Goal: Task Accomplishment & Management: Manage account settings

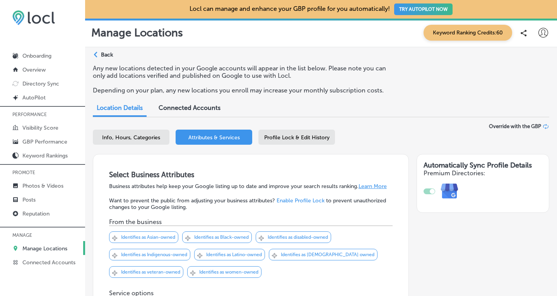
click at [136, 135] on span "Info, Hours, Categories" at bounding box center [131, 137] width 58 height 7
select select "US"
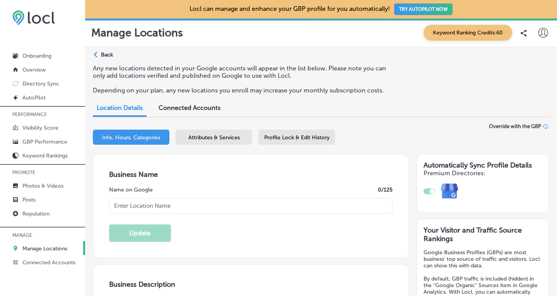
type input "[STREET_ADDRESS]"
type input "Bellingham"
type input "98225"
type input "US"
type input "SaviBank"
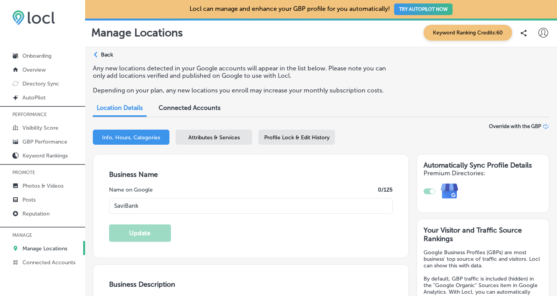
type input "[URL][DOMAIN_NAME]"
checkbox input "true"
type textarea "SaviBank is your go-to destination for personal loans, mortgages, and business …"
type input "[PHONE_NUMBER]"
type textarea "SaviBank is your go-to destination for personal loans, mortgages, and business …"
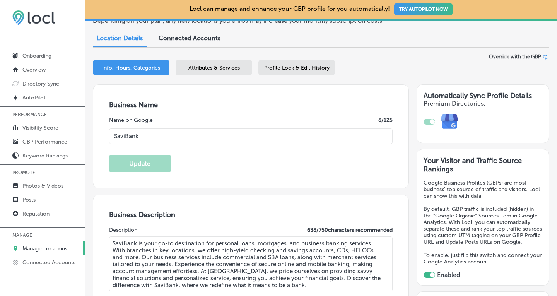
scroll to position [85, 0]
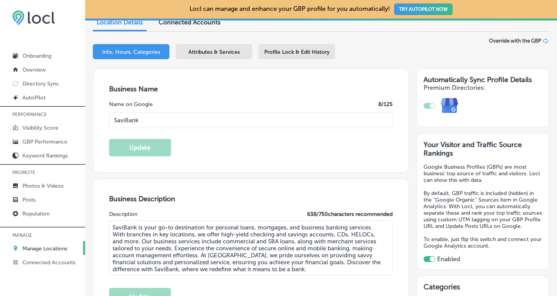
click at [141, 120] on input "SaviBank" at bounding box center [251, 120] width 284 height 15
type input "Savi"
click at [136, 227] on textarea "SaviBank is your go-to destination for personal loans, mortgages, and business …" at bounding box center [251, 248] width 284 height 55
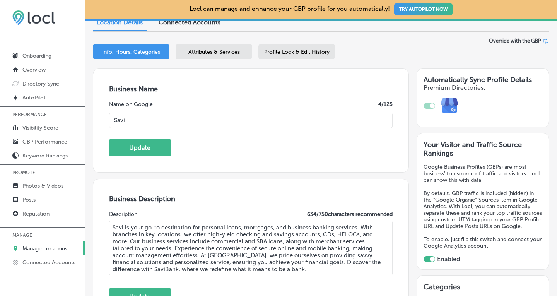
click at [231, 254] on textarea "Savi is your go-to destination for personal loans, mortgages, and business bank…" at bounding box center [251, 248] width 284 height 55
click at [136, 266] on textarea "Savi is your go-to destination for personal loans, mortgages, and business bank…" at bounding box center [251, 248] width 284 height 55
drag, startPoint x: 260, startPoint y: 266, endPoint x: 103, endPoint y: 217, distance: 164.6
type textarea "Savi is your go-to destination for personal loans, mortgages, and business bank…"
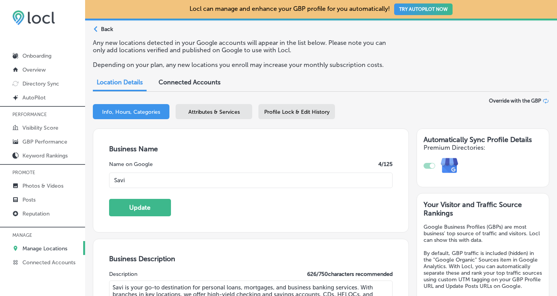
scroll to position [34, 0]
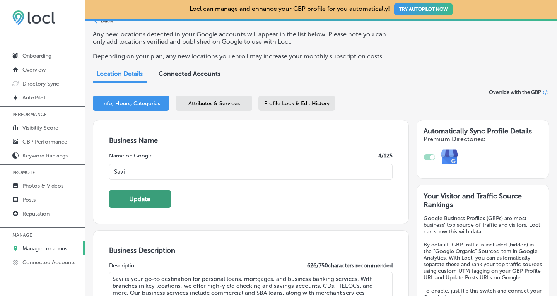
click at [147, 198] on button "Update" at bounding box center [140, 198] width 62 height 17
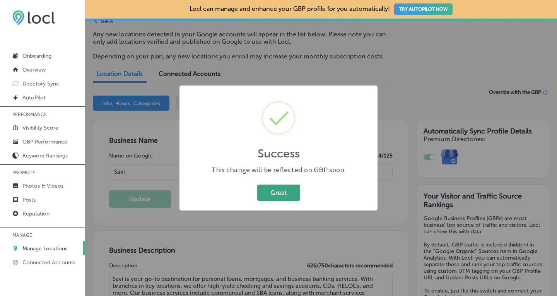
click at [277, 192] on button "Great" at bounding box center [278, 193] width 43 height 16
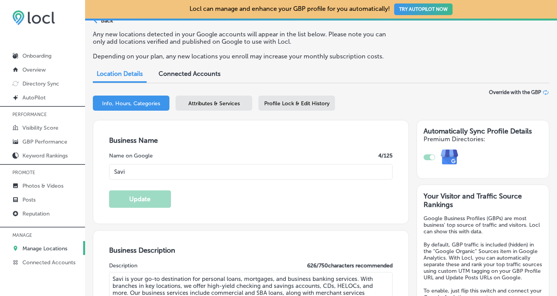
click at [209, 104] on span "Attributes & Services" at bounding box center [213, 103] width 51 height 7
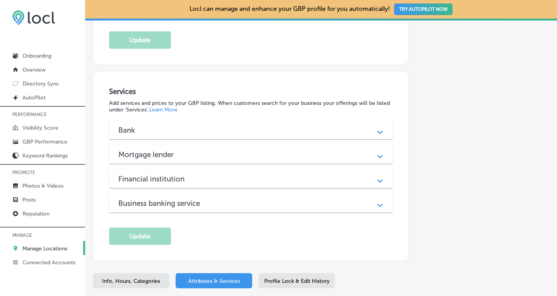
scroll to position [627, 0]
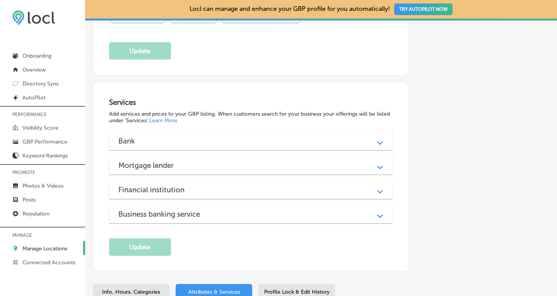
click at [380, 136] on div "Path Created with Sketch." at bounding box center [380, 141] width 10 height 10
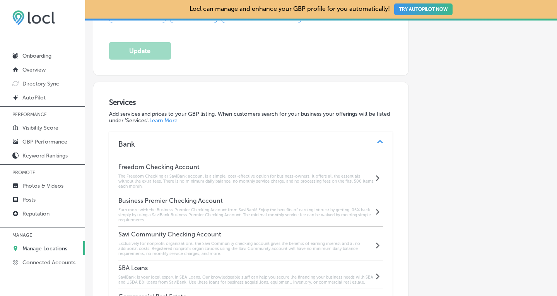
click at [328, 174] on h6 "The Freedom Checking at SaviBank account is a simple, cost-effective option for…" at bounding box center [246, 181] width 256 height 15
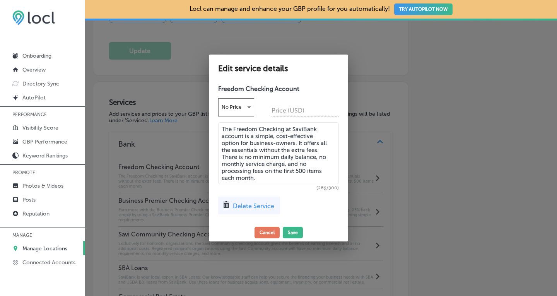
click at [317, 131] on textarea "The Freedom Checking at SaviBank account is a simple, cost-effective option for…" at bounding box center [278, 153] width 121 height 62
drag, startPoint x: 304, startPoint y: 126, endPoint x: 287, endPoint y: 128, distance: 16.7
click at [287, 128] on textarea "The Freedom Checking at Savi account is a simple, cost-effective option for bus…" at bounding box center [278, 153] width 121 height 62
click at [308, 129] on textarea "The Freedom Checking account is a simple, cost-effective option for business-ow…" at bounding box center [278, 153] width 121 height 62
drag, startPoint x: 264, startPoint y: 179, endPoint x: 217, endPoint y: 127, distance: 70.1
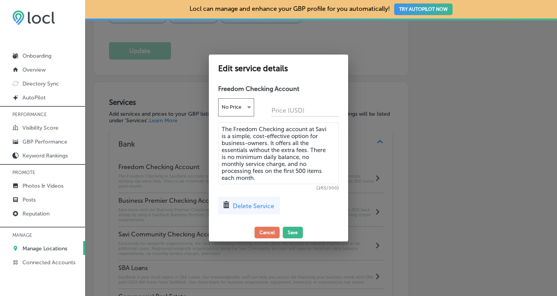
click at [217, 127] on div "Freedom Checking Account No Price Price (USD) The Freedom Checking account at S…" at bounding box center [278, 152] width 139 height 142
type textarea "The Freedom Checking account at Savi is a simple, cost-effective option for bus…"
click at [293, 234] on button "Save" at bounding box center [293, 233] width 20 height 12
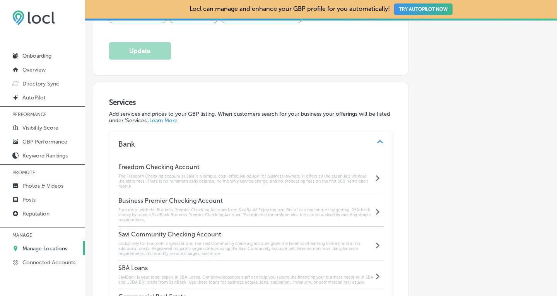
click at [284, 207] on h6 "Earn more with the Business Premier Checking Account from SaviBank! Enjoy the b…" at bounding box center [246, 214] width 256 height 15
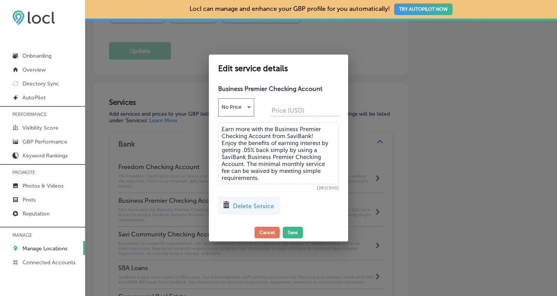
click at [310, 137] on textarea "Earn more with the Business Premier Checking Account from SaviBank! Enjoy the b…" at bounding box center [278, 153] width 121 height 62
click at [321, 151] on textarea "Earn more with the Business Premier Checking Account from Savi! Enjoy the benef…" at bounding box center [278, 153] width 121 height 62
drag, startPoint x: 268, startPoint y: 176, endPoint x: 215, endPoint y: 128, distance: 72.3
click at [215, 128] on div "Business Premier Checking Account No Price Price (USD) Earn more with the Busin…" at bounding box center [278, 152] width 139 height 142
type textarea "Earn more with the Business Premier Checking Account from Savi! Enjoy the benef…"
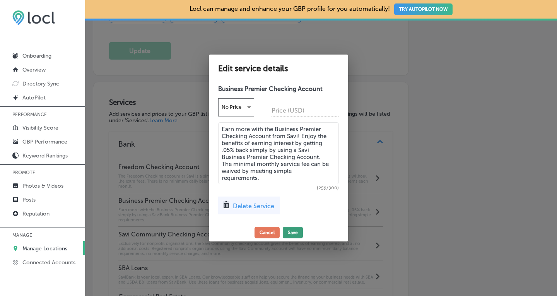
click at [292, 231] on button "Save" at bounding box center [293, 233] width 20 height 12
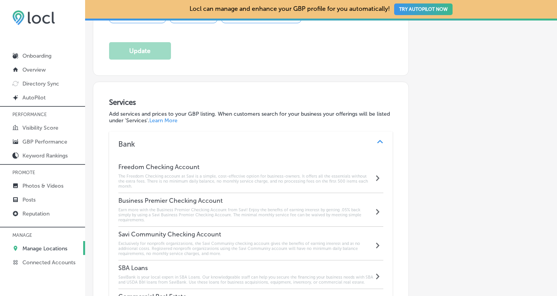
click at [279, 241] on h6 "Exclusively for nonprofit organizations, the Savi Community checking account gi…" at bounding box center [246, 248] width 256 height 15
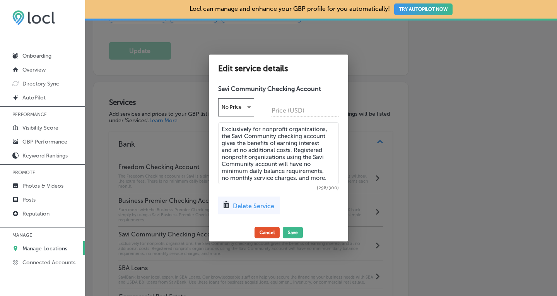
click at [273, 230] on button "Cancel" at bounding box center [267, 233] width 25 height 12
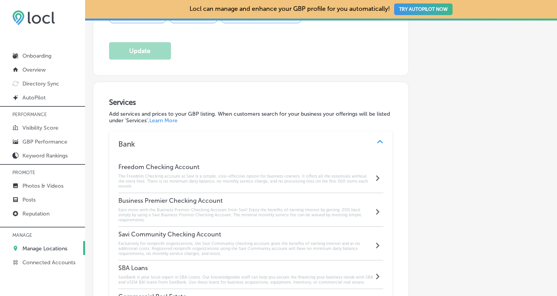
click at [265, 275] on h6 "SaviBank is your local expert in SBA Loans. Our knowledgeable staff can help yo…" at bounding box center [246, 280] width 256 height 10
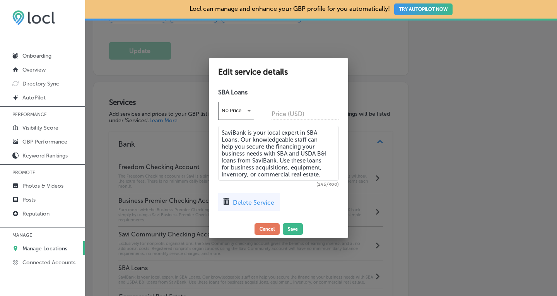
click at [245, 133] on textarea "SaviBank is your local expert in SBA Loans. Our knowledgeable staff can help yo…" at bounding box center [278, 153] width 121 height 55
click at [259, 162] on textarea "Savi is your local expert in SBA Loans. Our knowledgeable staff can help you se…" at bounding box center [278, 153] width 121 height 55
drag, startPoint x: 288, startPoint y: 173, endPoint x: 221, endPoint y: 130, distance: 79.3
click at [221, 130] on textarea "Savi is your local expert in SBA Loans. Our knowledgeable staff can help you se…" at bounding box center [278, 153] width 121 height 55
type textarea "Savi is your local expert in SBA Loans. Our knowledgeable staff can help you se…"
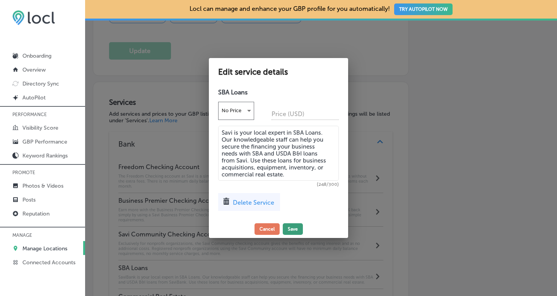
click at [290, 229] on button "Save" at bounding box center [293, 229] width 20 height 12
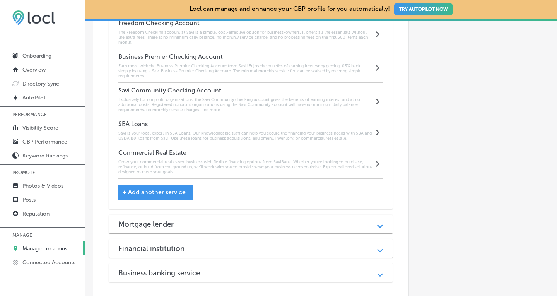
scroll to position [776, 0]
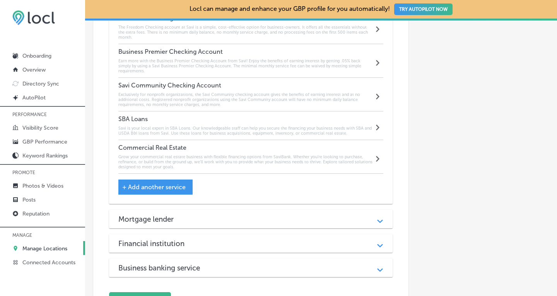
click at [241, 154] on h6 "Grow your commercial real estate business with flexible financing options from …" at bounding box center [246, 161] width 256 height 15
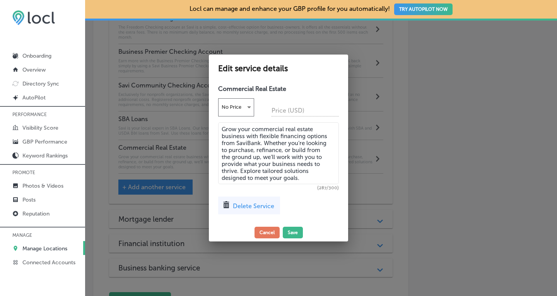
click at [260, 143] on textarea "Grow your commercial real estate business with flexible financing options from …" at bounding box center [278, 153] width 121 height 62
drag, startPoint x: 304, startPoint y: 176, endPoint x: 220, endPoint y: 127, distance: 97.7
click at [220, 127] on textarea "Grow your commercial real estate business with flexible financing options from …" at bounding box center [278, 153] width 121 height 62
type textarea "Grow your commercial real estate business with flexible financing options from …"
click at [290, 231] on button "Save" at bounding box center [293, 233] width 20 height 12
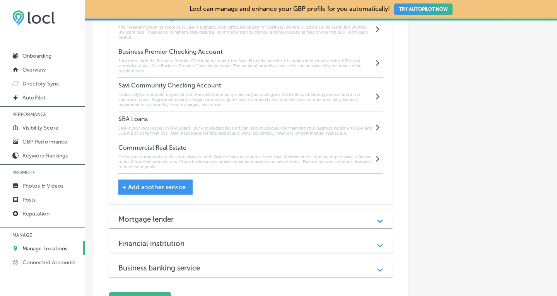
click at [293, 215] on div "Mortgage lender" at bounding box center [250, 219] width 265 height 9
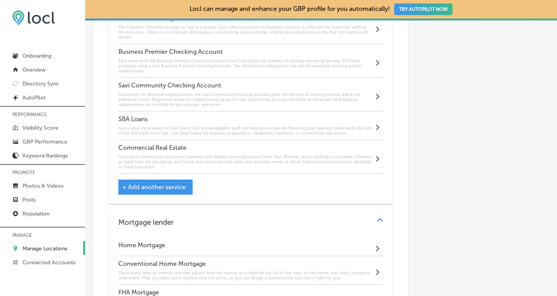
click at [250, 270] on h6 "These loans have an interest rate that adjusts with the market or is fixed for …" at bounding box center [246, 275] width 256 height 10
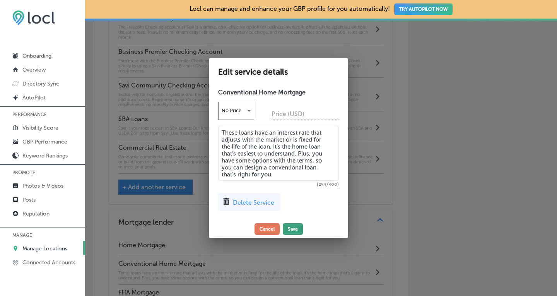
click at [294, 232] on button "Save" at bounding box center [293, 229] width 20 height 12
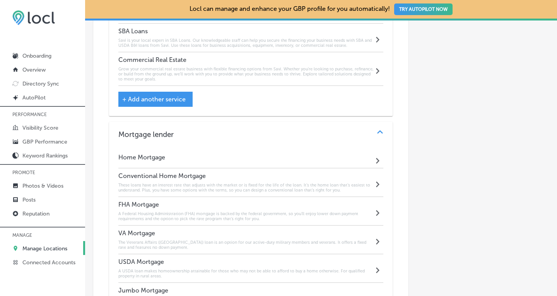
scroll to position [863, 0]
click at [377, 131] on icon "Path Created with Sketch." at bounding box center [380, 132] width 6 height 3
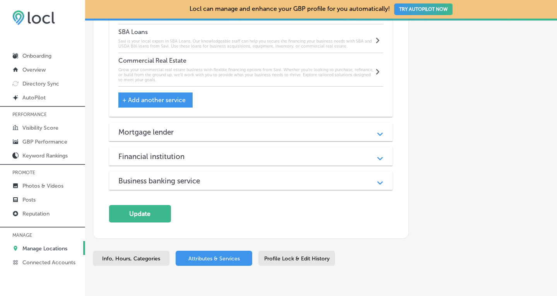
scroll to position [883, 0]
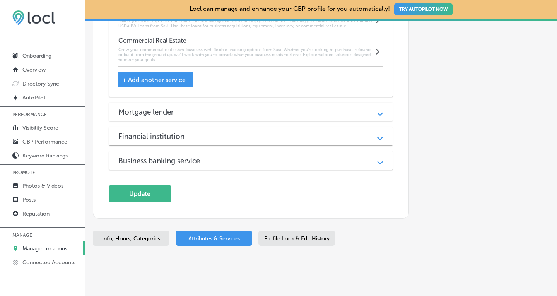
click at [375, 132] on div "Path Created with Sketch." at bounding box center [380, 137] width 10 height 10
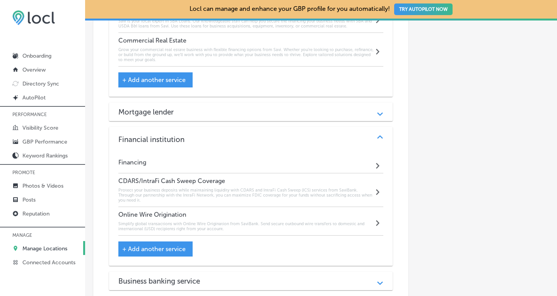
click at [306, 188] on h6 "Protect your business deposits while maintaining liquidity with CDARS and Intra…" at bounding box center [246, 195] width 256 height 15
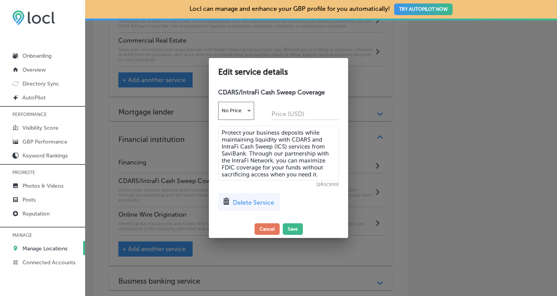
click at [246, 152] on textarea "Protect your business deposits while maintaining liquidity with CDARS and Intra…" at bounding box center [278, 153] width 121 height 55
click at [321, 173] on textarea "Protect your business deposits while maintaining liquidity with CDARS and Intra…" at bounding box center [278, 153] width 121 height 55
type textarea "Protect your business deposits while maintaining liquidity with CDARS and Intra…"
click at [292, 229] on button "Save" at bounding box center [293, 229] width 20 height 12
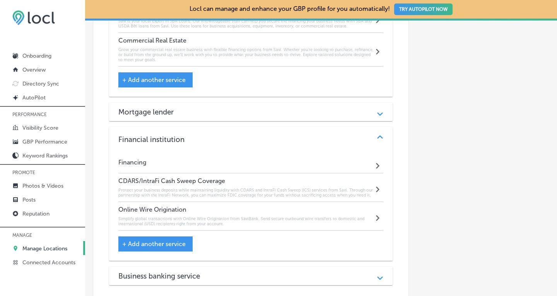
click at [260, 216] on h6 "Simplify global transactions with Online Wire Origination from SaviBank. Send s…" at bounding box center [246, 221] width 256 height 10
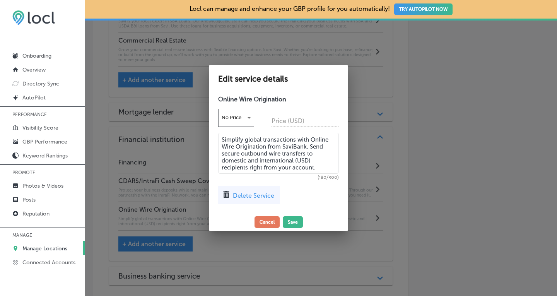
click at [302, 147] on textarea "Simplify global transactions with Online Wire Origination from SaviBank. Send s…" at bounding box center [278, 153] width 121 height 41
type textarea "Simplify global transactions with Online Wire Origination from Savi. Send secur…"
click at [294, 221] on button "Save" at bounding box center [293, 222] width 20 height 12
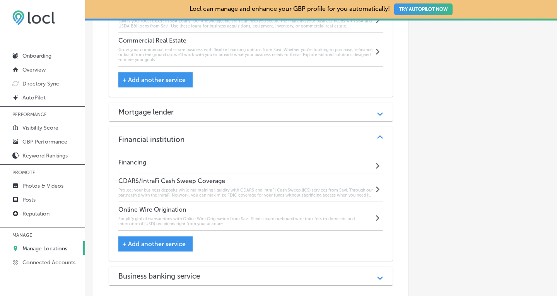
click at [217, 272] on div "Business banking service" at bounding box center [250, 276] width 265 height 9
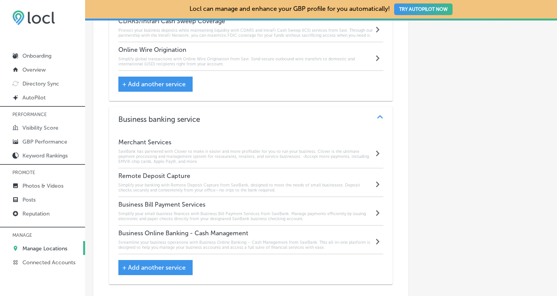
scroll to position [1055, 0]
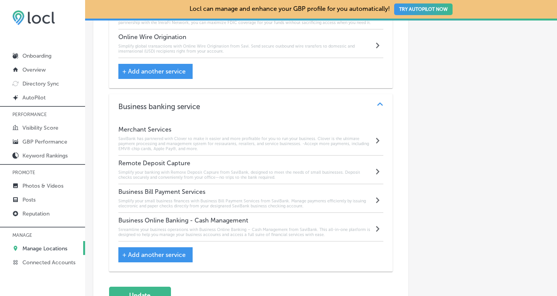
click at [281, 136] on h6 "SaviBank has partnered with Clover to make it easier and more profitable for yo…" at bounding box center [246, 143] width 256 height 15
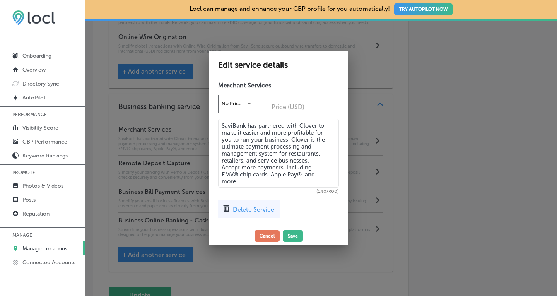
click at [244, 126] on textarea "SaviBank has partnered with Clover to make it easier and more profitable for yo…" at bounding box center [278, 153] width 121 height 69
type textarea "Savi has partnered with Clover to make it easier and more profitable for you to…"
click at [294, 236] on button "Save" at bounding box center [293, 236] width 20 height 12
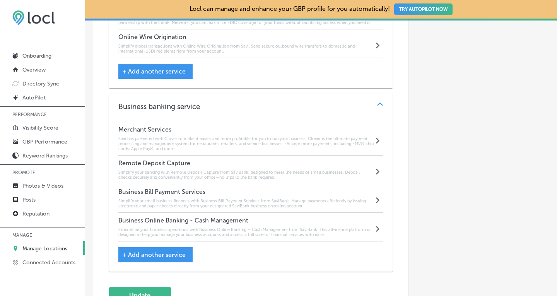
click at [236, 170] on h6 "Simplify your banking with Remote Deposit Capture from SaviBank, designed to me…" at bounding box center [246, 175] width 256 height 10
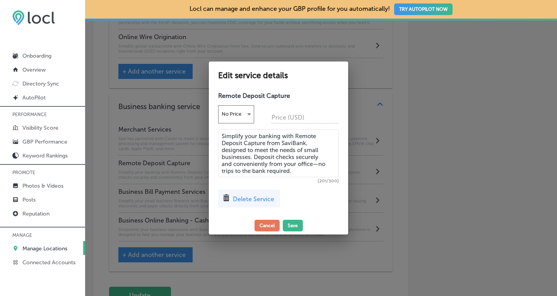
click at [304, 143] on textarea "Simplify your banking with Remote Deposit Capture from SaviBank, designed to me…" at bounding box center [278, 153] width 121 height 48
type textarea "Simplify your banking with Remote Deposit Capture from Savi, designed to meet t…"
click at [294, 225] on button "Save" at bounding box center [293, 226] width 20 height 12
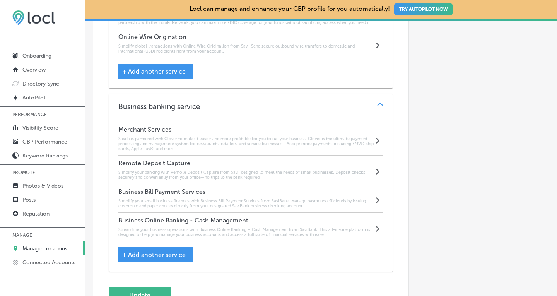
click at [236, 198] on h6 "Simplify your small business finances with Business Bill Payment Services from …" at bounding box center [246, 203] width 256 height 10
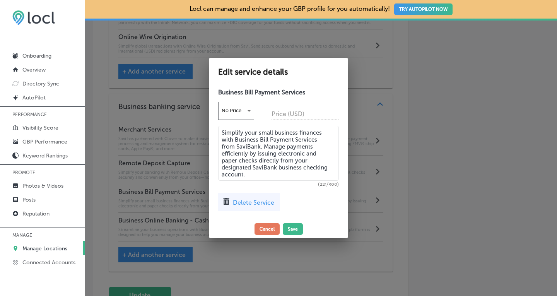
click at [259, 147] on textarea "Simplify your small business finances with Business Bill Payment Services from …" at bounding box center [278, 153] width 121 height 55
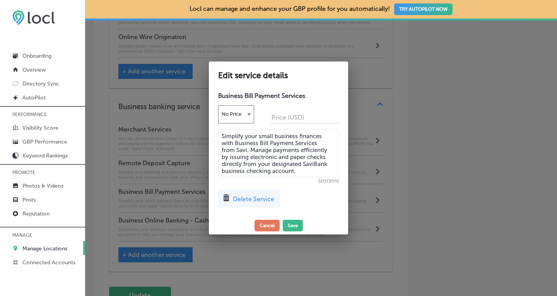
click at [325, 165] on textarea "Simplify your small business finances with Business Bill Payment Services from …" at bounding box center [278, 153] width 121 height 48
type textarea "Simplify your small business finances with Business Bill Payment Services from …"
click at [297, 227] on button "Save" at bounding box center [293, 226] width 20 height 12
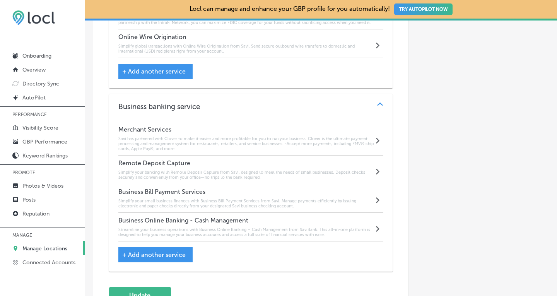
click at [294, 227] on h6 "Streamline your business operations with Business Online Banking – Cash Managem…" at bounding box center [246, 232] width 256 height 10
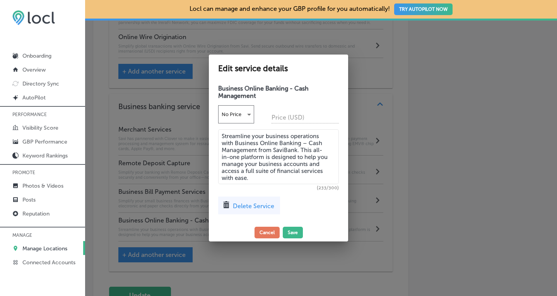
click at [297, 150] on textarea "Streamline your business operations with Business Online Banking – Cash Managem…" at bounding box center [278, 156] width 121 height 55
type textarea "Streamline your business operations with Business Online Banking – Cash Managem…"
click at [295, 234] on button "Save" at bounding box center [293, 233] width 20 height 12
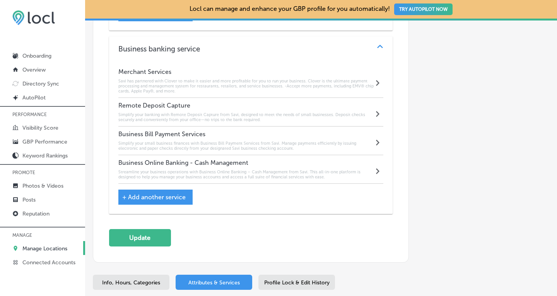
scroll to position [1115, 0]
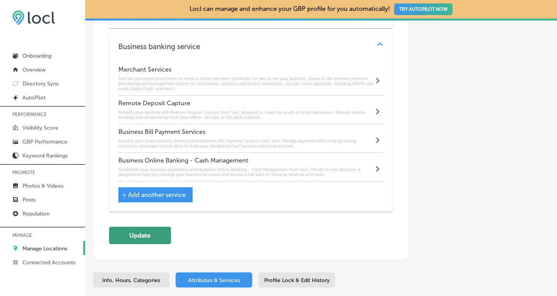
click at [146, 227] on button "Update" at bounding box center [140, 235] width 62 height 17
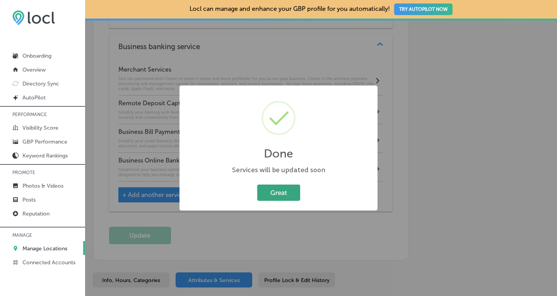
click at [275, 197] on button "Great" at bounding box center [278, 193] width 43 height 16
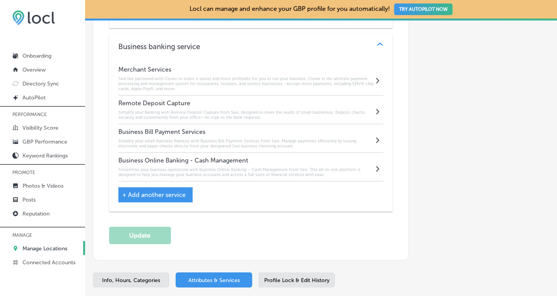
scroll to position [1157, 0]
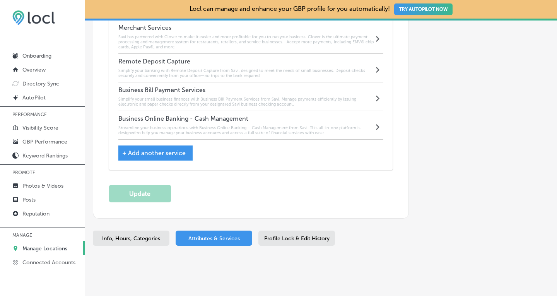
click at [287, 235] on span "Profile Lock & Edit History" at bounding box center [296, 238] width 65 height 7
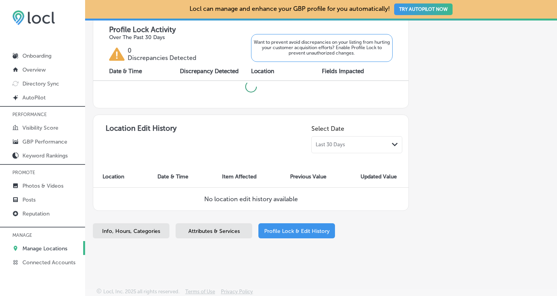
checkbox input "true"
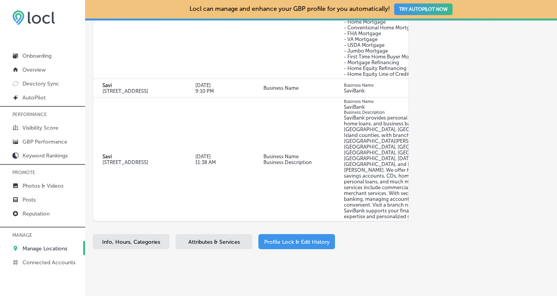
click at [197, 239] on span "Attributes & Services" at bounding box center [213, 242] width 51 height 7
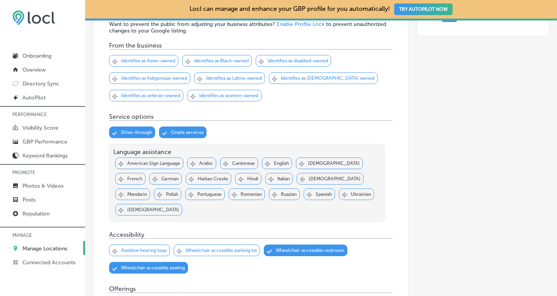
scroll to position [680, 0]
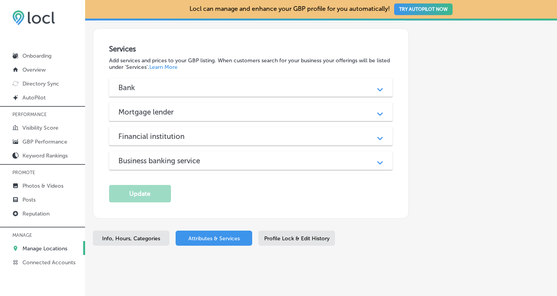
click at [118, 235] on span "Info, Hours, Categories" at bounding box center [131, 238] width 58 height 7
select select "US"
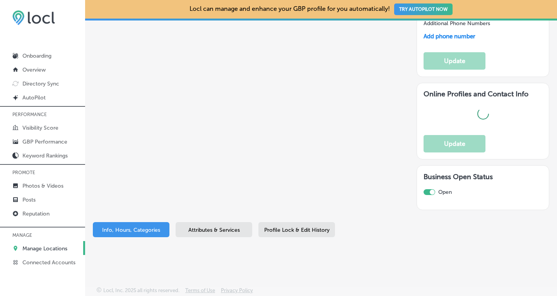
type input "Savi"
type textarea "SaviBank is your go-to destination for personal loans, mortgages, and business …"
type input "[STREET_ADDRESS]"
type input "Bellingham"
type input "98225"
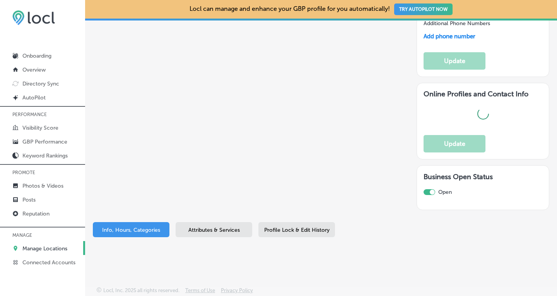
type input "US"
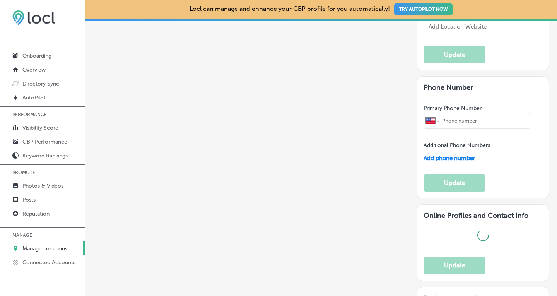
type input "[URL][DOMAIN_NAME]"
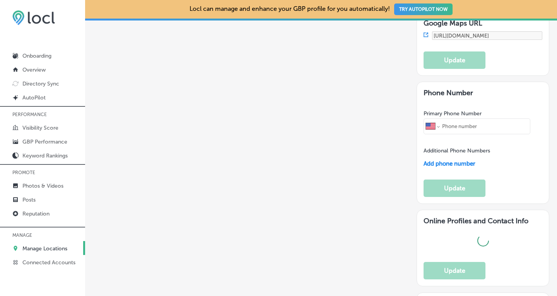
checkbox input "true"
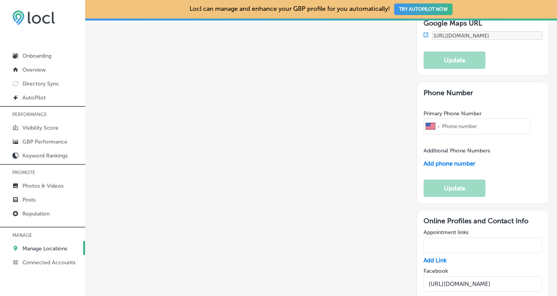
type textarea "SaviBank is your go-to destination for personal loans, mortgages, and business …"
type input "[PHONE_NUMBER]"
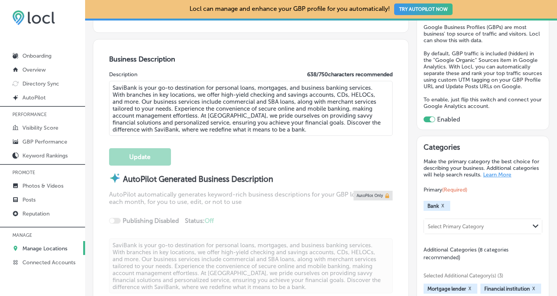
scroll to position [147, 0]
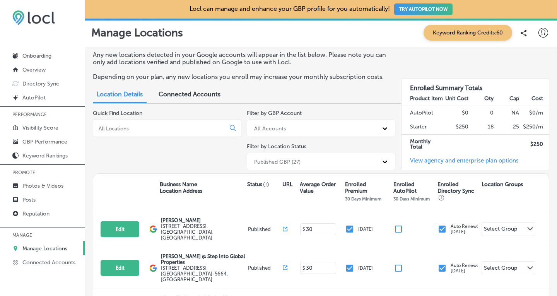
click at [125, 129] on input at bounding box center [161, 128] width 126 height 7
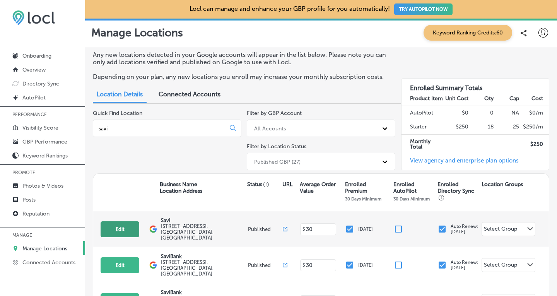
type input "savi"
click at [115, 226] on button "Edit" at bounding box center [120, 229] width 39 height 16
select select "US"
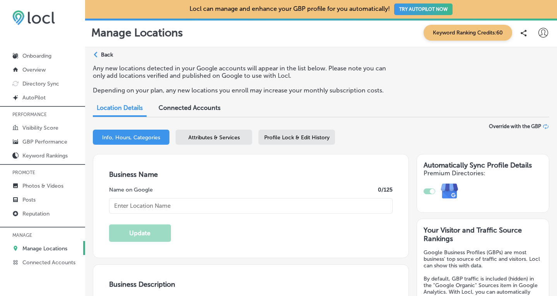
type input "Savi"
type textarea "SaviBank is your go-to destination for personal loans, mortgages, and business …"
type input "[STREET_ADDRESS]"
type input "Bellingham"
type input "98225"
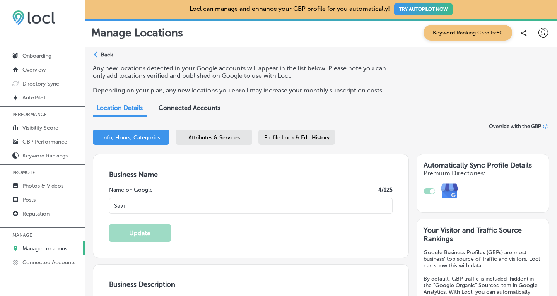
type input "US"
type input "[URL][DOMAIN_NAME]"
checkbox input "true"
type textarea "SaviBank is your go-to destination for personal loans, mortgages, and business …"
type input "[PHONE_NUMBER]"
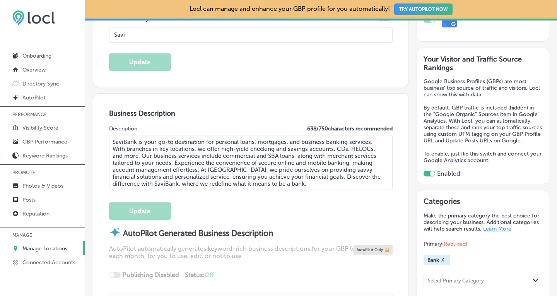
scroll to position [172, 0]
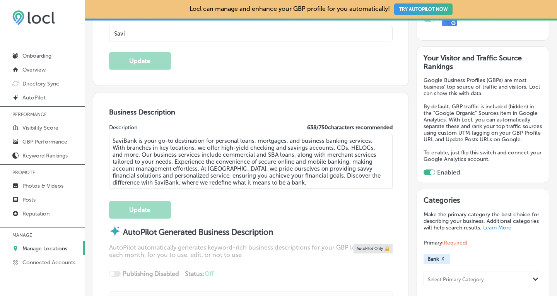
click at [135, 138] on textarea "SaviBank is your go-to destination for personal loans, mortgages, and business …" at bounding box center [251, 161] width 284 height 55
click at [232, 168] on textarea "Savi is your go-to destination for personal loans, mortgages, and business bank…" at bounding box center [251, 161] width 284 height 55
click at [136, 182] on textarea "Savi is your go-to destination for personal loans, mortgages, and business bank…" at bounding box center [251, 161] width 284 height 55
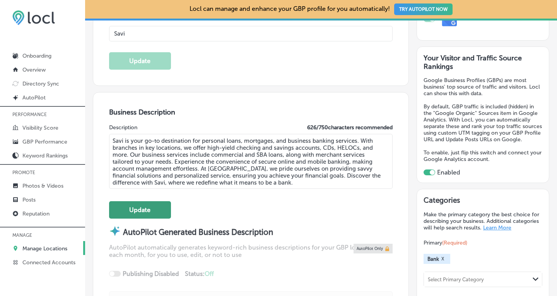
type textarea "Savi is your go-to destination for personal loans, mortgages, and business bank…"
click at [121, 212] on button "Update" at bounding box center [140, 209] width 62 height 17
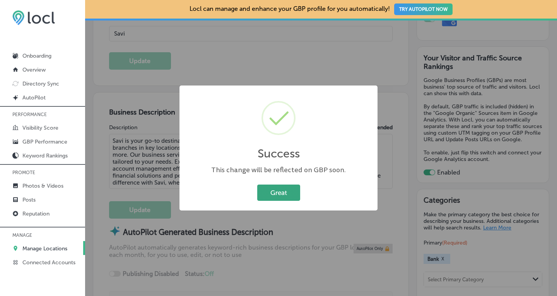
click at [277, 188] on button "Great" at bounding box center [278, 193] width 43 height 16
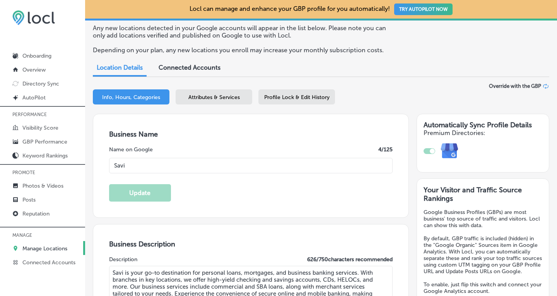
scroll to position [38, 0]
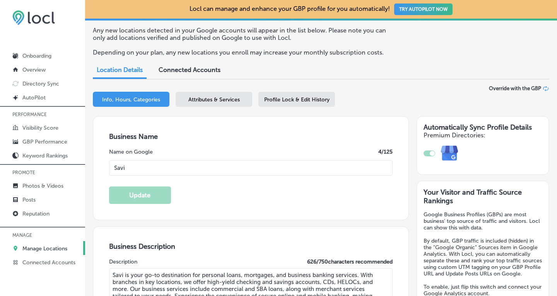
click at [233, 97] on span "Attributes & Services" at bounding box center [213, 99] width 51 height 7
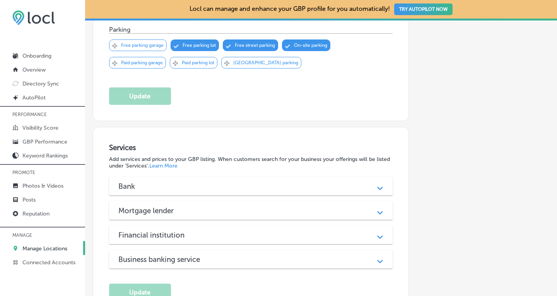
scroll to position [586, 0]
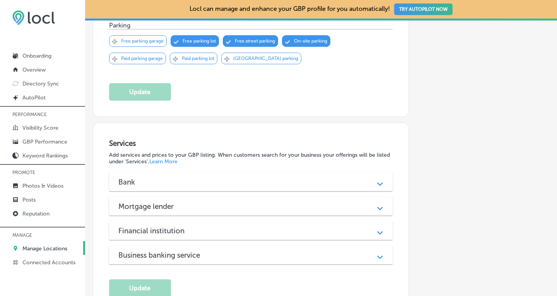
click at [373, 179] on div "Path Created with Sketch." at bounding box center [380, 182] width 19 height 19
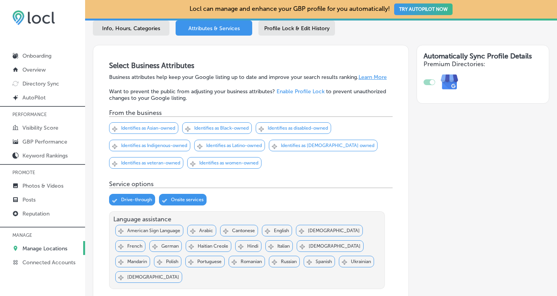
scroll to position [96, 0]
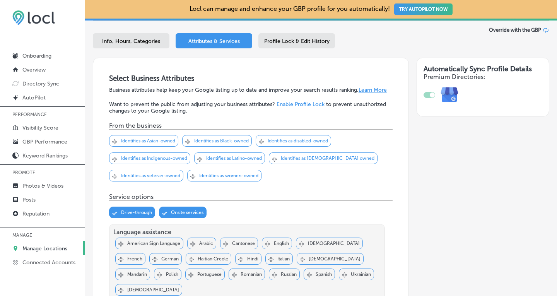
click at [135, 38] on span "Info, Hours, Categories" at bounding box center [131, 41] width 58 height 7
select select "US"
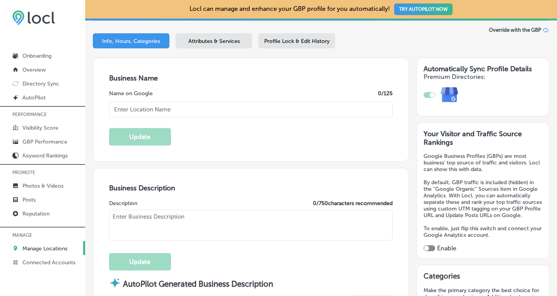
type input "Savi"
type textarea "SaviBank is your go-to destination for personal loans, mortgages, and business …"
type input "[STREET_ADDRESS]"
type input "Bellingham"
type input "98225"
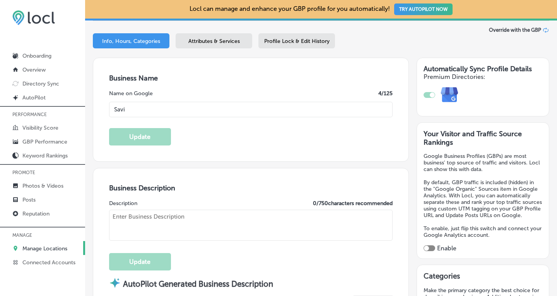
type input "US"
type input "[URL][DOMAIN_NAME]"
checkbox input "true"
type textarea "Savi is your go-to destination for personal loans, mortgages, and business bank…"
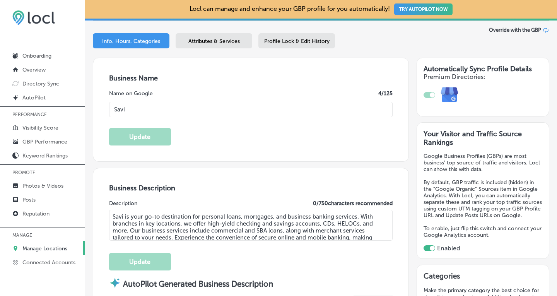
type input "[PHONE_NUMBER]"
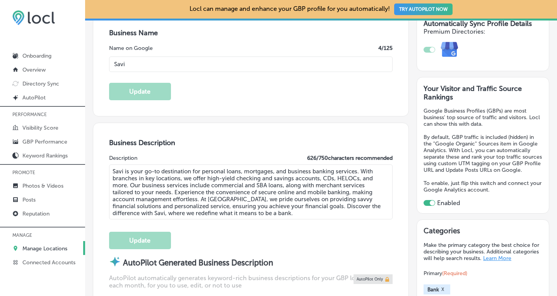
scroll to position [130, 0]
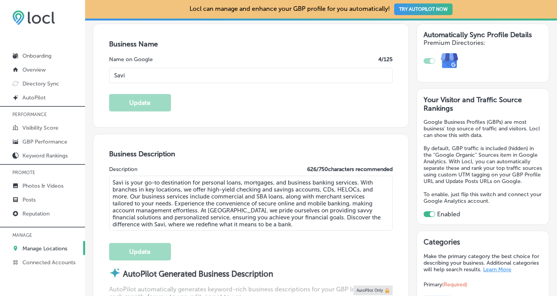
click at [40, 246] on p "Manage Locations" at bounding box center [44, 248] width 45 height 7
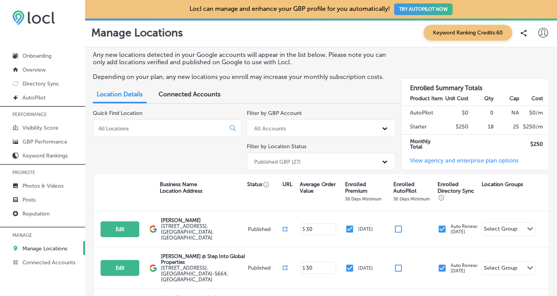
click at [125, 128] on input at bounding box center [161, 128] width 126 height 7
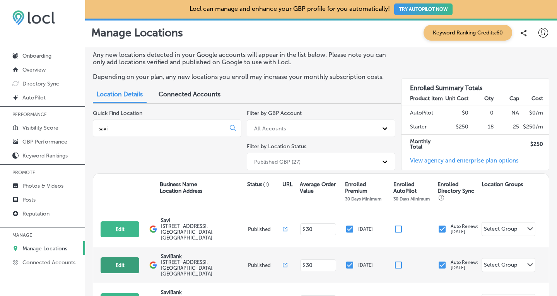
type input "savi"
click at [119, 257] on button "Edit" at bounding box center [120, 265] width 39 height 16
select select "US"
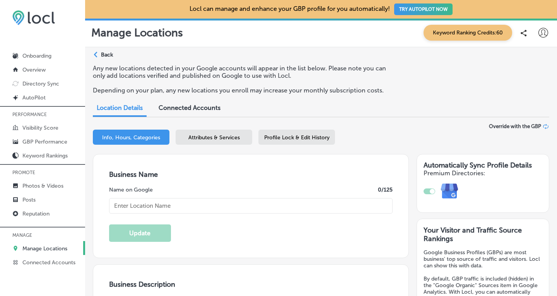
checkbox input "true"
type input "SaviBank"
type textarea "SaviBank is your trusted partner for personal and business banking solutions. W…"
type input "[STREET_ADDRESS]"
type input "[GEOGRAPHIC_DATA][PERSON_NAME]"
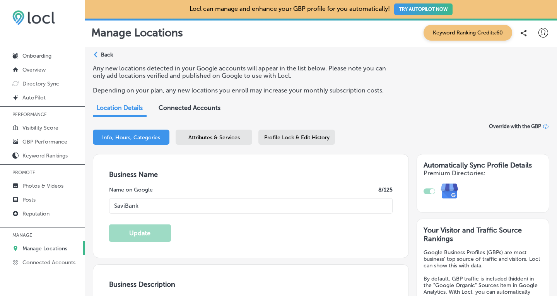
type input "98273"
type input "US"
type input "[URL][DOMAIN_NAME]"
type textarea "SaviBank is your trusted partner for personal and business banking solutions. W…"
type input "[PHONE_NUMBER]"
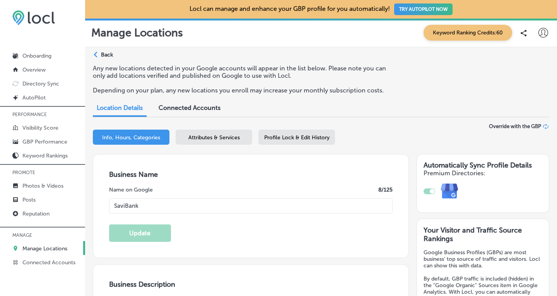
click at [144, 207] on input "SaviBank" at bounding box center [251, 205] width 284 height 15
type input "Savi"
click at [130, 230] on button "Update" at bounding box center [140, 232] width 62 height 17
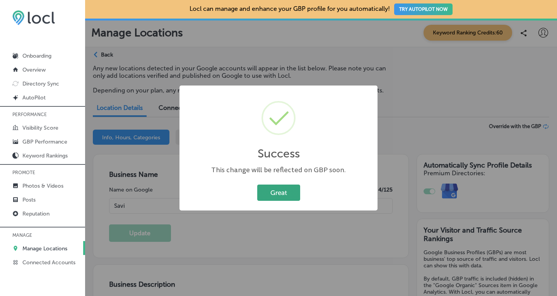
click at [280, 195] on button "Great" at bounding box center [278, 193] width 43 height 16
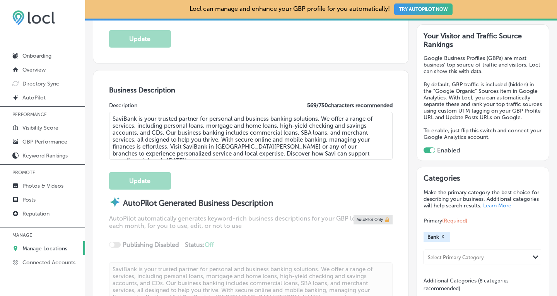
scroll to position [198, 0]
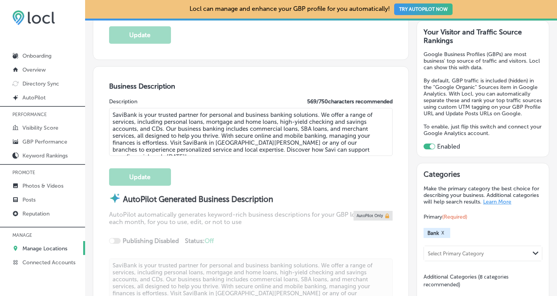
drag, startPoint x: 380, startPoint y: 149, endPoint x: 111, endPoint y: 109, distance: 271.8
click at [111, 109] on textarea "SaviBank is your trusted partner for personal and business banking solutions. W…" at bounding box center [251, 132] width 284 height 48
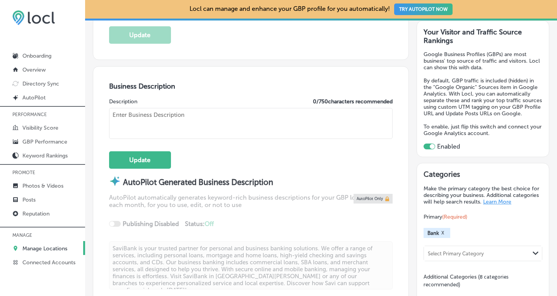
paste textarea "Savi is your go-to destination for personal loans, mortgages, and business bank…"
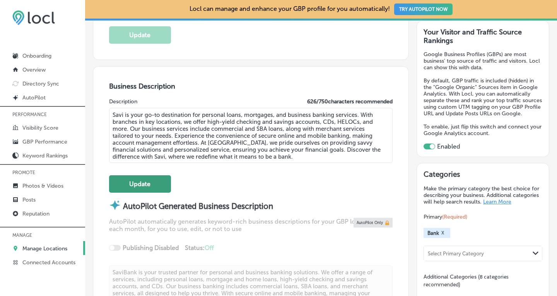
type textarea "Savi is your go-to destination for personal loans, mortgages, and business bank…"
click at [133, 181] on button "Update" at bounding box center [140, 183] width 62 height 17
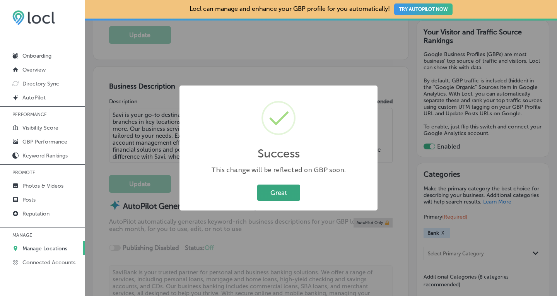
click at [268, 190] on button "Great" at bounding box center [278, 193] width 43 height 16
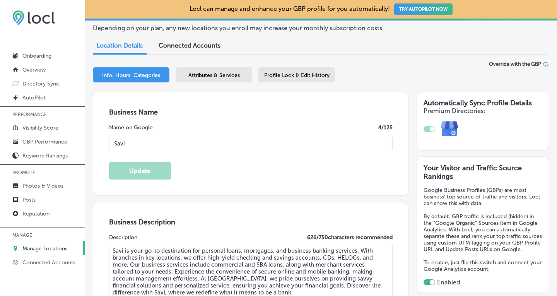
scroll to position [49, 0]
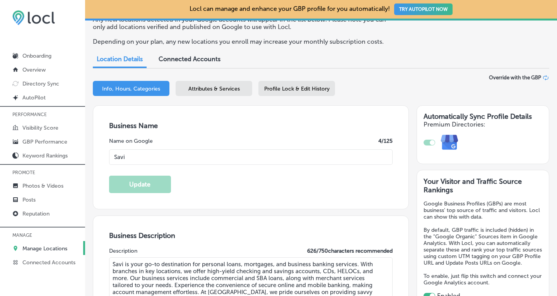
click at [213, 85] on span "Attributes & Services" at bounding box center [213, 88] width 51 height 7
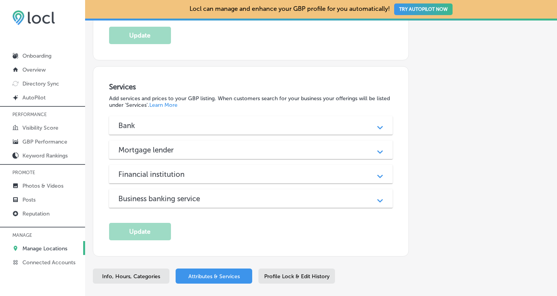
scroll to position [643, 0]
click at [313, 121] on div "Bank" at bounding box center [250, 125] width 265 height 9
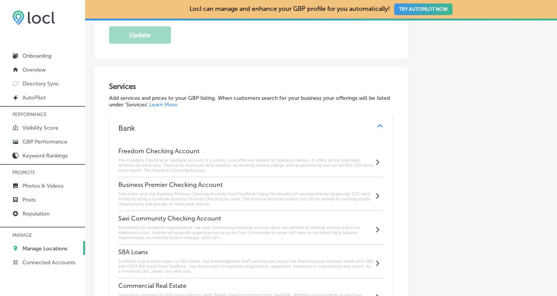
click at [210, 147] on h4 "Freedom Checking Account" at bounding box center [246, 150] width 256 height 7
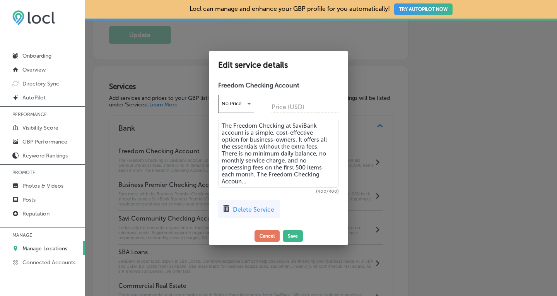
drag, startPoint x: 253, startPoint y: 180, endPoint x: 216, endPoint y: 120, distance: 71.4
click at [216, 120] on div "Freedom Checking Account No Price Price (USD) The Freedom Checking at SaviBank …" at bounding box center [278, 152] width 139 height 149
paste textarea "ccount at Savi is a simple, cost-effective option for business-owners. It offer…"
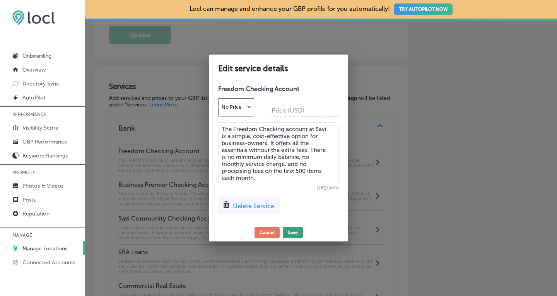
type textarea "The Freedom Checking account at Savi is a simple, cost-effective option for bus…"
click at [292, 233] on button "Save" at bounding box center [293, 233] width 20 height 12
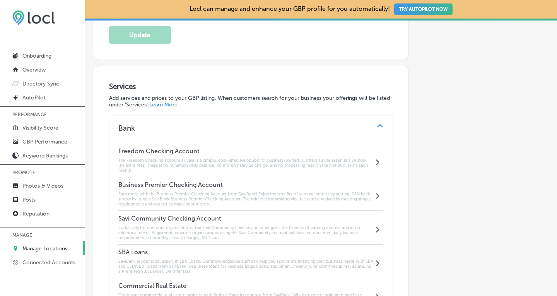
click at [196, 191] on h6 "Earn more with the Business Premier Checking Account from SaviBank! Enjoy the b…" at bounding box center [246, 198] width 256 height 15
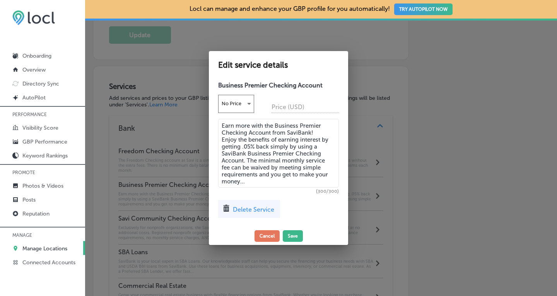
drag, startPoint x: 252, startPoint y: 180, endPoint x: 203, endPoint y: 112, distance: 83.7
click at [203, 112] on div "Edit service details Business Premier Checking Account No Price Price (USD) Ear…" at bounding box center [278, 148] width 557 height 296
paste textarea "! Enjoy the benefits of earning interest by getting .05% back simply by using a…"
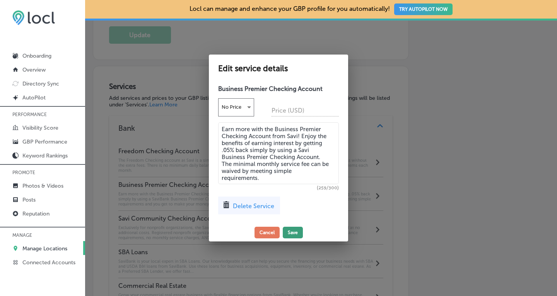
type textarea "Earn more with the Business Premier Checking Account from Savi! Enjoy the benef…"
click at [291, 232] on button "Save" at bounding box center [293, 233] width 20 height 12
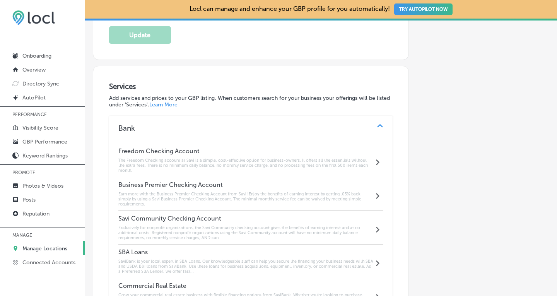
click at [289, 225] on h6 "Exclusively for nonprofit organizations, the Savi Community checking account gi…" at bounding box center [246, 232] width 256 height 15
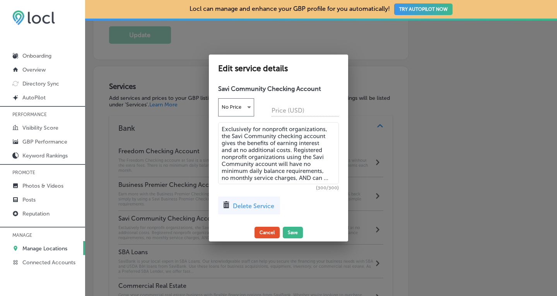
click at [267, 231] on button "Cancel" at bounding box center [267, 233] width 25 height 12
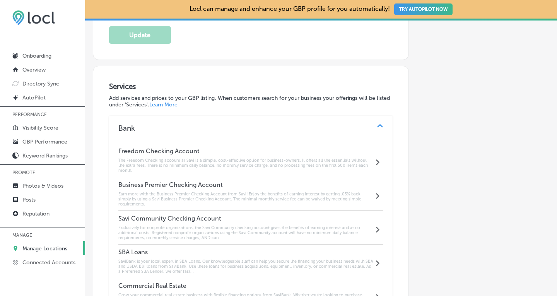
click at [46, 245] on p "Manage Locations" at bounding box center [44, 248] width 45 height 7
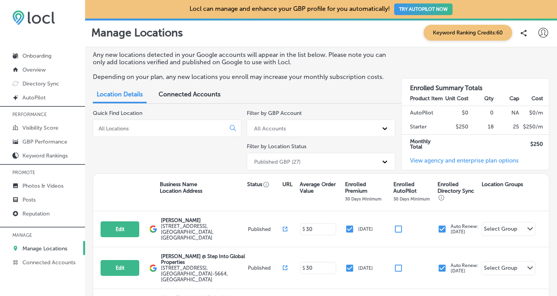
click at [161, 127] on input at bounding box center [161, 128] width 126 height 7
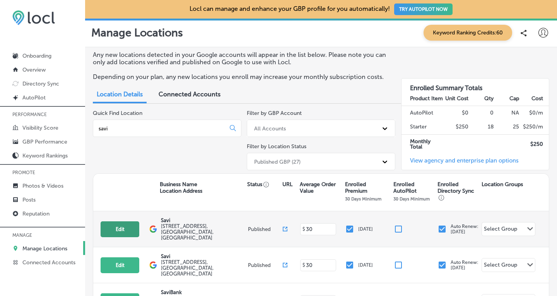
type input "savi"
click at [127, 224] on button "Edit" at bounding box center [120, 229] width 39 height 16
select select "US"
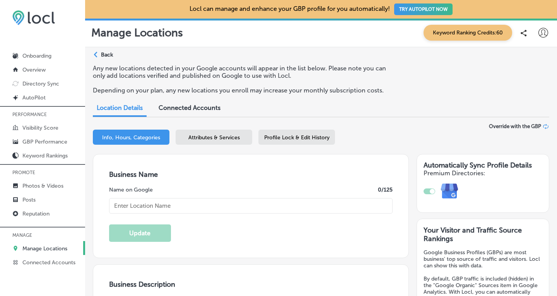
type input "Savi"
type textarea "SaviBank is your go-to destination for personal loans, mortgages, and business …"
type input "[STREET_ADDRESS]"
type input "Bellingham"
type input "98225"
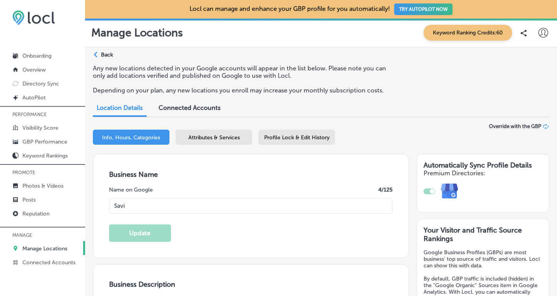
type input "US"
type input "[URL][DOMAIN_NAME]"
checkbox input "true"
type textarea "Savi is your go-to destination for personal loans, mortgages, and business bank…"
type input "[PHONE_NUMBER]"
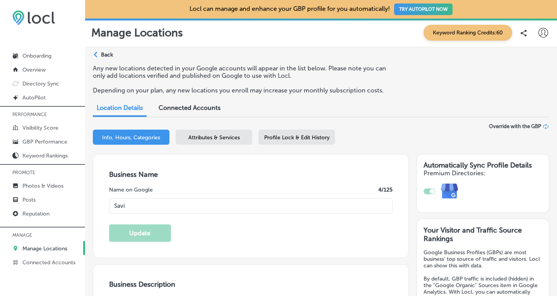
click at [202, 137] on span "Attributes & Services" at bounding box center [213, 137] width 51 height 7
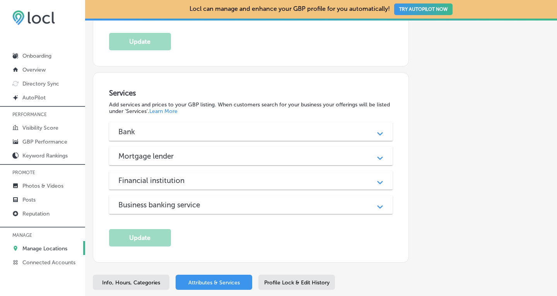
scroll to position [646, 0]
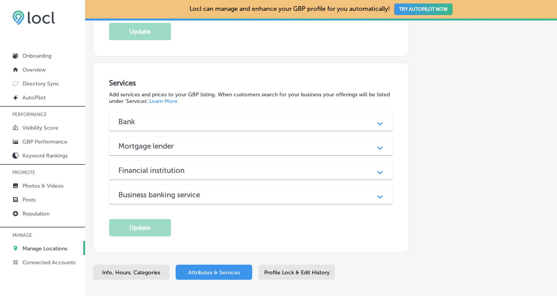
click at [312, 117] on div "Bank" at bounding box center [250, 121] width 265 height 9
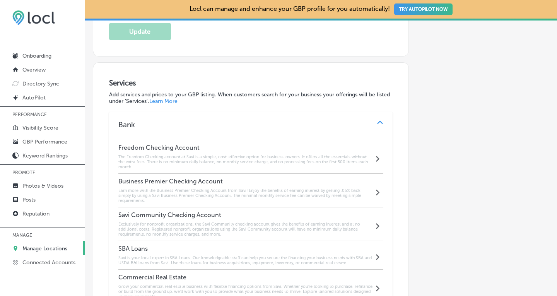
click at [265, 222] on h6 "Exclusively for nonprofit organizations, the Savi Community checking account gi…" at bounding box center [246, 229] width 256 height 15
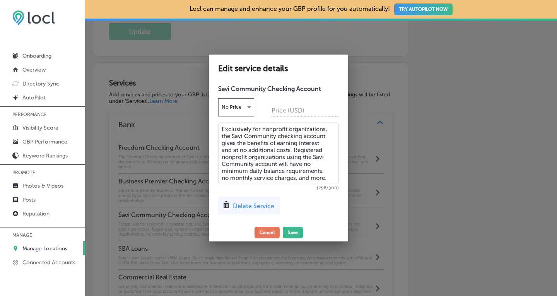
drag, startPoint x: 330, startPoint y: 178, endPoint x: 216, endPoint y: 129, distance: 123.5
click at [216, 129] on div "Savi Community Checking Account No Price Price (USD) Exclusively for nonprofit …" at bounding box center [278, 152] width 139 height 142
click at [272, 234] on button "Cancel" at bounding box center [267, 233] width 25 height 12
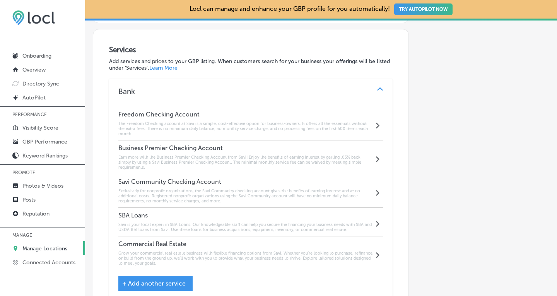
scroll to position [665, 0]
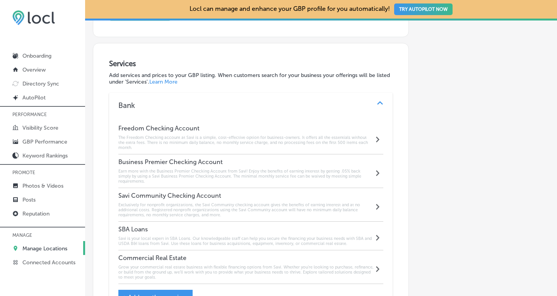
click at [378, 101] on div "Path Created with Sketch." at bounding box center [380, 106] width 10 height 10
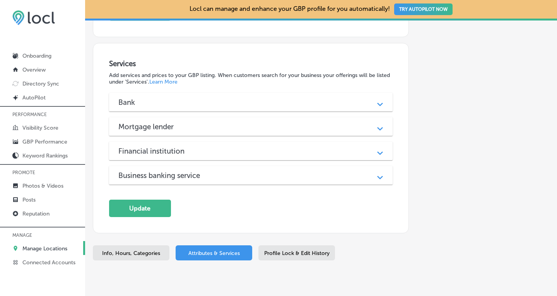
click at [377, 127] on icon "Path Created with Sketch." at bounding box center [380, 128] width 6 height 3
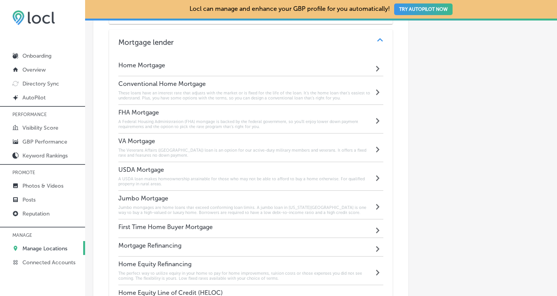
scroll to position [754, 0]
click at [282, 90] on h6 "These loans have an interest rate that adjusts with the market or is fixed for …" at bounding box center [246, 95] width 256 height 10
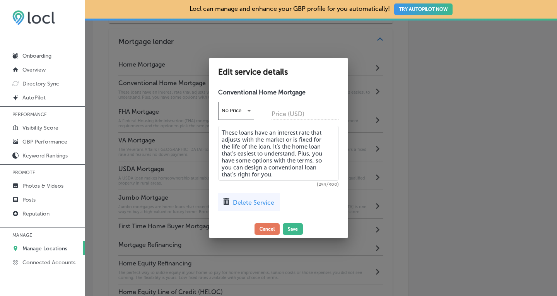
drag, startPoint x: 278, startPoint y: 175, endPoint x: 221, endPoint y: 130, distance: 71.9
click at [221, 130] on textarea "These loans have an interest rate that adjusts with the market or is fixed for …" at bounding box center [278, 153] width 121 height 55
click at [266, 229] on button "Cancel" at bounding box center [267, 229] width 25 height 12
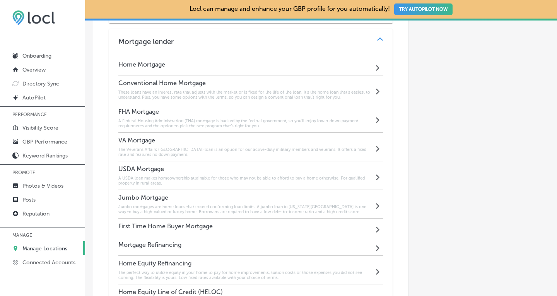
click at [263, 118] on h6 "A Federal Housing Administration (FHA) mortgage is backed by the federal govern…" at bounding box center [246, 123] width 256 height 10
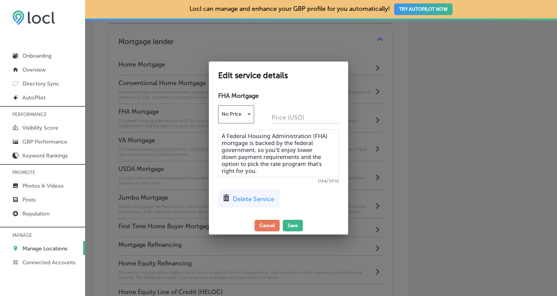
drag, startPoint x: 263, startPoint y: 172, endPoint x: 220, endPoint y: 130, distance: 60.7
click at [220, 130] on textarea "A Federal Housing Administration (FHA) mortgage is backed by the federal govern…" at bounding box center [278, 153] width 121 height 48
click at [293, 225] on button "Save" at bounding box center [293, 226] width 20 height 12
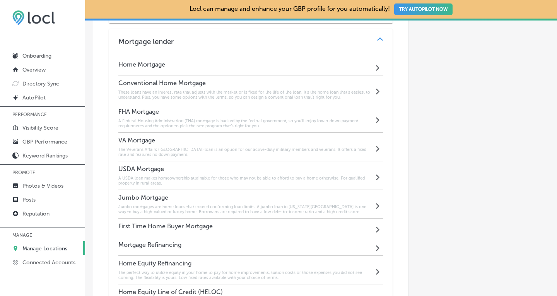
click at [204, 147] on h6 "The Veterans Affairs ([GEOGRAPHIC_DATA]) loan is an option for our active-duty …" at bounding box center [246, 152] width 256 height 10
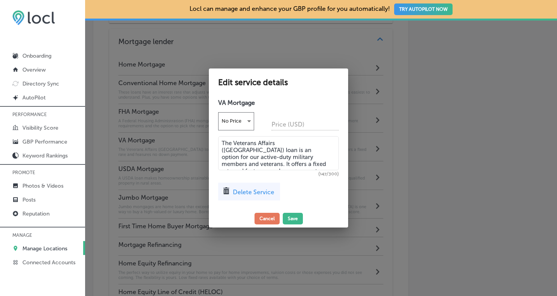
drag, startPoint x: 321, startPoint y: 164, endPoint x: 217, endPoint y: 145, distance: 106.3
click at [217, 145] on div "VA Mortgage No Price Price (USD) The Veterans Affairs ([GEOGRAPHIC_DATA]) loan …" at bounding box center [278, 152] width 139 height 115
click at [268, 217] on button "Cancel" at bounding box center [267, 219] width 25 height 12
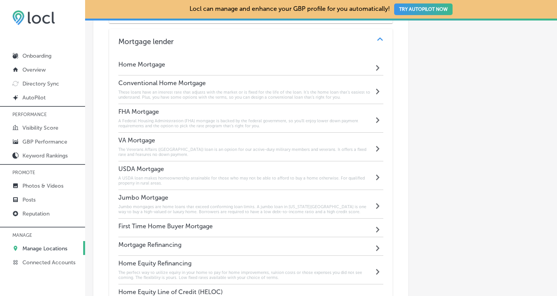
click at [256, 165] on div "USDA Mortgage A USDA loan makes homeownership attainable for those who may not …" at bounding box center [246, 175] width 256 height 21
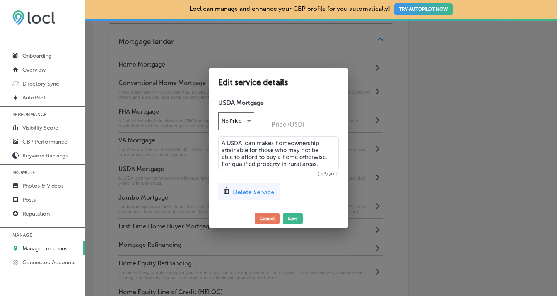
drag, startPoint x: 321, startPoint y: 163, endPoint x: 218, endPoint y: 139, distance: 105.6
click at [218, 139] on div "USDA Mortgage No Price Price (USD) A USDA loan makes homeownership attainable f…" at bounding box center [278, 152] width 139 height 115
click at [271, 217] on button "Cancel" at bounding box center [267, 219] width 25 height 12
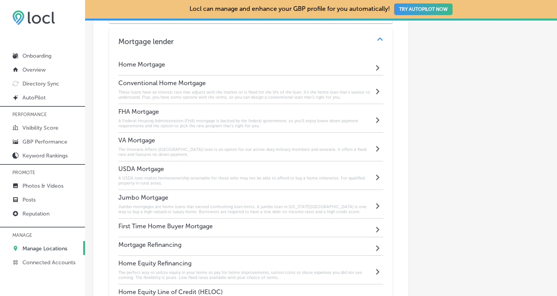
click at [251, 204] on h6 "Jumbo mortgages are home loans that exceed conforming loan limits. A jumbo loan…" at bounding box center [246, 209] width 256 height 10
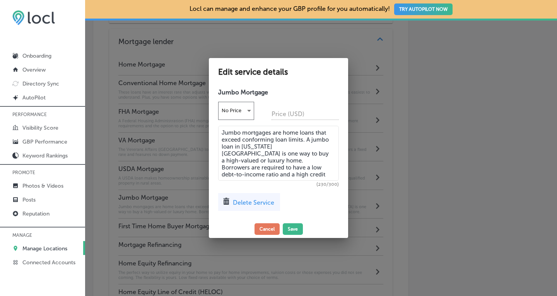
drag, startPoint x: 247, startPoint y: 173, endPoint x: 216, endPoint y: 130, distance: 53.2
click at [216, 130] on div "Jumbo Mortgage No Price Price (USD) Jumbo mortgages are home loans that exceed …" at bounding box center [278, 152] width 139 height 135
click at [268, 230] on button "Cancel" at bounding box center [267, 229] width 25 height 12
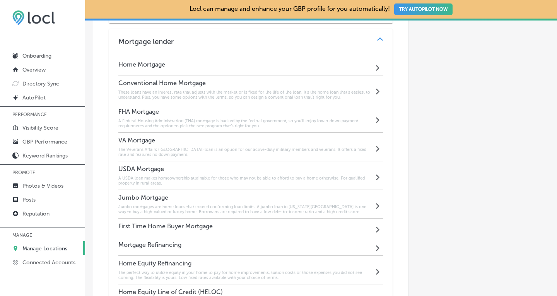
click at [274, 270] on h6 "The perfect way to utilize equity in your home to pay for home improvements, tu…" at bounding box center [246, 275] width 256 height 10
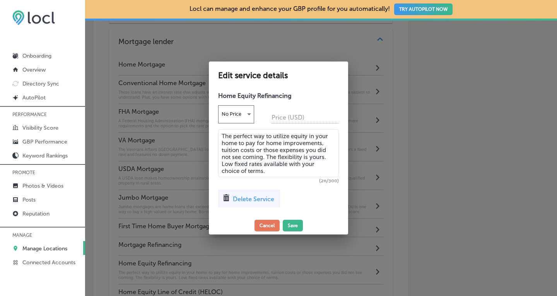
drag, startPoint x: 270, startPoint y: 172, endPoint x: 219, endPoint y: 130, distance: 65.7
click at [219, 130] on textarea "The perfect way to utilize equity in your home to pay for home improvements, tu…" at bounding box center [278, 153] width 121 height 48
click at [275, 222] on button "Cancel" at bounding box center [267, 226] width 25 height 12
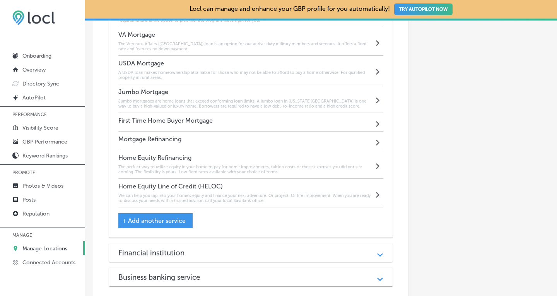
scroll to position [863, 0]
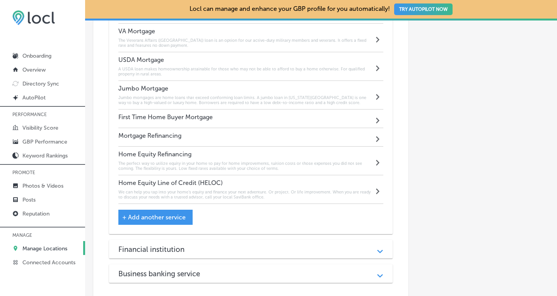
click at [258, 190] on h6 "We can help you tap into your home’s equity and finance your next adventure. Or…" at bounding box center [246, 195] width 256 height 10
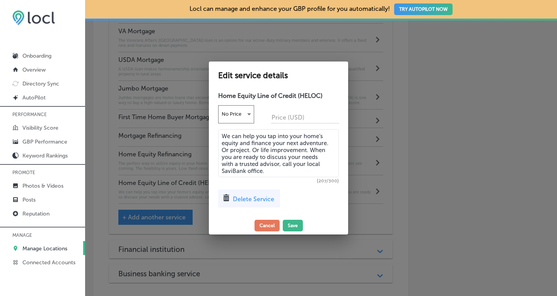
drag, startPoint x: 268, startPoint y: 173, endPoint x: 221, endPoint y: 128, distance: 64.8
click at [221, 128] on div "Home Equity Line of Credit (HELOC) No Price Price (USD) We can help you tap int…" at bounding box center [278, 152] width 139 height 128
click at [270, 228] on button "Cancel" at bounding box center [267, 226] width 25 height 12
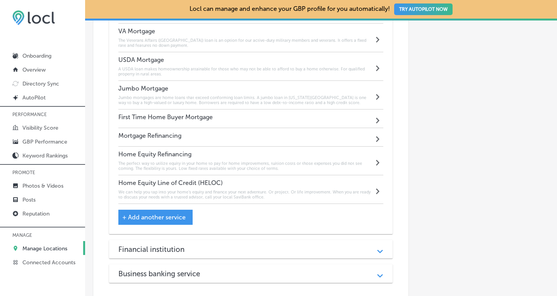
click at [220, 245] on div "Financial institution" at bounding box center [250, 249] width 265 height 9
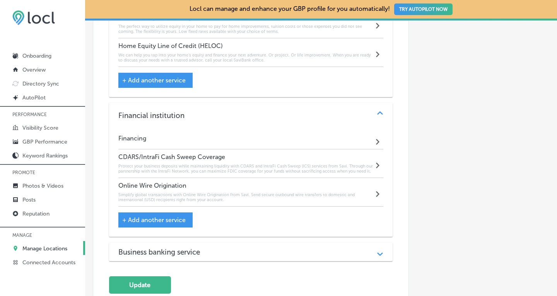
scroll to position [1008, 0]
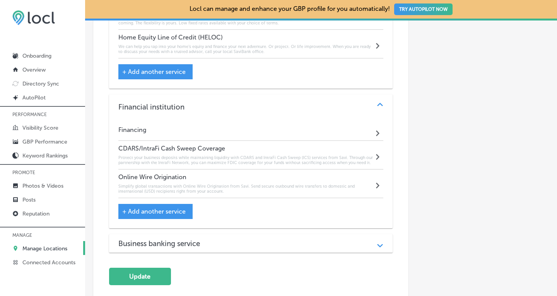
click at [311, 155] on h6 "Protect your business deposits while maintaining liquidity with CDARS and Intra…" at bounding box center [246, 160] width 256 height 10
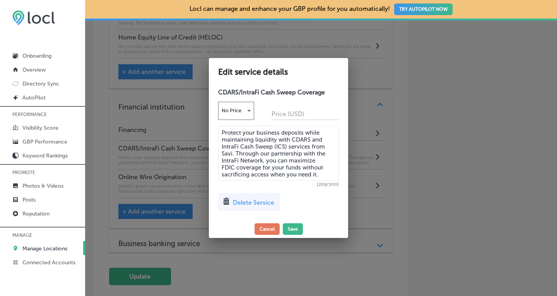
drag, startPoint x: 328, startPoint y: 172, endPoint x: 217, endPoint y: 133, distance: 117.3
click at [217, 133] on div "CDARS/IntraFi Cash Sweep Coverage No Price Price (USD) Protect your business de…" at bounding box center [278, 152] width 139 height 135
click at [296, 229] on button "Save" at bounding box center [293, 229] width 20 height 12
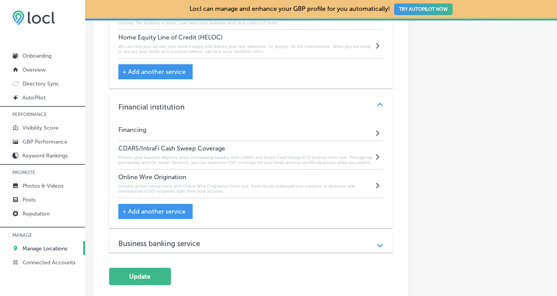
click at [255, 34] on div "Home Equity Line of Credit (HELOC) We can help you tap into your home’s equity …" at bounding box center [246, 44] width 256 height 21
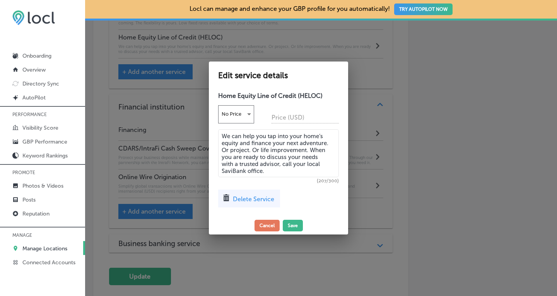
drag, startPoint x: 268, startPoint y: 171, endPoint x: 213, endPoint y: 128, distance: 70.0
click at [213, 128] on div "Home Equity Line of Credit (HELOC) No Price Price (USD) We can help you tap int…" at bounding box center [278, 152] width 139 height 128
paste textarea
type textarea "We can help you tap into your home’s equity and finance your next adventure. Or…"
click at [296, 224] on button "Save" at bounding box center [293, 226] width 20 height 12
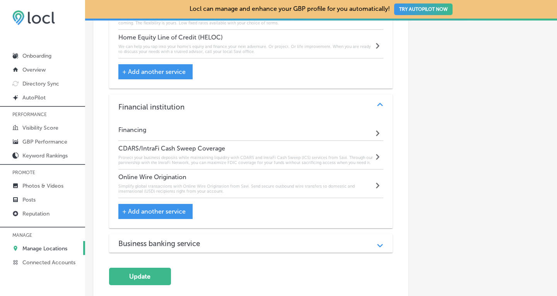
click at [229, 239] on div "Business banking service" at bounding box center [250, 243] width 265 height 9
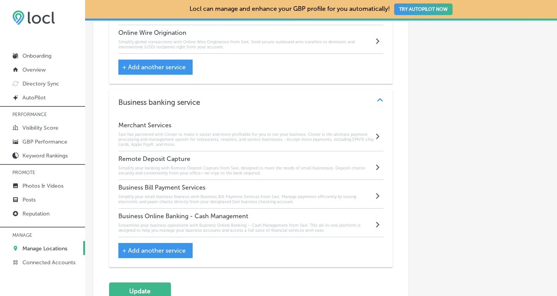
scroll to position [1157, 0]
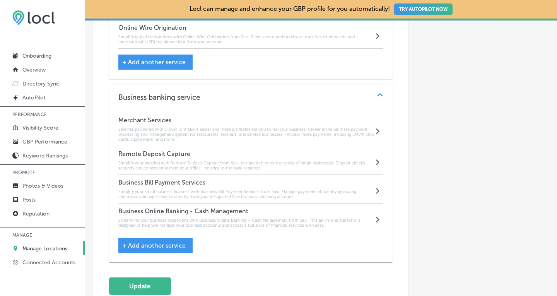
click at [248, 127] on h6 "Savi has partnered with Clover to make it easier and more profitable for you to…" at bounding box center [246, 134] width 256 height 15
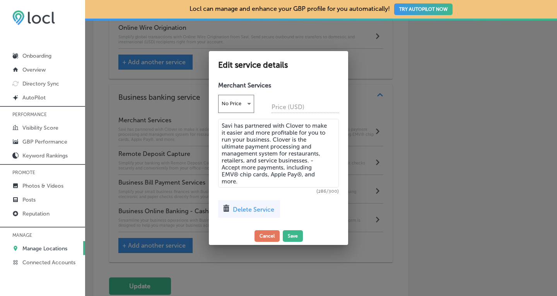
drag, startPoint x: 244, startPoint y: 183, endPoint x: 216, endPoint y: 123, distance: 66.5
click at [216, 123] on div "Merchant Services No Price Price (USD) Savi has partnered with Clover to make i…" at bounding box center [278, 152] width 139 height 149
click at [266, 239] on button "Cancel" at bounding box center [267, 236] width 25 height 12
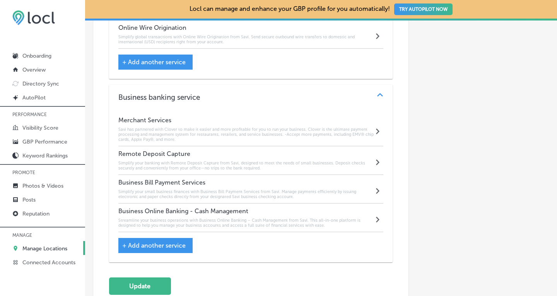
click at [243, 161] on h6 "Simplify your banking with Remote Deposit Capture from Savi, designed to meet t…" at bounding box center [246, 166] width 256 height 10
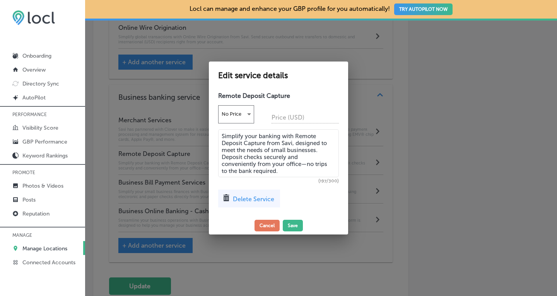
drag, startPoint x: 282, startPoint y: 171, endPoint x: 222, endPoint y: 129, distance: 73.4
click at [222, 129] on textarea "Simplify your banking with Remote Deposit Capture from Savi, designed to meet t…" at bounding box center [278, 153] width 121 height 48
click at [269, 227] on button "Cancel" at bounding box center [267, 226] width 25 height 12
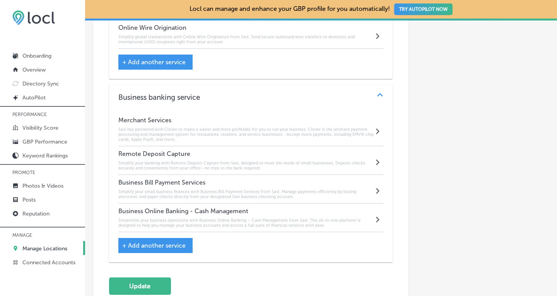
click at [264, 189] on h6 "Simplify your small business finances with Business Bill Payment Services from …" at bounding box center [246, 194] width 256 height 10
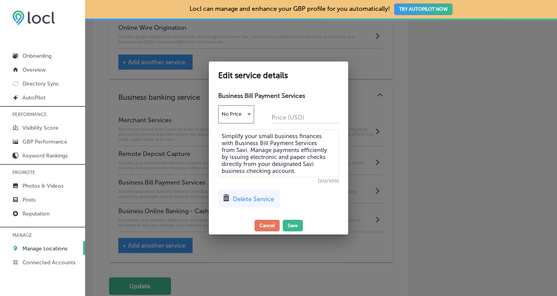
drag, startPoint x: 297, startPoint y: 172, endPoint x: 217, endPoint y: 133, distance: 89.3
click at [217, 133] on div "Business Bill Payment Services No Price Price (USD) Simplify your small busines…" at bounding box center [278, 152] width 139 height 128
click at [268, 227] on button "Cancel" at bounding box center [267, 226] width 25 height 12
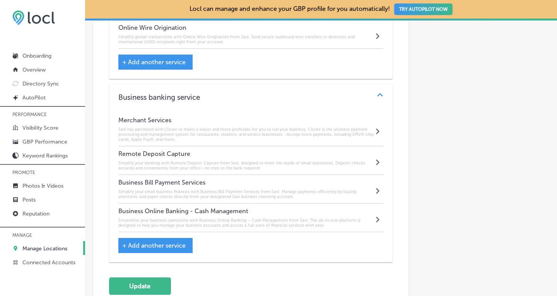
click at [262, 218] on h6 "Streamline your business operations with Business Online Banking – Cash Managem…" at bounding box center [246, 223] width 256 height 10
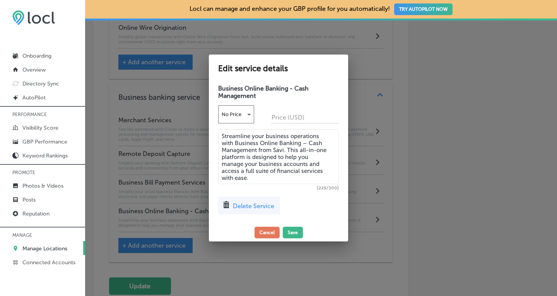
drag, startPoint x: 258, startPoint y: 178, endPoint x: 221, endPoint y: 134, distance: 58.0
click at [221, 134] on textarea "Streamline your business operations with Business Online Banking – Cash Managem…" at bounding box center [278, 156] width 121 height 55
click at [264, 236] on button "Cancel" at bounding box center [267, 233] width 25 height 12
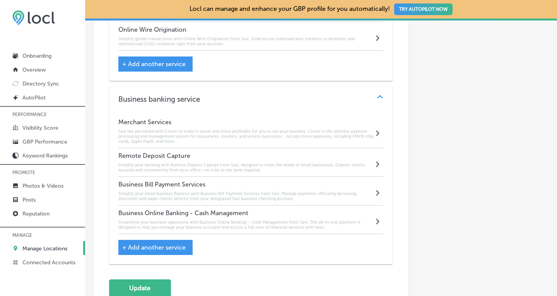
scroll to position [1167, 0]
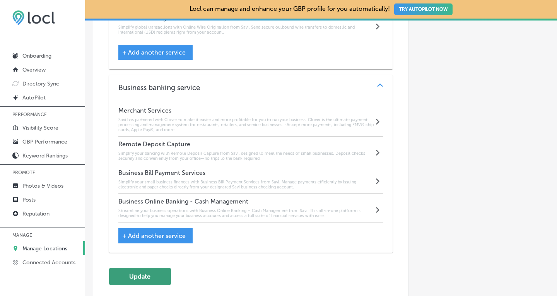
click at [165, 268] on button "Update" at bounding box center [140, 276] width 62 height 17
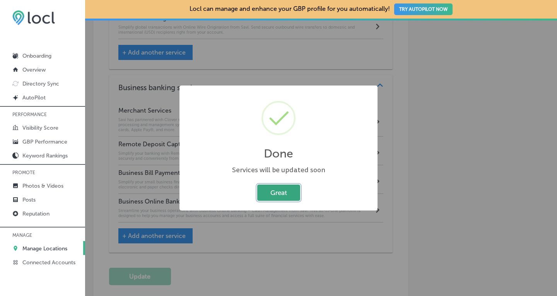
click at [272, 191] on button "Great" at bounding box center [278, 193] width 43 height 16
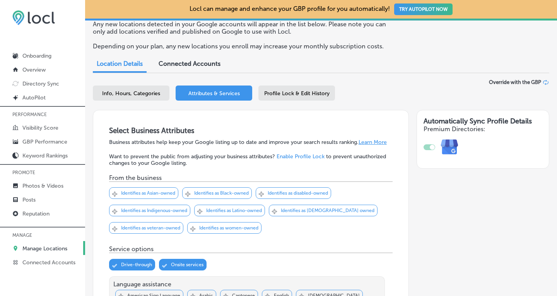
scroll to position [29, 0]
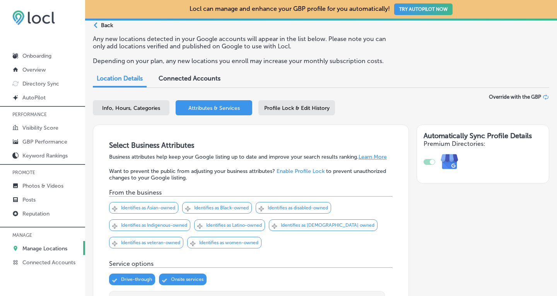
click at [140, 108] on span "Info, Hours, Categories" at bounding box center [131, 108] width 58 height 7
select select "US"
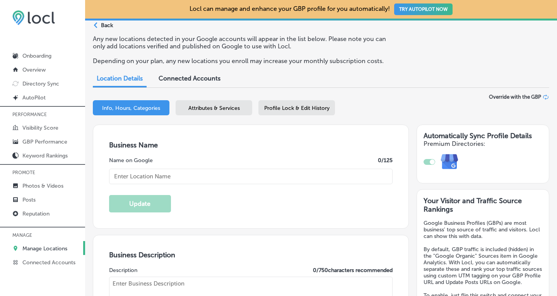
type input "Savi"
type textarea "SaviBank is your go-to destination for personal loans, mortgages, and business …"
type input "[PHONE_NUMBER]"
type input "[URL][DOMAIN_NAME]"
checkbox input "true"
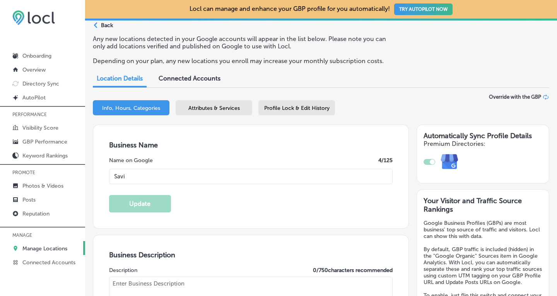
type textarea "Savi is your go-to destination for personal loans, mortgages, and business bank…"
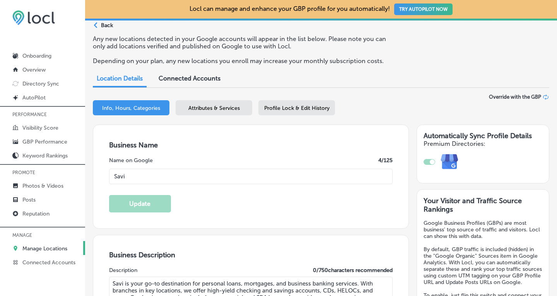
type input "[STREET_ADDRESS]"
type input "Bellingham"
type input "98225"
type input "US"
click at [35, 247] on p "Manage Locations" at bounding box center [44, 248] width 45 height 7
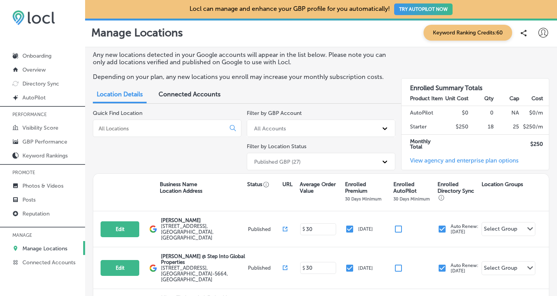
click at [132, 127] on input at bounding box center [161, 128] width 126 height 7
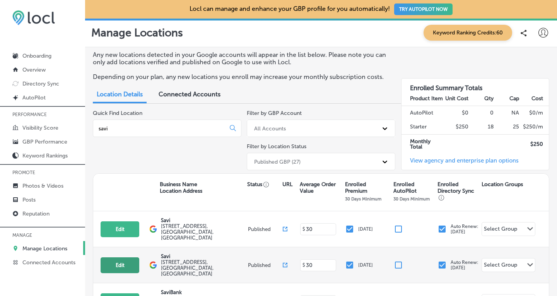
type input "savi"
click at [118, 258] on button "Edit" at bounding box center [120, 265] width 39 height 16
select select "US"
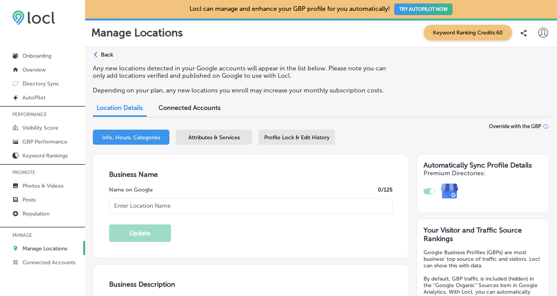
type textarea "Savi is your go-to destination for personal loans, mortgages, and business bank…"
type textarea "SaviBank is your trusted partner for personal and business banking solutions. W…"
type input "[STREET_ADDRESS]"
type input "[GEOGRAPHIC_DATA][PERSON_NAME]"
type input "98273"
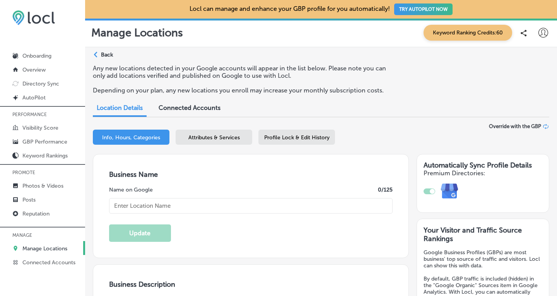
type input "US"
type input "[URL][DOMAIN_NAME]"
checkbox input "true"
type input "Savi"
type input "[PHONE_NUMBER]"
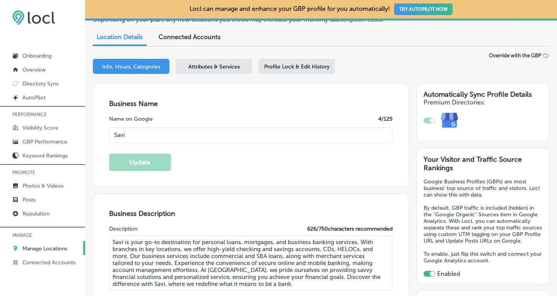
scroll to position [70, 0]
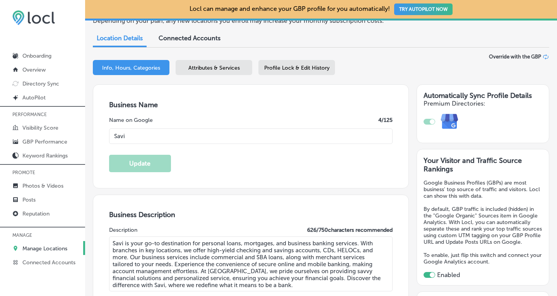
click at [198, 71] on div "Attributes & Services" at bounding box center [214, 67] width 77 height 15
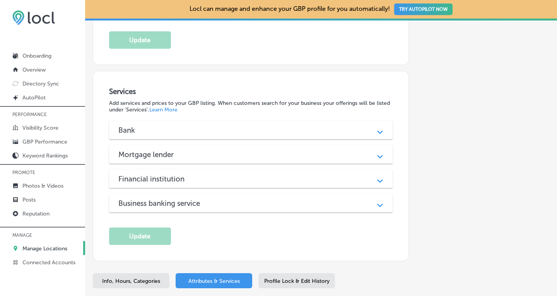
scroll to position [639, 0]
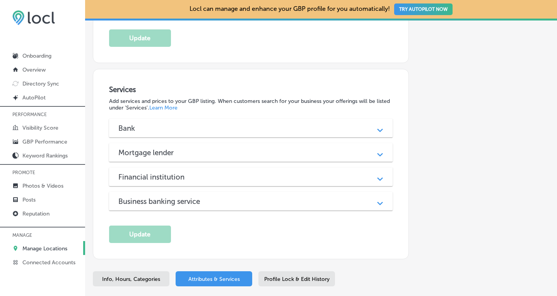
click at [364, 124] on div "Bank" at bounding box center [250, 128] width 265 height 9
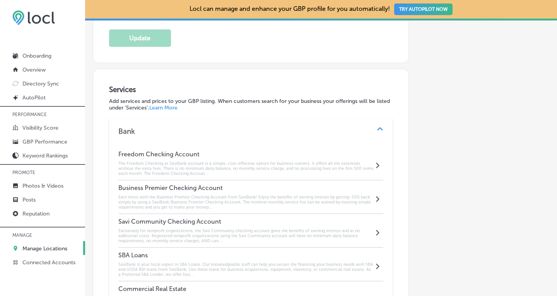
click at [196, 161] on h6 "The Freedom Checking at SaviBank account is a simple, cost-effective option for…" at bounding box center [246, 168] width 256 height 15
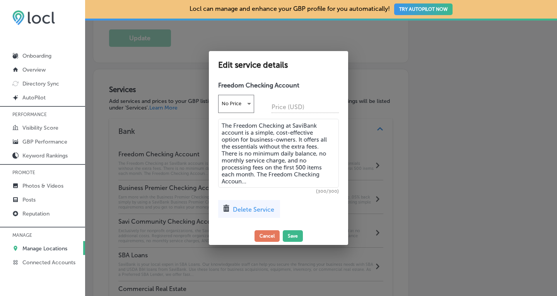
click at [252, 170] on textarea "The Freedom Checking at SaviBank account is a simple, cost-effective option for…" at bounding box center [278, 153] width 121 height 69
paste textarea "ccount at Savi is a simple, cost-effective option for business-owners. It offer…"
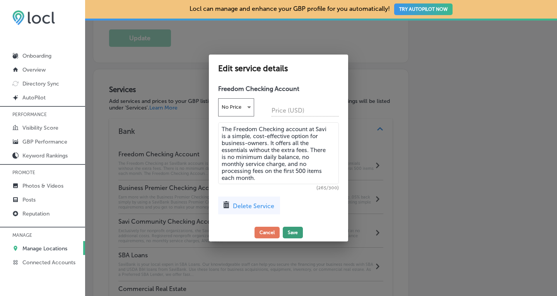
type textarea "The Freedom Checking account at Savi is a simple, cost-effective option for bus…"
click at [292, 232] on button "Save" at bounding box center [293, 233] width 20 height 12
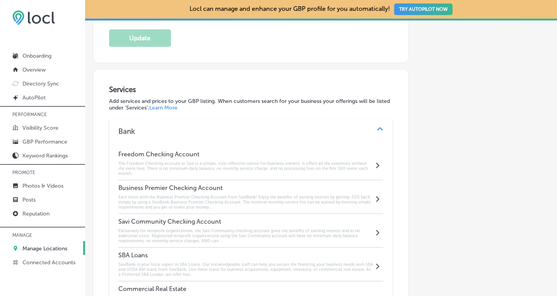
click at [287, 184] on div "Business Premier Checking Account Earn more with the Business Premier Checking …" at bounding box center [246, 197] width 256 height 26
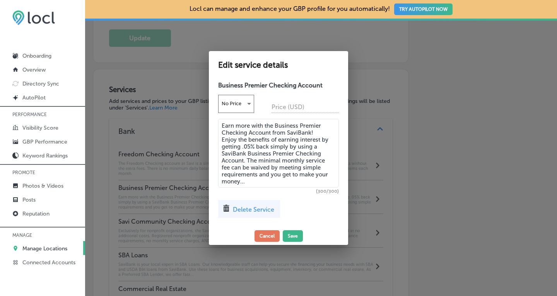
click at [250, 145] on textarea "Earn more with the Business Premier Checking Account from SaviBank! Enjoy the b…" at bounding box center [278, 153] width 121 height 69
drag, startPoint x: 250, startPoint y: 181, endPoint x: 214, endPoint y: 122, distance: 68.7
click at [214, 122] on div "Business Premier Checking Account No Price Price (USD) Earn more with the Busin…" at bounding box center [278, 152] width 139 height 149
paste textarea "! Enjoy the benefits of earning interest by getting .05% back simply by using a…"
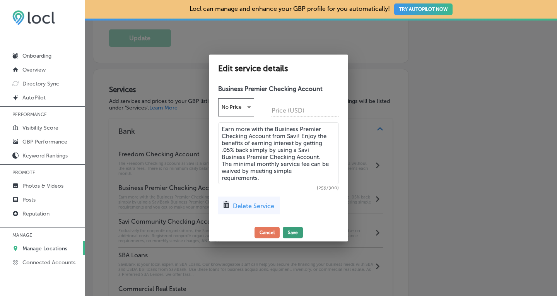
type textarea "Earn more with the Business Premier Checking Account from Savi! Enjoy the benef…"
click at [294, 232] on button "Save" at bounding box center [293, 233] width 20 height 12
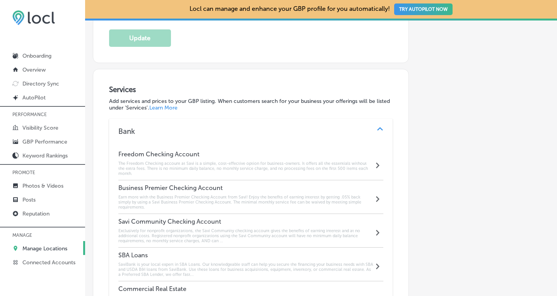
click at [175, 228] on h6 "Exclusively for nonprofit organizations, the Savi Community checking account gi…" at bounding box center [246, 235] width 256 height 15
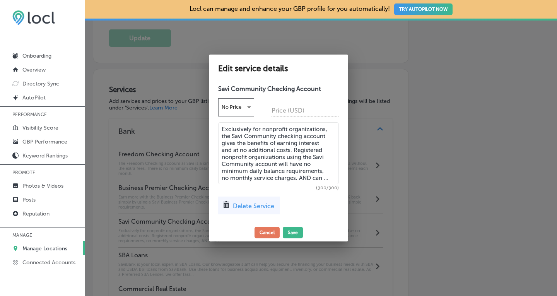
click at [247, 143] on textarea "Exclusively for nonprofit organizations, the Savi Community checking account gi…" at bounding box center [278, 153] width 121 height 62
paste textarea "and more"
type textarea "Exclusively for nonprofit organizations, the Savi Community checking account gi…"
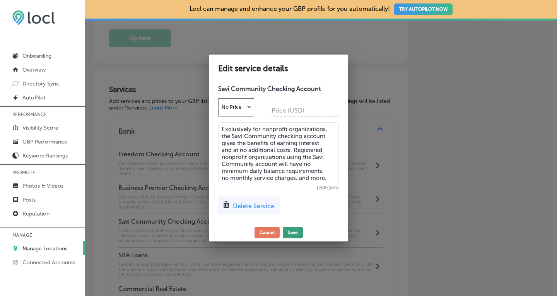
click at [293, 232] on button "Save" at bounding box center [293, 233] width 20 height 12
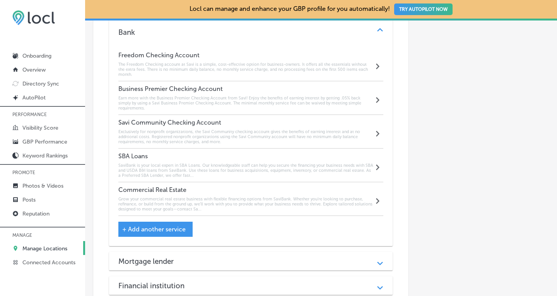
scroll to position [742, 0]
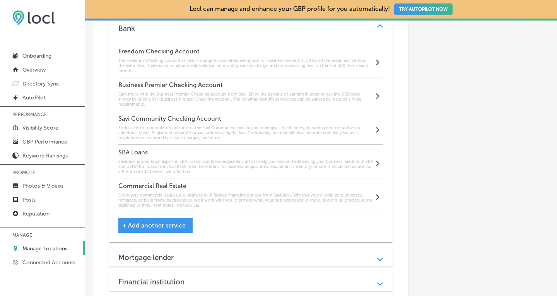
click at [205, 159] on h6 "SaviBank is your local expert in SBA Loans. Our knowledgeable staff can help yo…" at bounding box center [246, 166] width 256 height 15
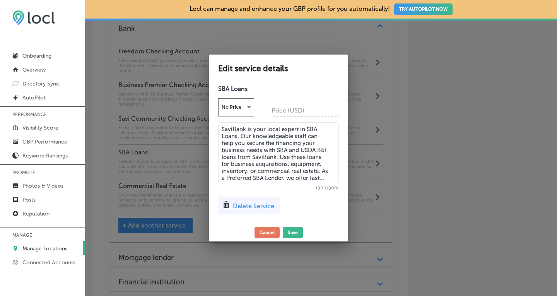
drag, startPoint x: 325, startPoint y: 179, endPoint x: 217, endPoint y: 124, distance: 121.3
click at [217, 124] on div "SBA Loans No Price Price (USD) SaviBank is your local expert in SBA Loans. Our …" at bounding box center [278, 152] width 139 height 142
paste textarea "is your local expert in SBA Loans. Our knowledgeable staff can help you secure …"
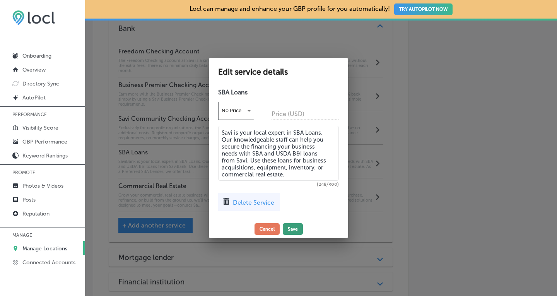
type textarea "Savi is your local expert in SBA Loans. Our knowledgeable staff can help you se…"
click at [292, 229] on button "Save" at bounding box center [293, 229] width 20 height 12
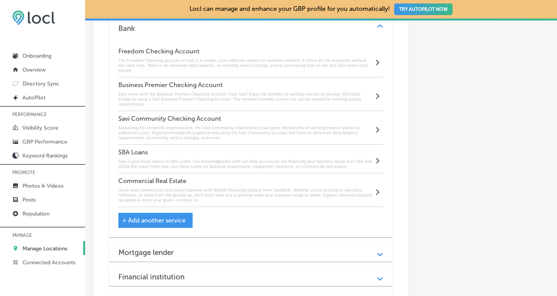
click at [144, 188] on h6 "Grow your commercial real estate business with flexible financing options from …" at bounding box center [246, 195] width 256 height 15
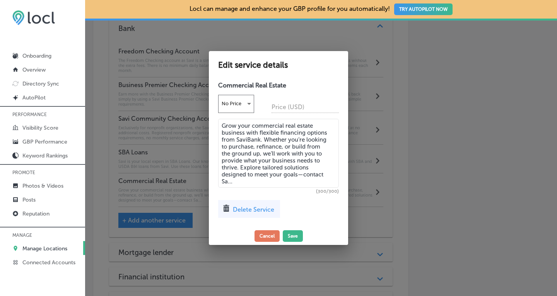
drag, startPoint x: 241, startPoint y: 184, endPoint x: 217, endPoint y: 121, distance: 67.3
click at [217, 121] on div "Commercial Real Estate No Price Price (USD) Grow your commercial real estate bu…" at bounding box center [278, 152] width 139 height 149
paste textarea ". Whether you’re looking to purchase, refinance, or build from the ground up, w…"
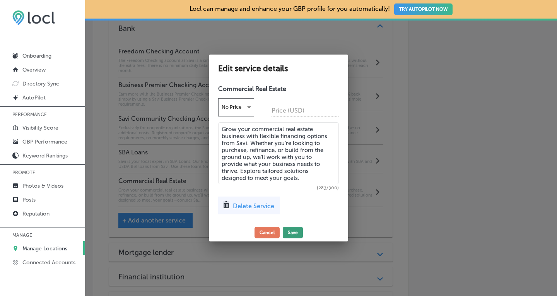
type textarea "Grow your commercial real estate business with flexible financing options from …"
click at [294, 234] on button "Save" at bounding box center [293, 233] width 20 height 12
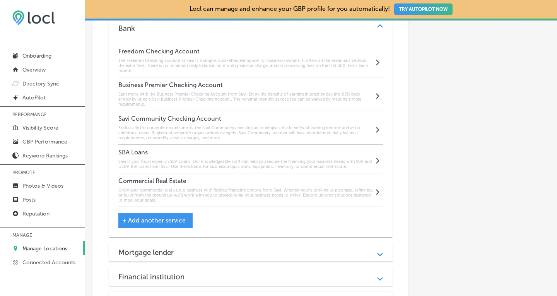
click at [314, 248] on div "Mortgage lender" at bounding box center [250, 252] width 265 height 9
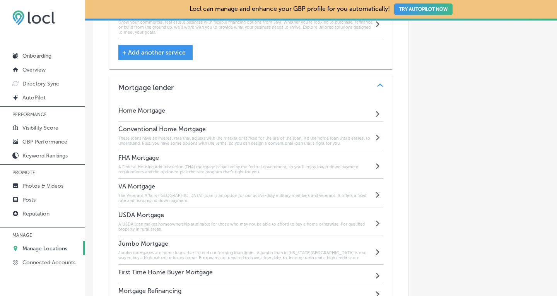
scroll to position [913, 0]
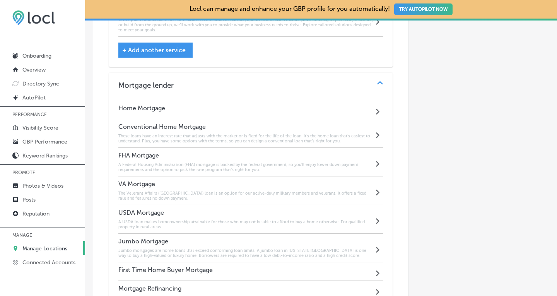
click at [157, 133] on h6 "These loans have an interest rate that adjusts with the market or is fixed for …" at bounding box center [246, 138] width 256 height 10
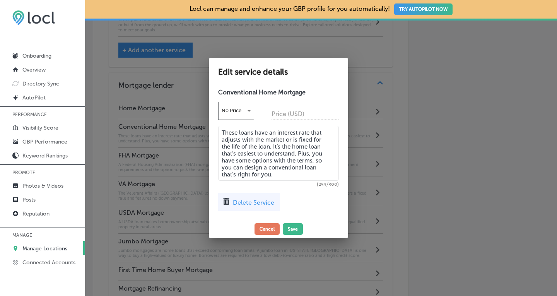
drag, startPoint x: 280, startPoint y: 177, endPoint x: 209, endPoint y: 128, distance: 85.7
click at [209, 128] on div "Conventional Home Mortgage No Price Price (USD) These loans have an interest ra…" at bounding box center [278, 152] width 139 height 135
click at [296, 228] on button "Save" at bounding box center [293, 229] width 20 height 12
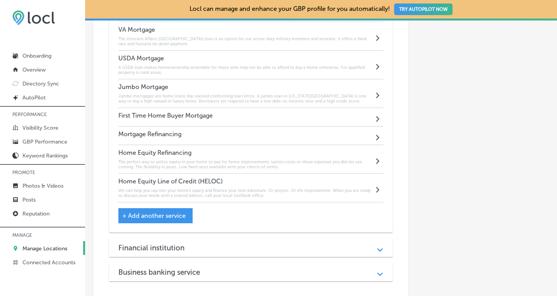
scroll to position [1069, 0]
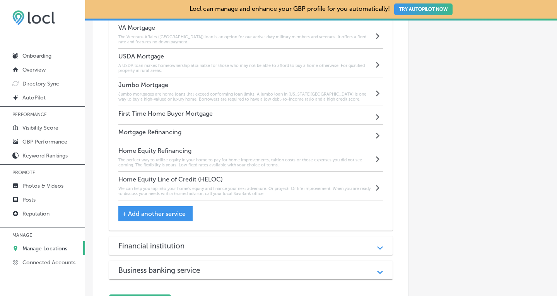
click at [189, 186] on h6 "We can help you tap into your home’s equity and finance your next adventure. Or…" at bounding box center [246, 191] width 256 height 10
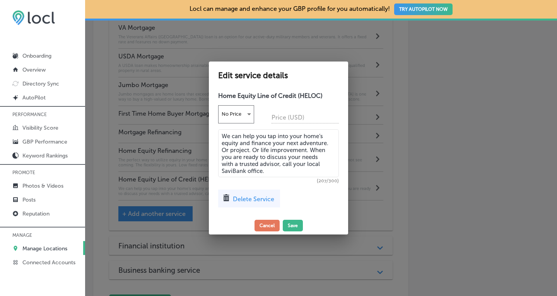
drag, startPoint x: 277, startPoint y: 170, endPoint x: 217, endPoint y: 137, distance: 68.4
click at [217, 137] on div "Home Equity Line of Credit (HELOC) No Price Price (USD) We can help you tap int…" at bounding box center [278, 152] width 139 height 128
paste textarea
type textarea "We can help you tap into your home’s equity and finance your next adventure. Or…"
click at [292, 224] on button "Save" at bounding box center [293, 226] width 20 height 12
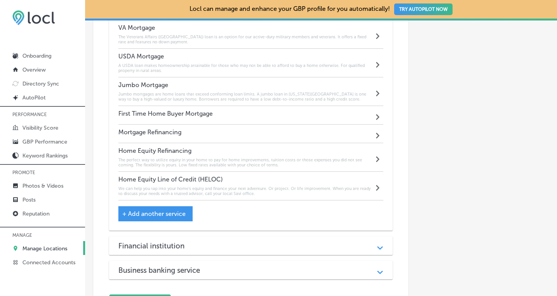
click at [301, 241] on div "Financial institution" at bounding box center [250, 245] width 265 height 9
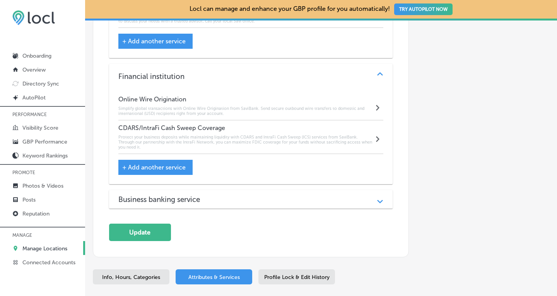
scroll to position [1241, 0]
click at [217, 135] on h6 "Protect your business deposits while maintaining liquidity with CDARS and Intra…" at bounding box center [246, 142] width 256 height 15
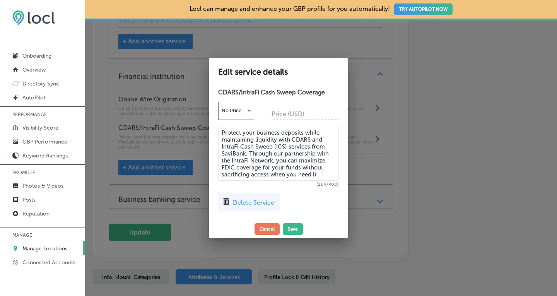
click at [254, 166] on textarea "Protect your business deposits while maintaining liquidity with CDARS and Intra…" at bounding box center [278, 153] width 121 height 55
paste textarea
type textarea "Protect your business deposits while maintaining liquidity with CDARS and Intra…"
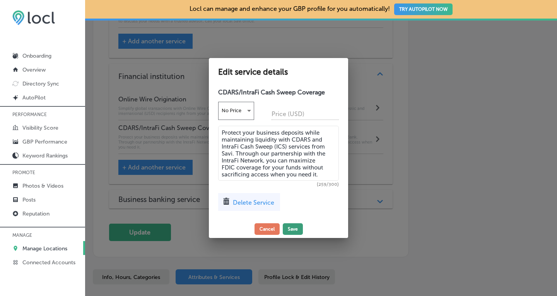
click at [291, 228] on button "Save" at bounding box center [293, 229] width 20 height 12
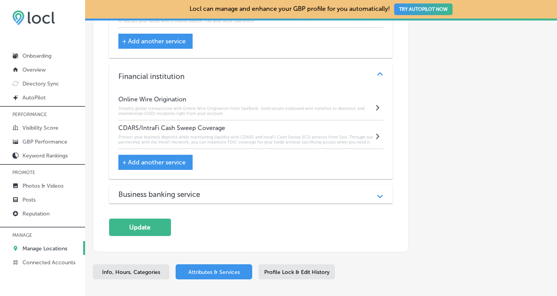
click at [300, 190] on div "Business banking service" at bounding box center [250, 194] width 265 height 9
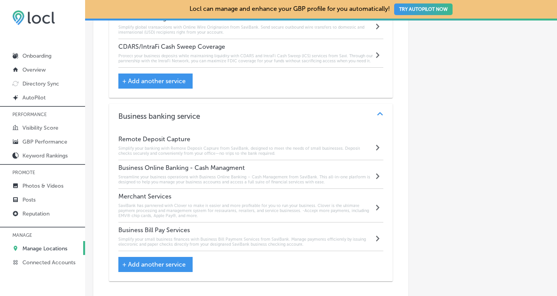
scroll to position [1326, 0]
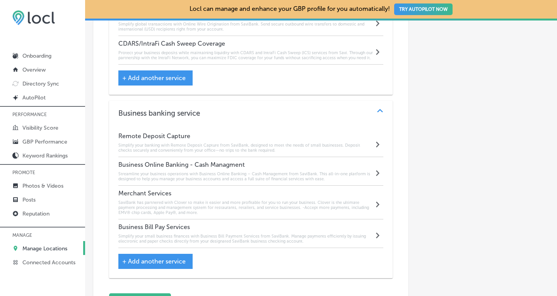
click at [297, 200] on h6 "SaviBank has partnered with Clover to make it easier and more profitable for yo…" at bounding box center [246, 207] width 256 height 15
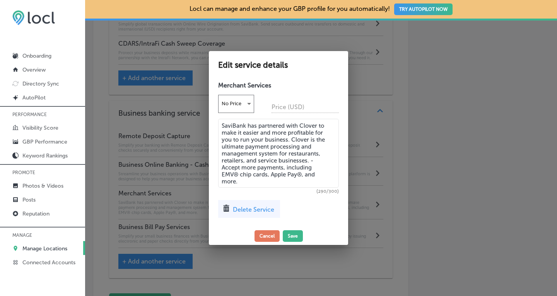
click at [244, 127] on textarea "SaviBank has partnered with Clover to make it easier and more profitable for yo…" at bounding box center [278, 153] width 121 height 69
type textarea "Savi has partnered with Clover to make it easier and more profitable for you to…"
click at [296, 238] on button "Save" at bounding box center [293, 236] width 20 height 12
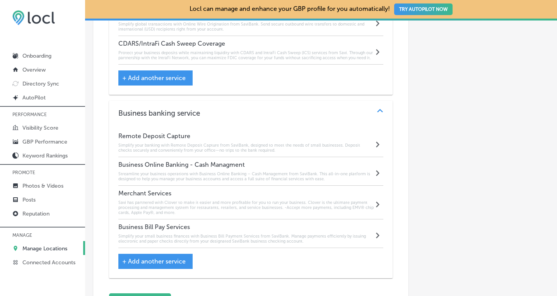
click at [286, 224] on div "Business Bill Pay Services Simplify your small business finances with Business …" at bounding box center [246, 233] width 256 height 21
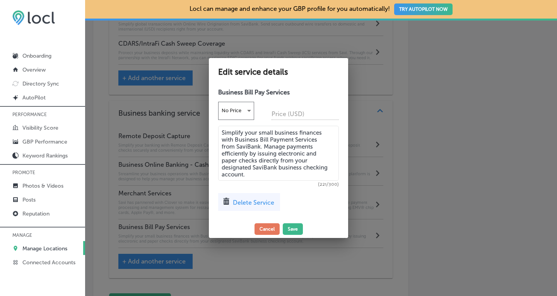
click at [260, 146] on textarea "Simplify your small business finances with Business Bill Payment Services from …" at bounding box center [278, 153] width 121 height 55
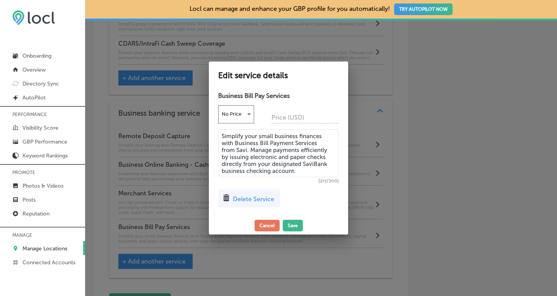
click at [326, 164] on textarea "Simplify your small business finances with Business Bill Payment Services from …" at bounding box center [278, 153] width 121 height 48
type textarea "Simplify your small business finances with Business Bill Payment Services from …"
click at [292, 224] on button "Save" at bounding box center [293, 226] width 20 height 12
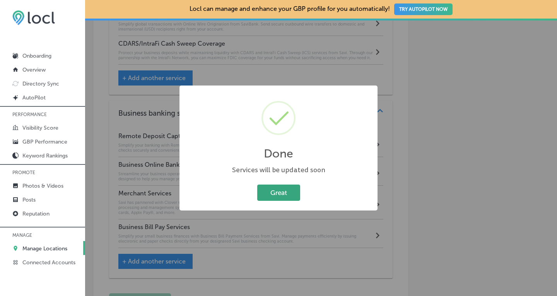
click at [279, 191] on button "Great" at bounding box center [278, 193] width 43 height 16
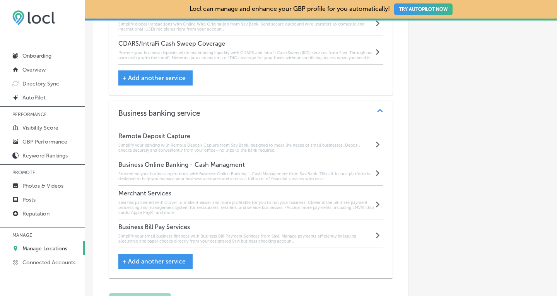
click at [53, 249] on p "Manage Locations" at bounding box center [44, 248] width 45 height 7
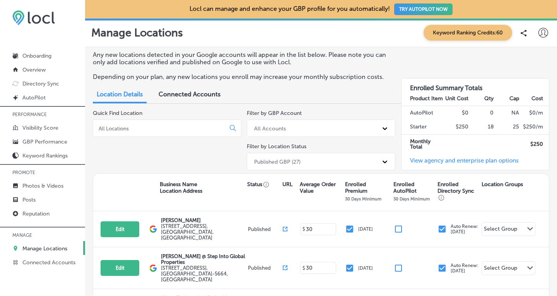
click at [117, 123] on div at bounding box center [167, 128] width 149 height 17
click at [117, 130] on input at bounding box center [161, 128] width 126 height 7
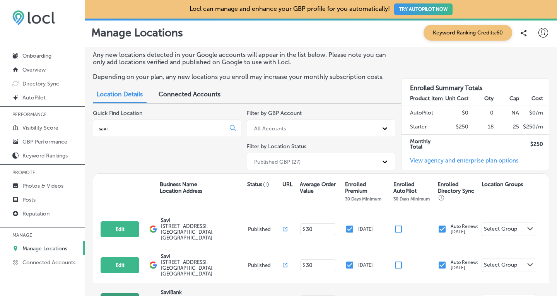
type input "savi"
click at [119, 293] on button "Edit" at bounding box center [120, 301] width 39 height 16
select select "US"
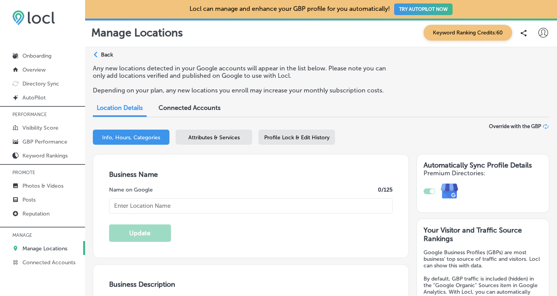
checkbox input "true"
type input "SaviBank"
type textarea "SaviBank is your trusted partner for personal loans, mortgages, and business ba…"
type input "[STREET_ADDRESS]"
type input "Sedro [PERSON_NAME]"
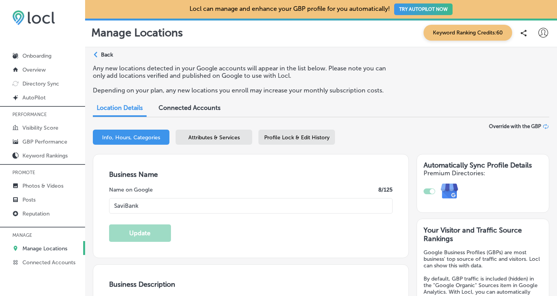
type input "98284"
type input "US"
type input "[URL][DOMAIN_NAME]"
type textarea "SaviBank is your trusted partner for personal loans, mortgages, and business ba…"
type input "[PHONE_NUMBER]"
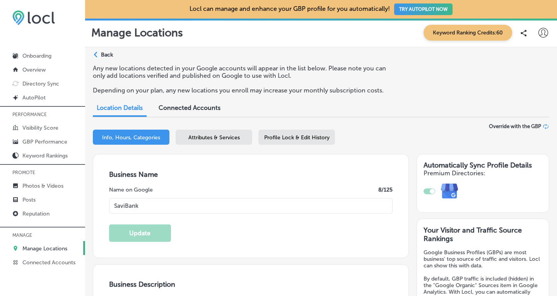
click at [175, 203] on input "SaviBank" at bounding box center [251, 205] width 284 height 15
type input "Savi"
click at [152, 234] on button "Update" at bounding box center [140, 232] width 62 height 17
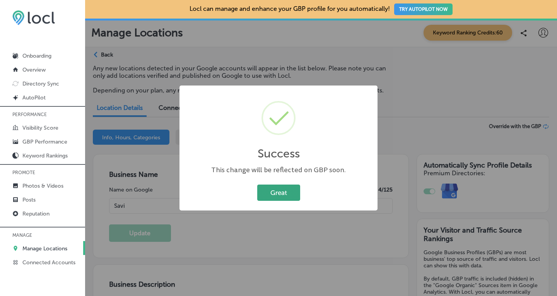
click at [279, 194] on button "Great" at bounding box center [278, 193] width 43 height 16
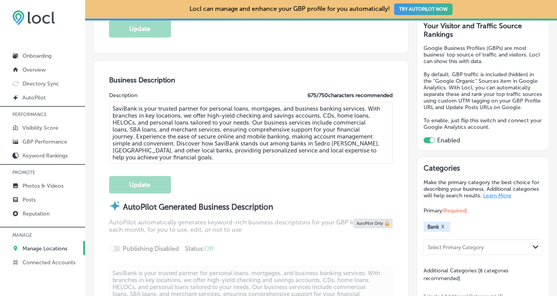
scroll to position [205, 0]
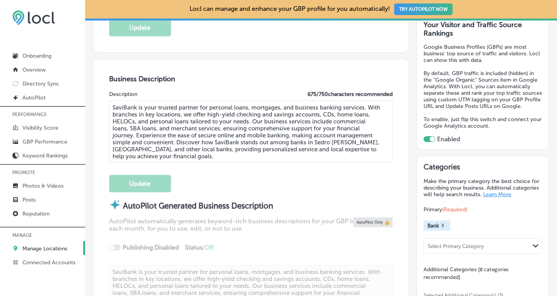
drag, startPoint x: 157, startPoint y: 156, endPoint x: 111, endPoint y: 103, distance: 69.9
click at [111, 103] on textarea "SaviBank is your trusted partner for personal loans, mortgages, and business ba…" at bounding box center [251, 132] width 284 height 62
paste textarea "is your go-to destination for personal loans, mortgages, and business banking s…"
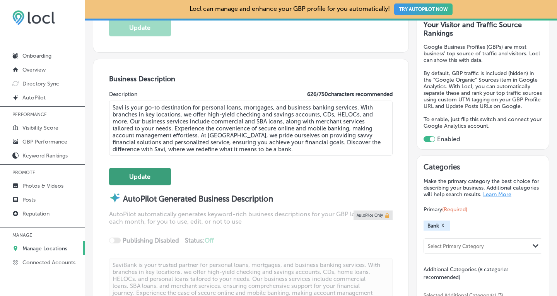
type textarea "Savi is your go-to destination for personal loans, mortgages, and business bank…"
click at [133, 177] on button "Update" at bounding box center [140, 176] width 62 height 17
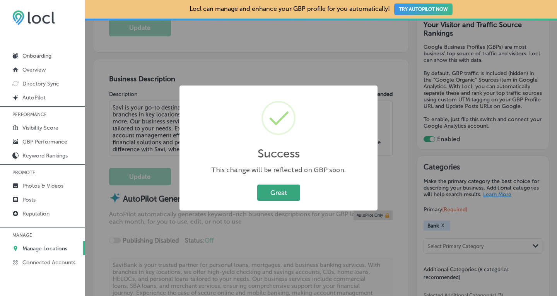
click at [275, 193] on button "Great" at bounding box center [278, 193] width 43 height 16
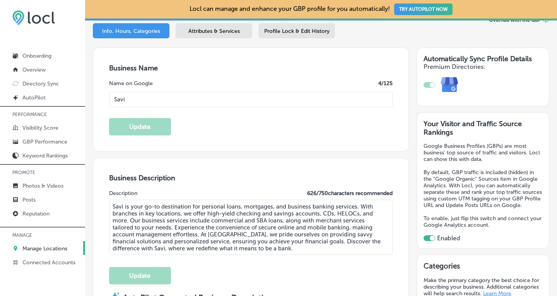
scroll to position [96, 0]
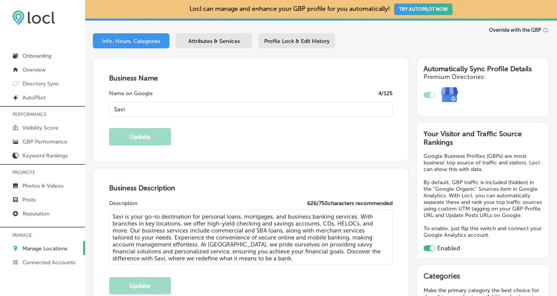
click at [186, 41] on div "Attributes & Services" at bounding box center [214, 40] width 77 height 15
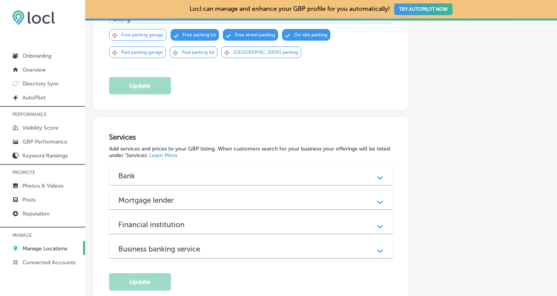
scroll to position [604, 0]
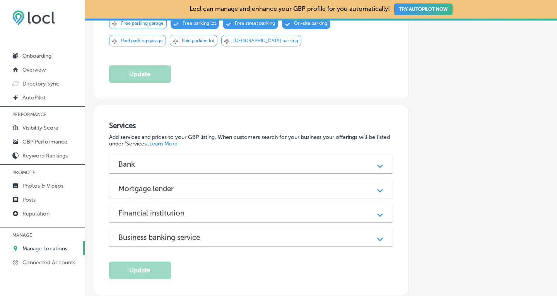
click at [349, 160] on div "Bank" at bounding box center [250, 164] width 265 height 9
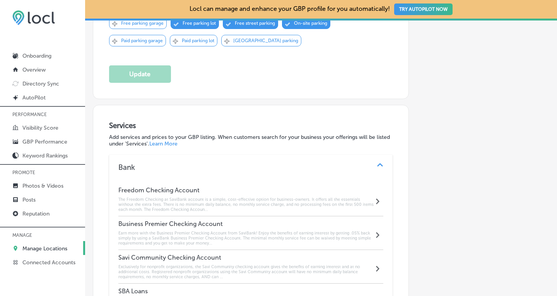
click at [177, 197] on h6 "The Freedom Checking at SaviBank account is a simple, cost-effective option for…" at bounding box center [246, 204] width 256 height 15
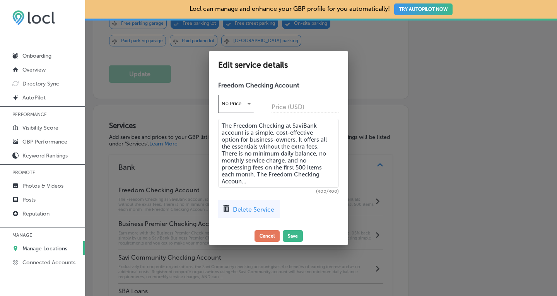
drag, startPoint x: 251, startPoint y: 182, endPoint x: 207, endPoint y: 114, distance: 81.4
click at [207, 114] on div "Edit service details Freedom Checking Account No Price Price (USD) The Freedom …" at bounding box center [278, 148] width 557 height 296
paste textarea "ccount at Savi is a simple, cost-effective option for business-owners. It offer…"
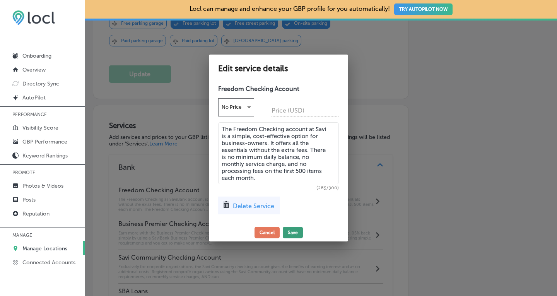
type textarea "The Freedom Checking account at Savi is a simple, cost-effective option for bus…"
click at [300, 232] on button "Save" at bounding box center [293, 233] width 20 height 12
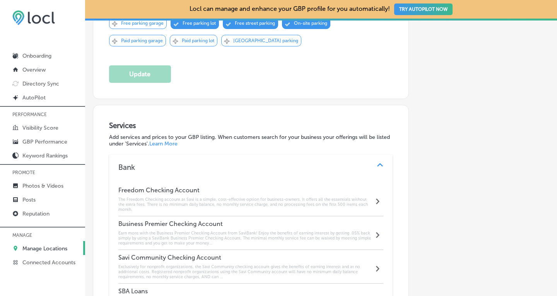
click at [236, 231] on h6 "Earn more with the Business Premier Checking Account from SaviBank! Enjoy the b…" at bounding box center [246, 238] width 256 height 15
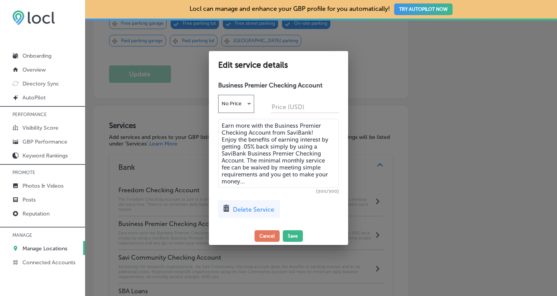
drag, startPoint x: 257, startPoint y: 179, endPoint x: 213, endPoint y: 119, distance: 74.7
click at [213, 119] on div "Business Premier Checking Account No Price Price (USD) Earn more with the Busin…" at bounding box center [278, 152] width 139 height 149
paste textarea "! Enjoy the benefits of earning interest by getting .05% back simply by using a…"
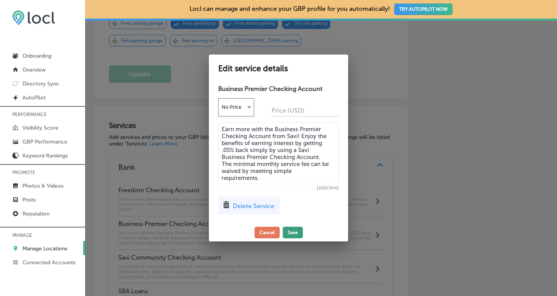
type textarea "Earn more with the Business Premier Checking Account from Savi! Enjoy the benef…"
click at [289, 232] on button "Save" at bounding box center [293, 233] width 20 height 12
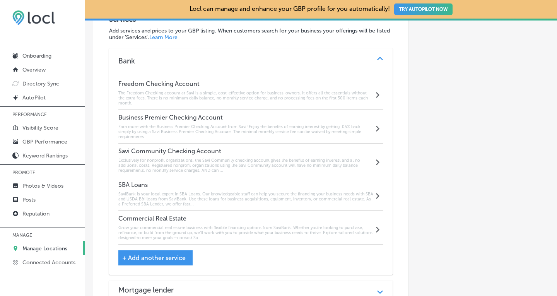
scroll to position [711, 0]
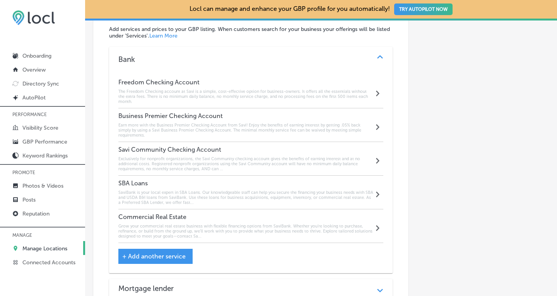
click at [293, 157] on h6 "Exclusively for nonprofit organizations, the Savi Community checking account gi…" at bounding box center [246, 163] width 256 height 15
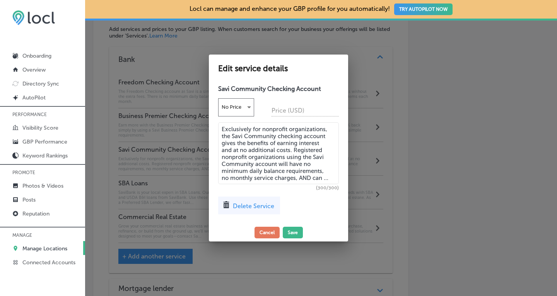
click at [275, 161] on textarea "Exclusively for nonprofit organizations, the Savi Community checking account gi…" at bounding box center [278, 153] width 121 height 62
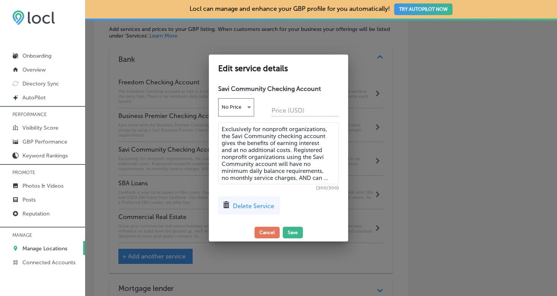
paste textarea "and more"
type textarea "Exclusively for nonprofit organizations, the Savi Community checking account gi…"
click at [297, 232] on button "Save" at bounding box center [293, 233] width 20 height 12
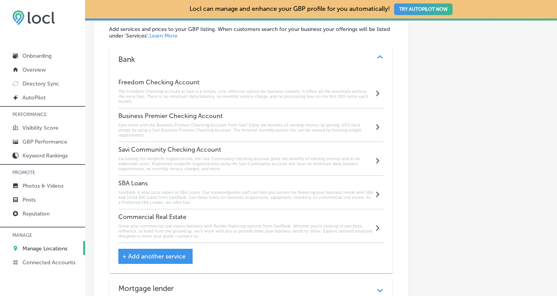
click at [207, 180] on div "SBA Loans SaviBank is your local expert in SBA Loans. Our knowledgeable staff c…" at bounding box center [246, 193] width 256 height 26
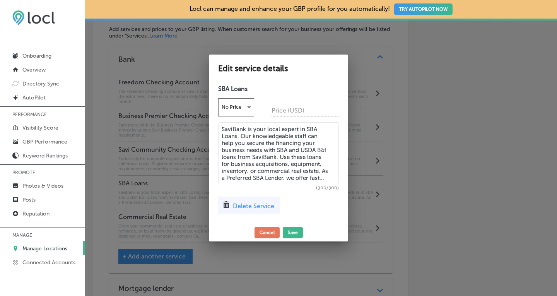
click at [254, 158] on textarea "SaviBank is your local expert in SBA Loans. Our knowledgeable staff can help yo…" at bounding box center [278, 153] width 121 height 62
paste textarea "is your local expert in SBA Loans. Our knowledgeable staff can help you secure …"
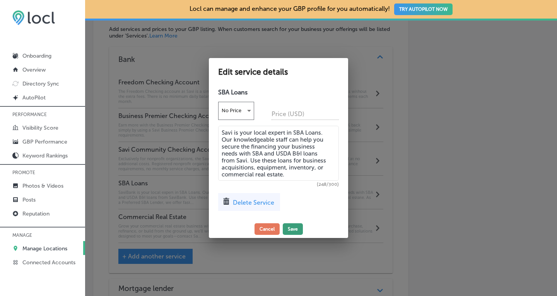
type textarea "Savi is your local expert in SBA Loans. Our knowledgeable staff can help you se…"
click at [289, 228] on button "Save" at bounding box center [293, 229] width 20 height 12
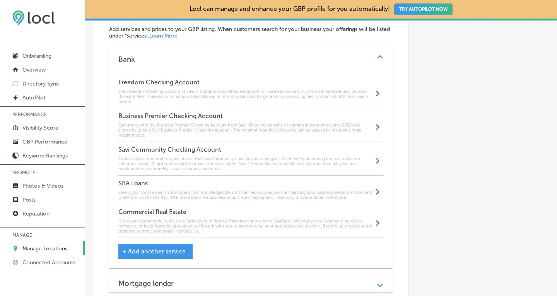
click at [202, 219] on h6 "Grow your commercial real estate business with flexible financing options from …" at bounding box center [246, 226] width 256 height 15
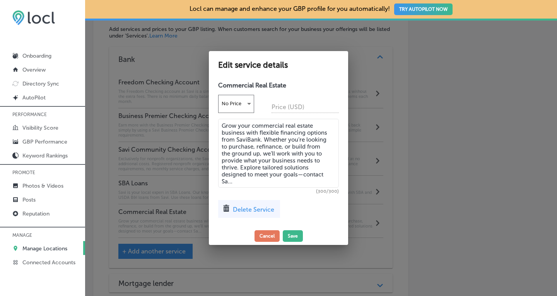
drag, startPoint x: 243, startPoint y: 183, endPoint x: 211, endPoint y: 124, distance: 67.0
click at [211, 124] on div "Commercial Real Estate No Price Price (USD) Grow your commercial real estate bu…" at bounding box center [278, 152] width 139 height 149
paste textarea ". Whether you’re looking to purchase, refinance, or build from the ground up, w…"
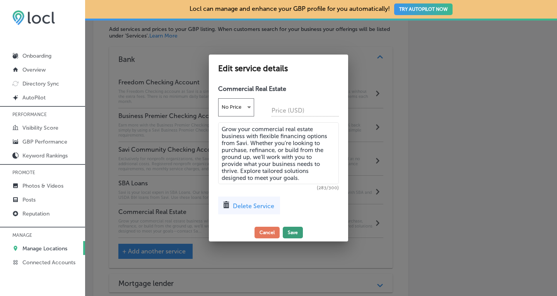
type textarea "Grow your commercial real estate business with flexible financing options from …"
click at [294, 227] on button "Save" at bounding box center [293, 233] width 20 height 12
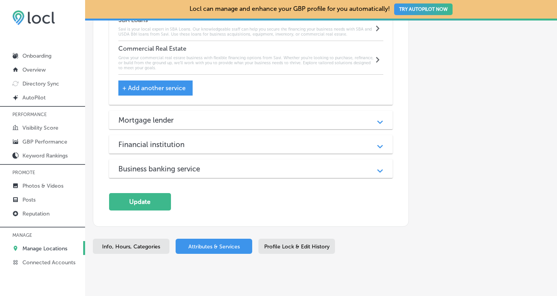
scroll to position [883, 0]
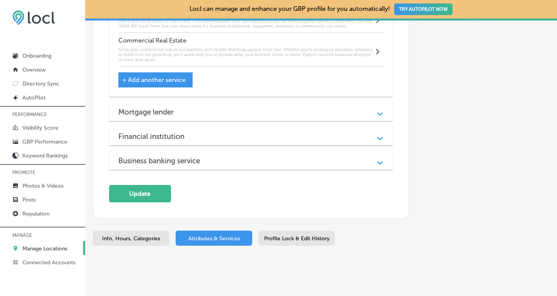
click at [326, 108] on div "Mortgage lender" at bounding box center [250, 112] width 265 height 9
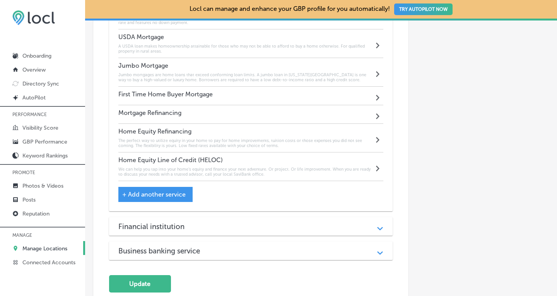
scroll to position [1089, 0]
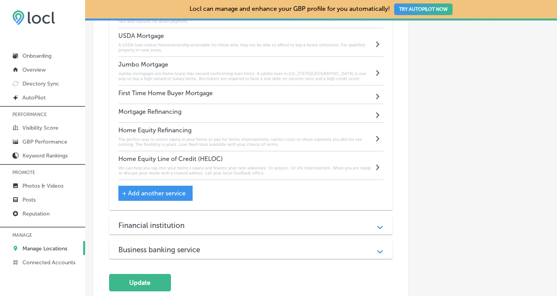
click at [339, 166] on h6 "We can help you tap into your home’s equity and finance your next adventure. Or…" at bounding box center [246, 171] width 256 height 10
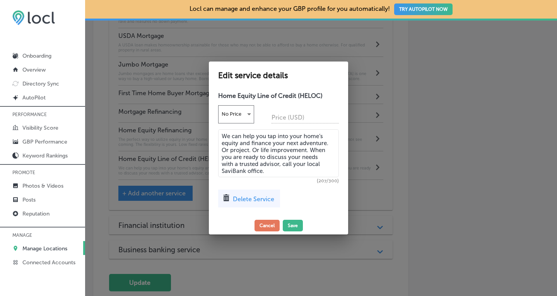
click at [246, 171] on textarea "We can help you tap into your home’s equity and finance your next adventure. Or…" at bounding box center [278, 153] width 121 height 48
type textarea "We can help you tap into your home’s equity and finance your next adventure. Or…"
click at [291, 224] on button "Save" at bounding box center [293, 226] width 20 height 12
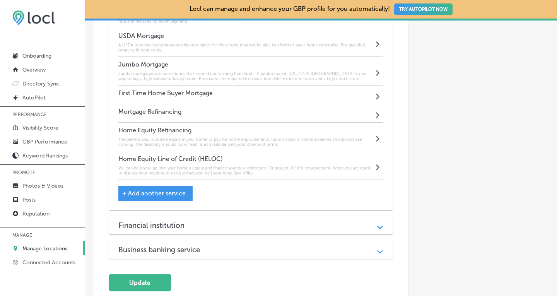
click at [294, 221] on div "Financial institution" at bounding box center [250, 225] width 265 height 9
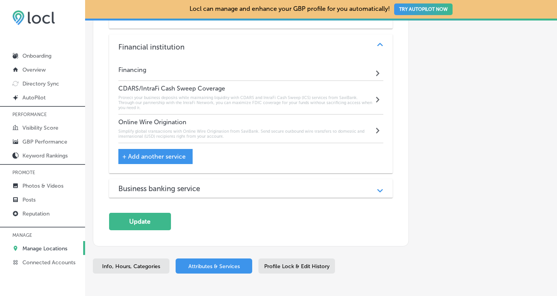
scroll to position [1276, 0]
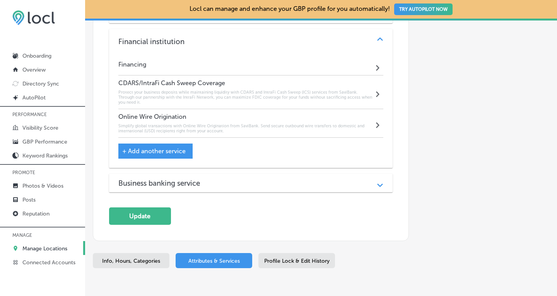
click at [301, 92] on h6 "Protect your business deposits while maintaining liquidity with CDARS and Intra…" at bounding box center [246, 97] width 256 height 15
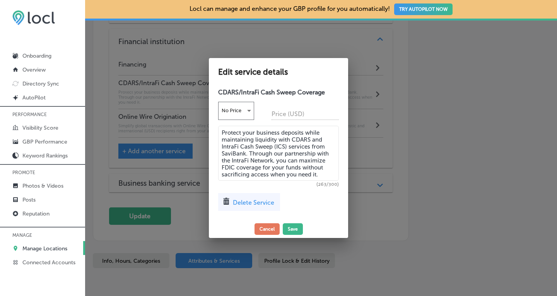
click at [244, 154] on textarea "Protect your business deposits while maintaining liquidity with CDARS and Intra…" at bounding box center [278, 153] width 121 height 55
type textarea "Protect your business deposits while maintaining liquidity with CDARS and Intra…"
click at [293, 229] on button "Save" at bounding box center [293, 229] width 20 height 12
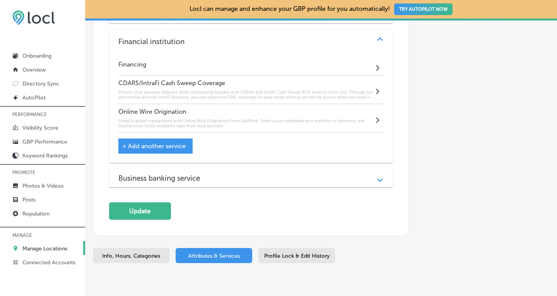
click at [291, 118] on h6 "Simplify global transactions with Online Wire Origination from SaviBank. Send s…" at bounding box center [246, 123] width 256 height 10
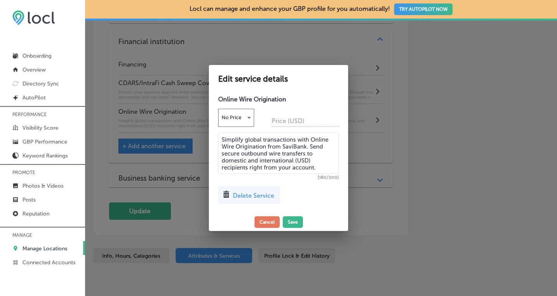
click at [304, 147] on textarea "Simplify global transactions with Online Wire Origination from SaviBank. Send s…" at bounding box center [278, 153] width 121 height 41
type textarea "Simplify global transactions with Online Wire Origination from Savi. Send secur…"
click at [294, 219] on button "Save" at bounding box center [293, 222] width 20 height 12
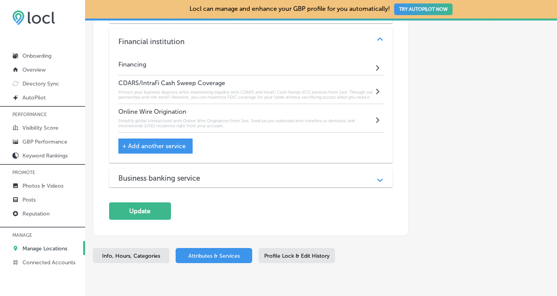
click at [266, 174] on div "Business banking service" at bounding box center [250, 178] width 265 height 9
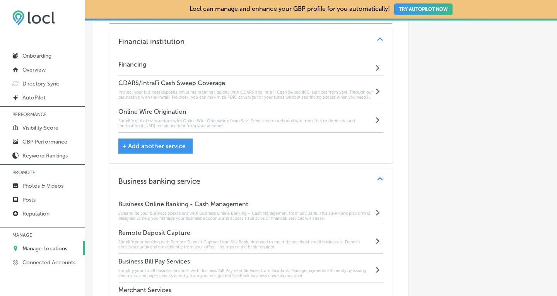
click at [229, 268] on h6 "Simplify your small business finances with Business Bill Payment Services from …" at bounding box center [246, 273] width 256 height 10
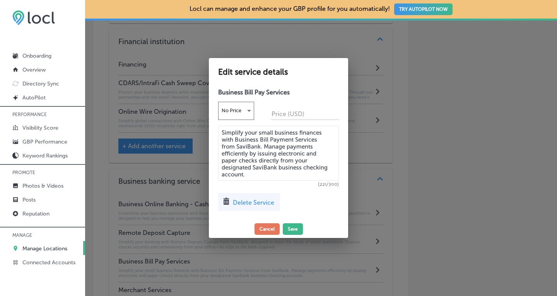
click at [259, 148] on textarea "Simplify your small business finances with Business Bill Payment Services from …" at bounding box center [278, 153] width 121 height 55
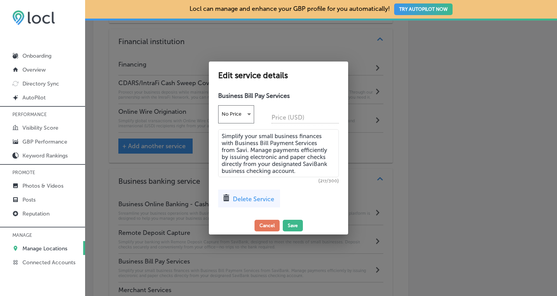
click at [327, 165] on textarea "Simplify your small business finances with Business Bill Payment Services from …" at bounding box center [278, 153] width 121 height 48
type textarea "Simplify your small business finances with Business Bill Payment Services from …"
click at [294, 224] on button "Save" at bounding box center [293, 226] width 20 height 12
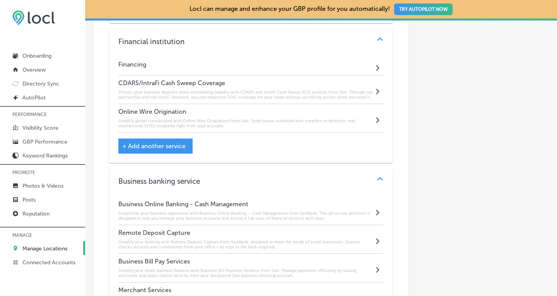
click at [269, 239] on h6 "Simplify your banking with Remote Deposit Capture from SaviBank, designed to me…" at bounding box center [246, 244] width 256 height 10
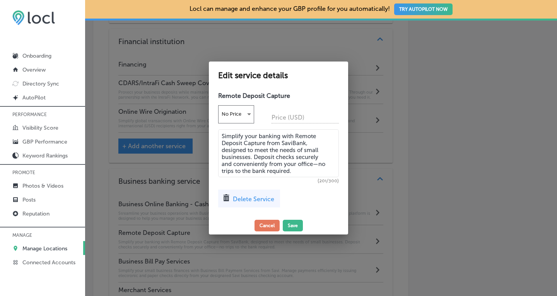
click at [304, 142] on textarea "Simplify your banking with Remote Deposit Capture from SaviBank, designed to me…" at bounding box center [278, 153] width 121 height 48
type textarea "Simplify your banking with Remote Deposit Capture from Savi, designed to meet t…"
click at [291, 226] on button "Save" at bounding box center [293, 226] width 20 height 12
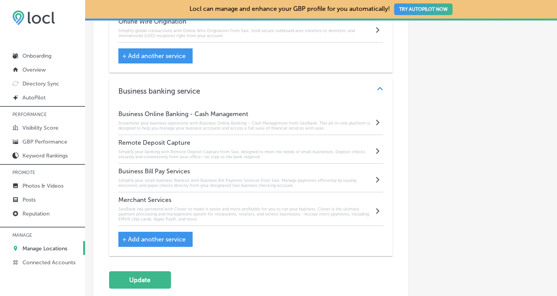
scroll to position [1390, 0]
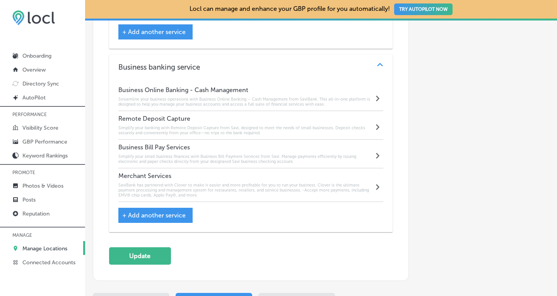
click at [301, 183] on h6 "SaviBank has partnered with Clover to make it easier and more profitable for yo…" at bounding box center [246, 190] width 256 height 15
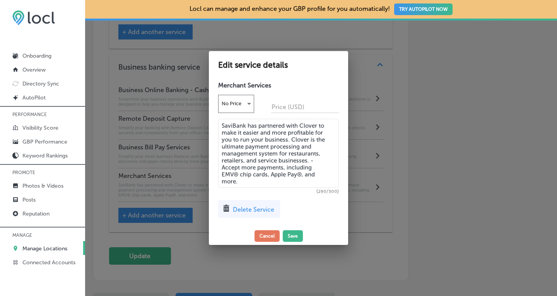
click at [244, 126] on textarea "SaviBank has partnered with Clover to make it easier and more profitable for yo…" at bounding box center [278, 153] width 121 height 69
type textarea "[PERSON_NAME] has partnered with Clover to make it easier and more profitable f…"
click at [295, 235] on button "Save" at bounding box center [293, 236] width 20 height 12
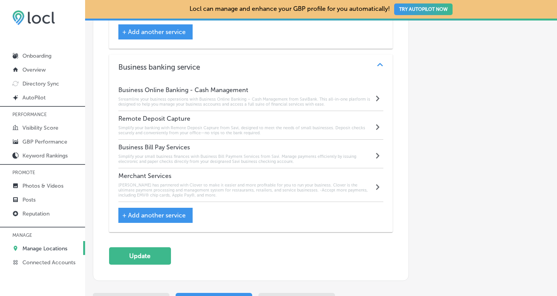
click at [170, 183] on h6 "[PERSON_NAME] has partnered with Clover to make it easier and more profitable f…" at bounding box center [246, 190] width 256 height 15
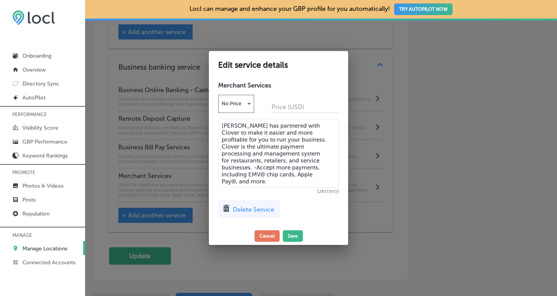
click at [234, 128] on textarea "[PERSON_NAME] has partnered with Clover to make it easier and more profitable f…" at bounding box center [278, 153] width 121 height 69
type textarea "Savi has partnered with Clover to make it easier and more profitable for you to…"
click at [294, 234] on button "Save" at bounding box center [293, 236] width 20 height 12
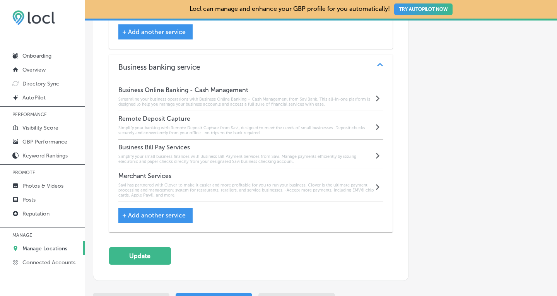
click at [294, 97] on h6 "Streamline your business operations with Business Online Banking – Cash Managem…" at bounding box center [246, 102] width 256 height 10
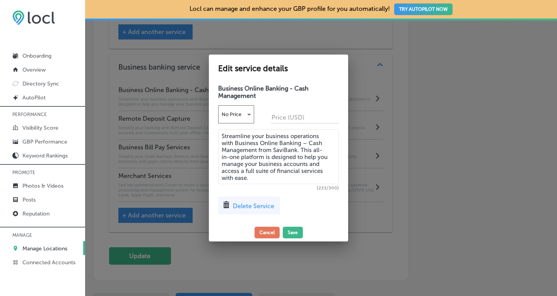
click at [295, 148] on textarea "Streamline your business operations with Business Online Banking – Cash Managem…" at bounding box center [278, 156] width 121 height 55
type textarea "Streamline your business operations with Business Online Banking – Cash Managem…"
click at [294, 231] on button "Save" at bounding box center [293, 233] width 20 height 12
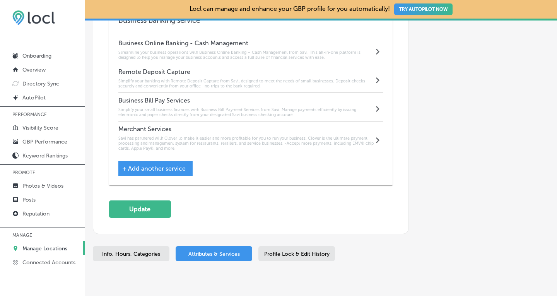
scroll to position [1453, 0]
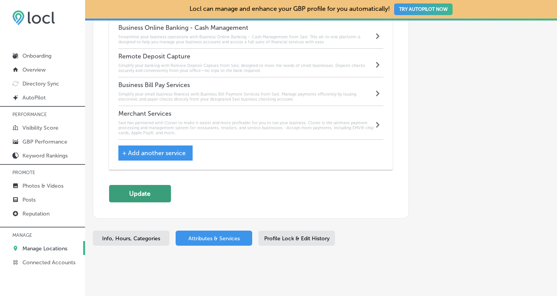
click at [145, 185] on button "Update" at bounding box center [140, 193] width 62 height 17
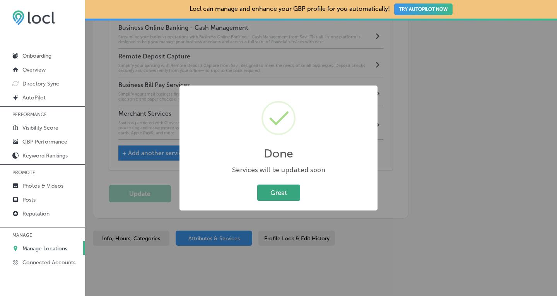
click at [279, 195] on button "Great" at bounding box center [278, 193] width 43 height 16
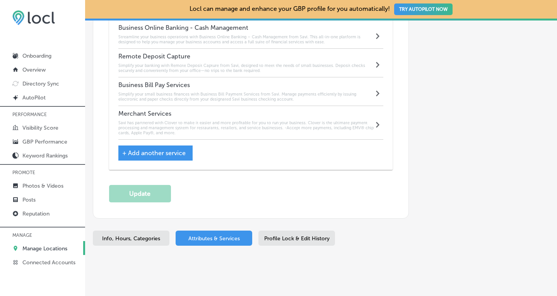
click at [138, 235] on span "Info, Hours, Categories" at bounding box center [131, 238] width 58 height 7
select select "US"
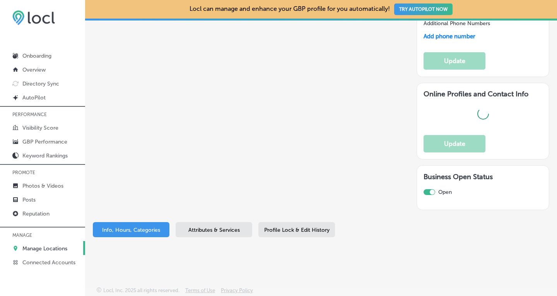
type input "Savi"
type textarea "SaviBank is your trusted partner for personal loans, mortgages, and business ba…"
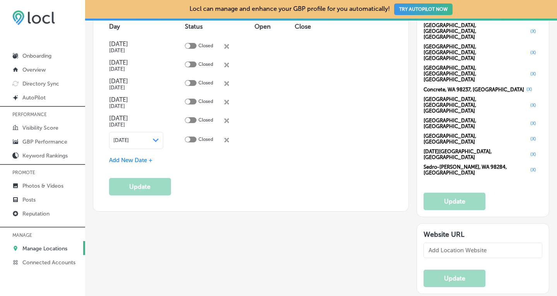
type input "[STREET_ADDRESS]"
type input "Sedro [PERSON_NAME]"
type input "98284"
type input "US"
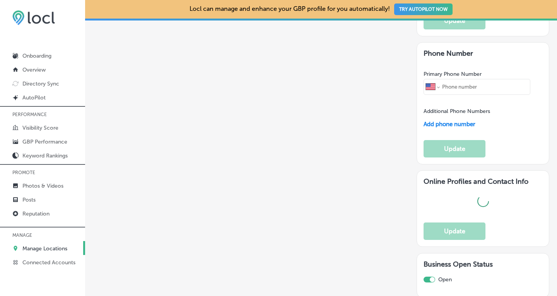
type input "[URL][DOMAIN_NAME]"
checkbox input "true"
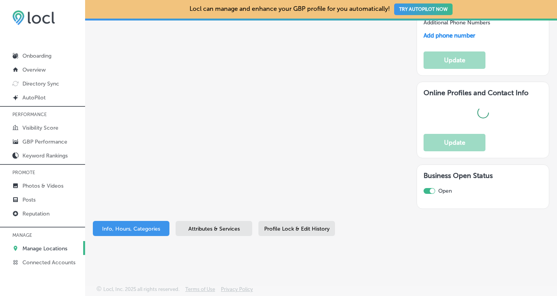
type textarea "Savi is your go-to destination for personal loans, mortgages, and business bank…"
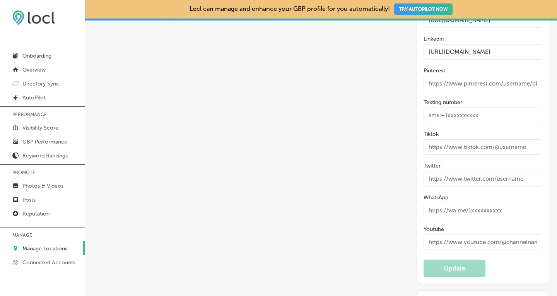
type input "[PHONE_NUMBER]"
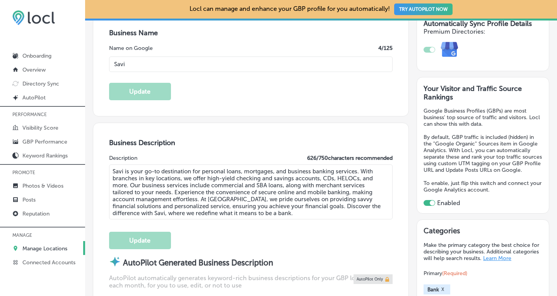
scroll to position [149, 0]
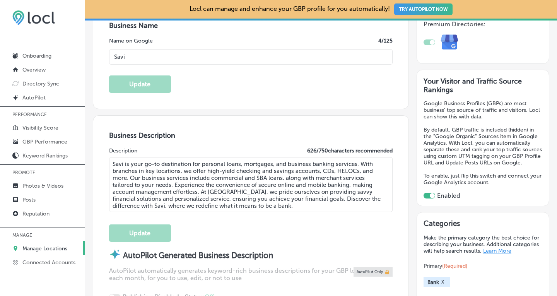
click at [40, 247] on p "Manage Locations" at bounding box center [44, 248] width 45 height 7
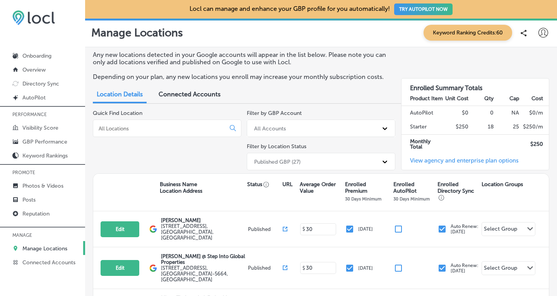
click at [132, 128] on input at bounding box center [161, 128] width 126 height 7
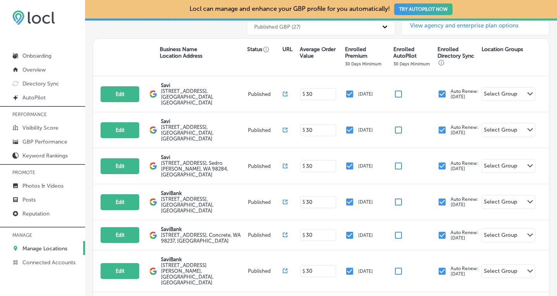
scroll to position [142, 0]
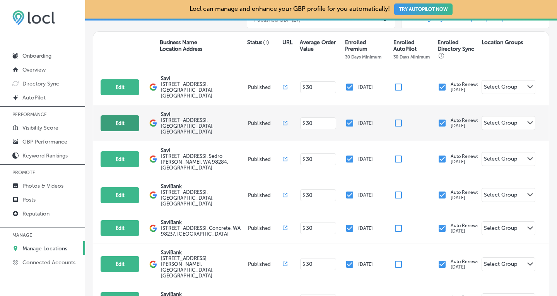
type input "savi"
click at [129, 115] on button "Edit" at bounding box center [120, 123] width 39 height 16
select select "US"
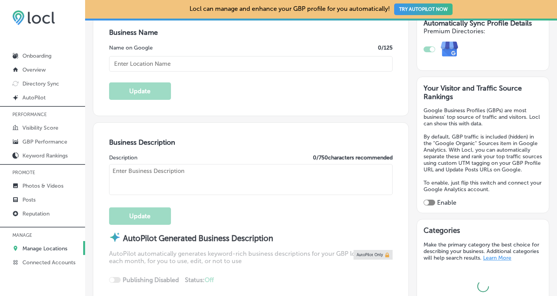
scroll to position [156, 0]
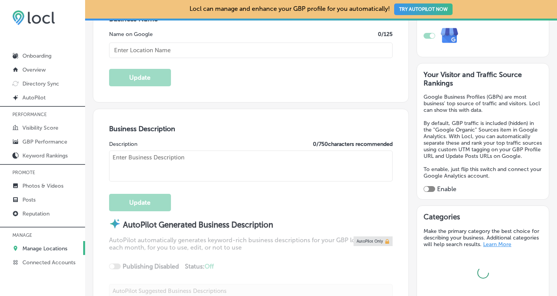
type input "Savi"
type textarea "SaviBank is your trusted partner for personal and business banking solutions. W…"
type input "[STREET_ADDRESS]"
type input "[GEOGRAPHIC_DATA][PERSON_NAME]"
type input "98273"
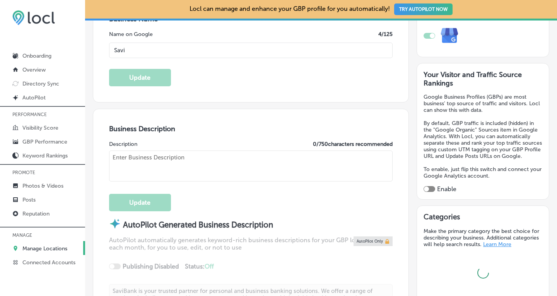
type input "US"
type input "[URL][DOMAIN_NAME]"
checkbox input "true"
type textarea "Savi is your go-to destination for personal loans, mortgages, and business bank…"
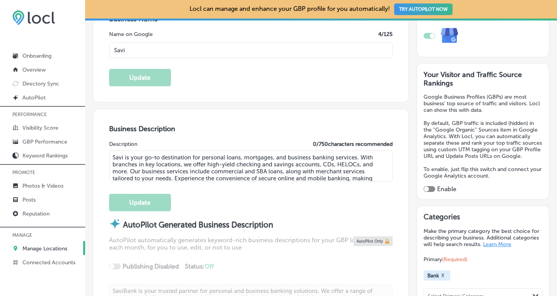
type input "[PHONE_NUMBER]"
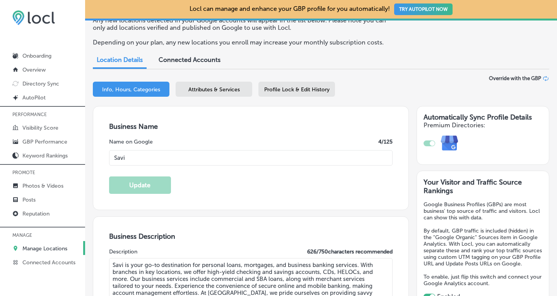
scroll to position [47, 0]
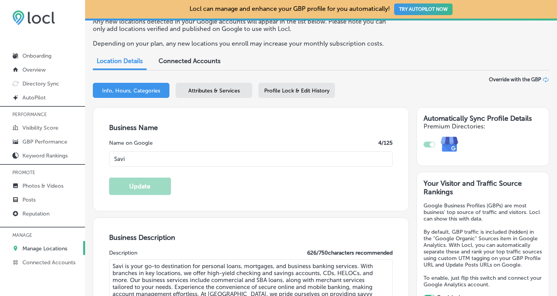
click at [202, 93] on span "Attributes & Services" at bounding box center [213, 90] width 51 height 7
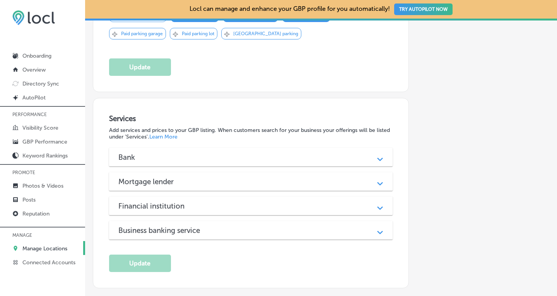
scroll to position [634, 0]
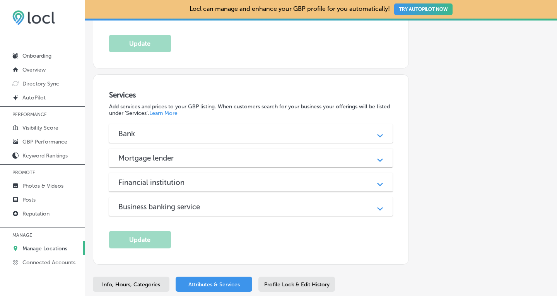
click at [347, 129] on div "Bank" at bounding box center [250, 133] width 265 height 9
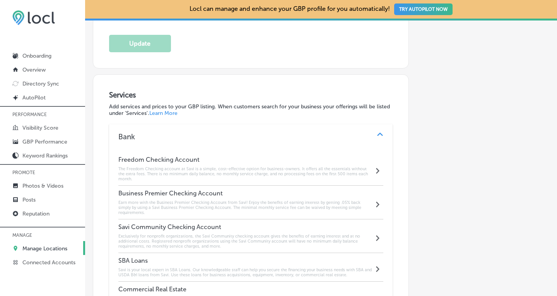
click at [48, 247] on p "Manage Locations" at bounding box center [44, 248] width 45 height 7
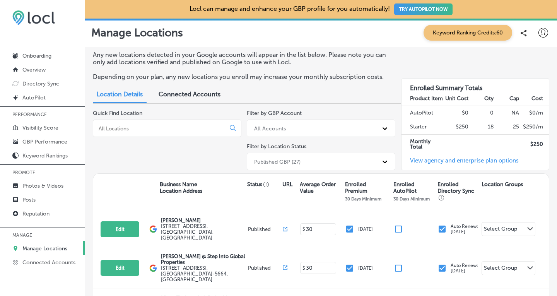
click at [148, 132] on div at bounding box center [167, 128] width 149 height 17
click at [133, 124] on div at bounding box center [167, 128] width 149 height 17
click at [132, 131] on div at bounding box center [167, 128] width 149 height 17
click at [132, 127] on input at bounding box center [161, 128] width 126 height 7
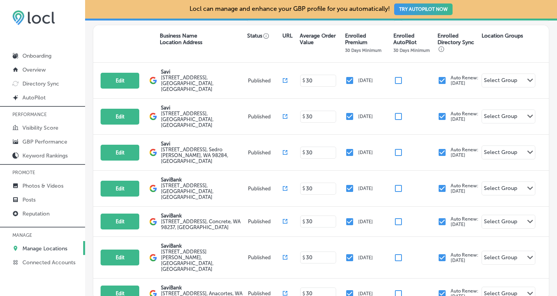
scroll to position [148, 0]
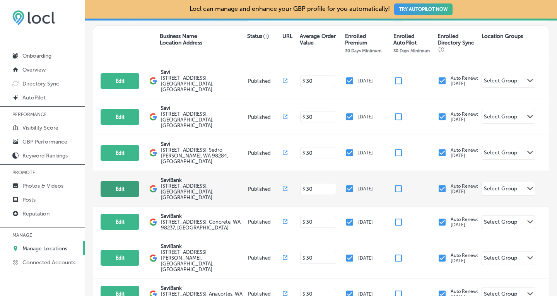
type input "savi"
click at [120, 181] on button "Edit" at bounding box center [120, 189] width 39 height 16
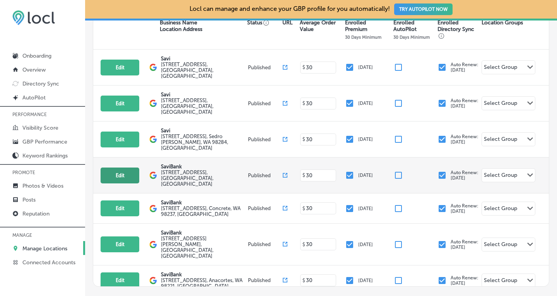
select select "US"
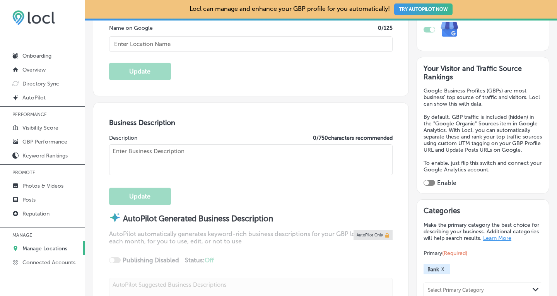
checkbox input "true"
type input "SaviBank"
type textarea "SaviBank is your go-to financial partner, offering a range of services from per…"
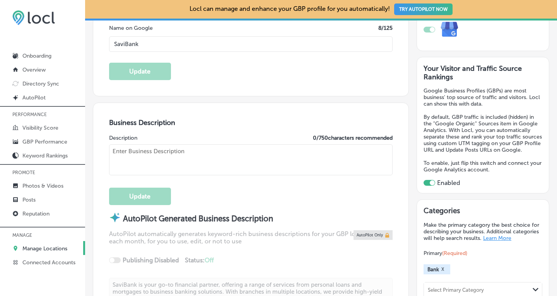
type input "[STREET_ADDRESS]"
type input "[GEOGRAPHIC_DATA]"
type input "98233"
type input "US"
type input "[URL][DOMAIN_NAME]"
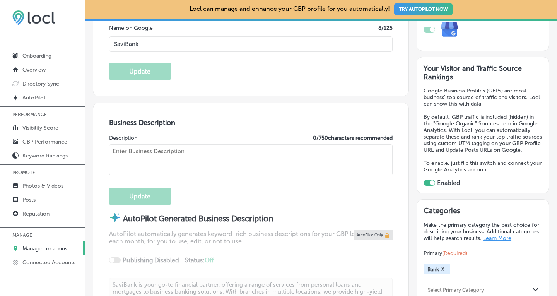
type textarea "SaviBank is your go-to financial partner, offering a range of services from per…"
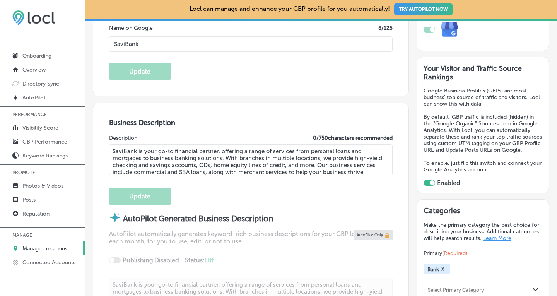
type input "[PHONE_NUMBER]"
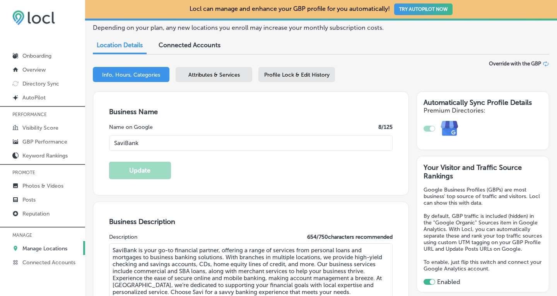
scroll to position [64, 0]
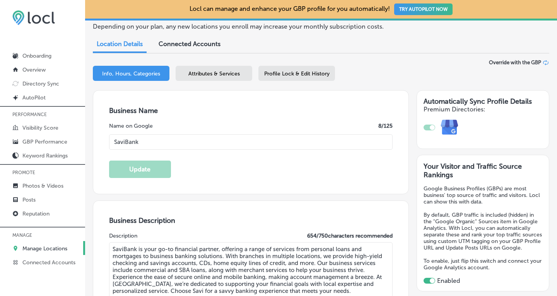
click at [160, 142] on input "SaviBank" at bounding box center [251, 141] width 284 height 15
type input "Savi"
click at [130, 164] on button "Update" at bounding box center [140, 169] width 62 height 17
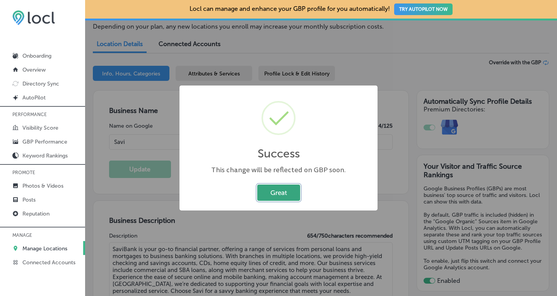
click at [275, 191] on button "Great" at bounding box center [278, 193] width 43 height 16
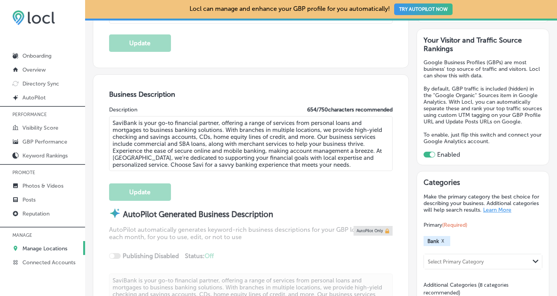
scroll to position [200, 0]
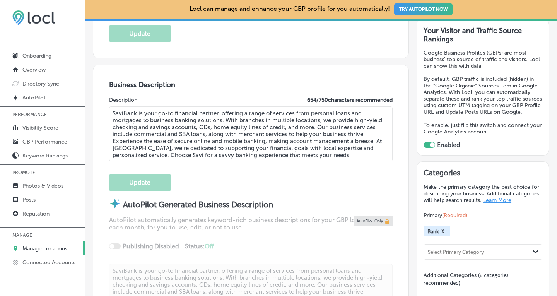
drag, startPoint x: 352, startPoint y: 156, endPoint x: 112, endPoint y: 108, distance: 244.8
click at [112, 108] on textarea "SaviBank is your go-to financial partner, offering a range of services from per…" at bounding box center [251, 133] width 284 height 55
paste textarea "is your go-to destination for personal loans, mortgages, and business banking s…"
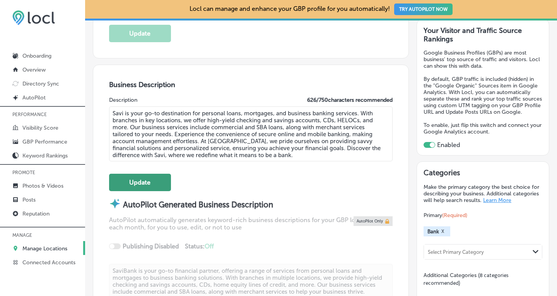
type textarea "Savi is your go-to destination for personal loans, mortgages, and business bank…"
click at [138, 177] on button "Update" at bounding box center [140, 182] width 62 height 17
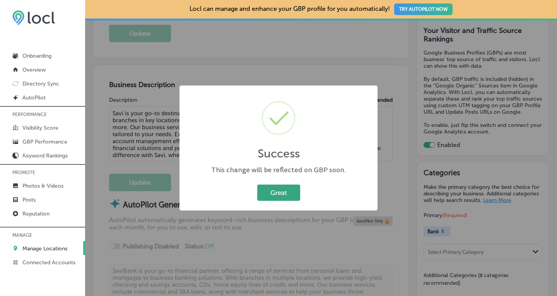
click at [278, 191] on button "Great" at bounding box center [278, 193] width 43 height 16
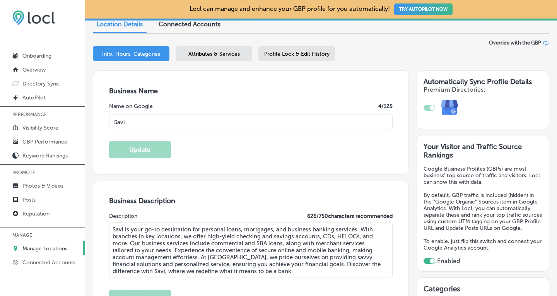
scroll to position [82, 0]
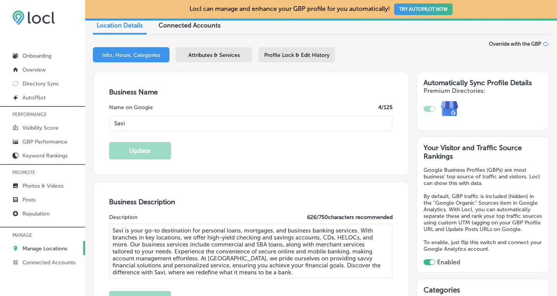
click at [200, 55] on span "Attributes & Services" at bounding box center [213, 55] width 51 height 7
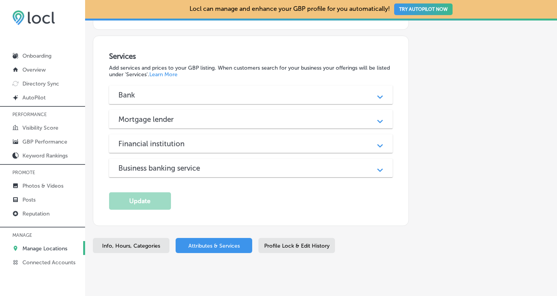
scroll to position [680, 0]
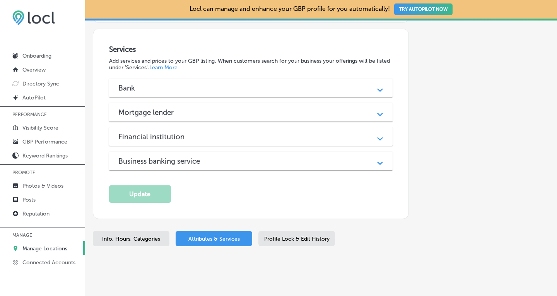
click at [318, 84] on div "Bank" at bounding box center [250, 88] width 265 height 9
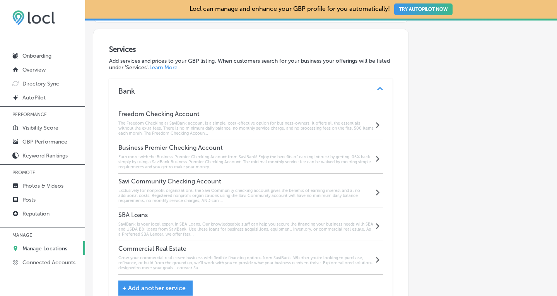
click at [232, 121] on h6 "The Freedom Checking at SaviBank account is a simple, cost-effective option for…" at bounding box center [246, 128] width 256 height 15
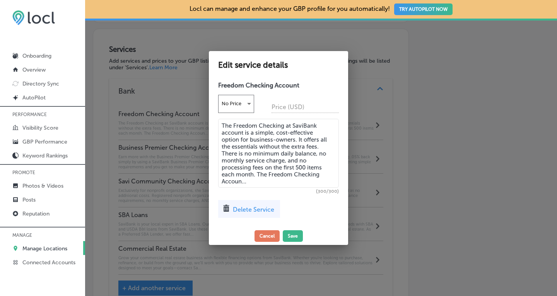
click at [244, 146] on textarea "The Freedom Checking at SaviBank account is a simple, cost-effective option for…" at bounding box center [278, 153] width 121 height 69
paste textarea "ccount at Savi is a simple, cost-effective option for business-owners. It offer…"
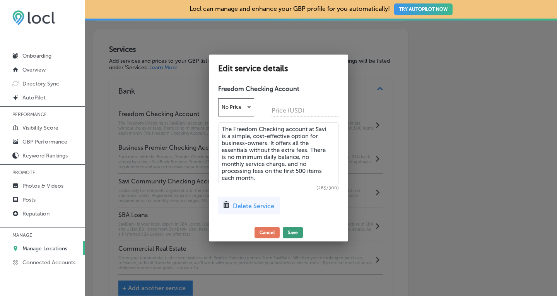
type textarea "The Freedom Checking account at Savi is a simple, cost-effective option for bus…"
click at [296, 231] on button "Save" at bounding box center [293, 233] width 20 height 12
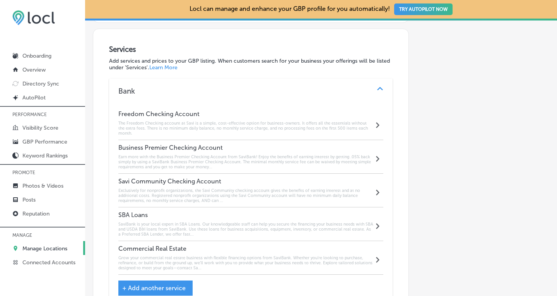
click at [231, 144] on div "Business Premier Checking Account Earn more with the Business Premier Checking …" at bounding box center [246, 157] width 256 height 26
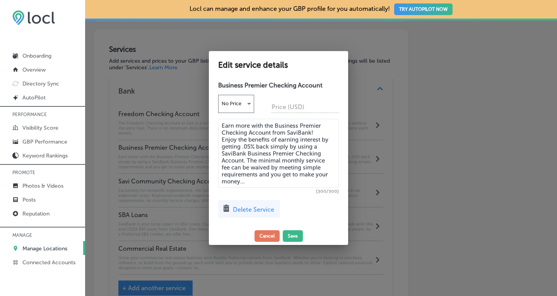
click at [256, 153] on textarea "Earn more with the Business Premier Checking Account from SaviBank! Enjoy the b…" at bounding box center [278, 153] width 121 height 69
paste textarea "! Enjoy the benefits of earning interest by getting .05% back simply by using a…"
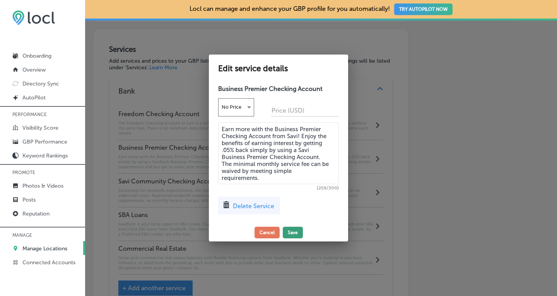
type textarea "Earn more with the Business Premier Checking Account from Savi! Enjoy the benef…"
click at [294, 228] on button "Save" at bounding box center [293, 233] width 20 height 12
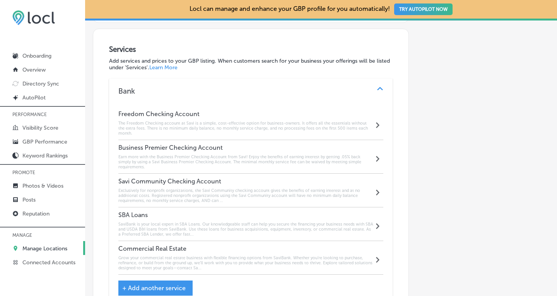
click at [204, 178] on div "Savi Community Checking Account Exclusively for nonprofit organizations, the Sa…" at bounding box center [246, 191] width 256 height 26
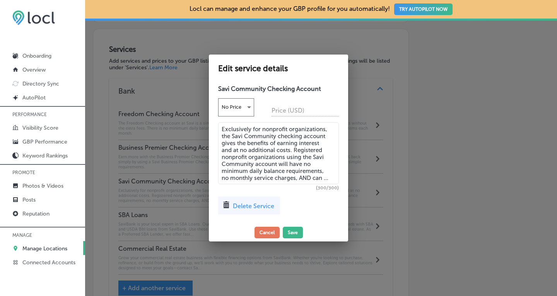
click at [253, 160] on textarea "Exclusively for nonprofit organizations, the Savi Community checking account gi…" at bounding box center [278, 153] width 121 height 62
click at [253, 161] on textarea "Exclusively for nonprofit organizations, the Savi Community checking account gi…" at bounding box center [278, 153] width 121 height 62
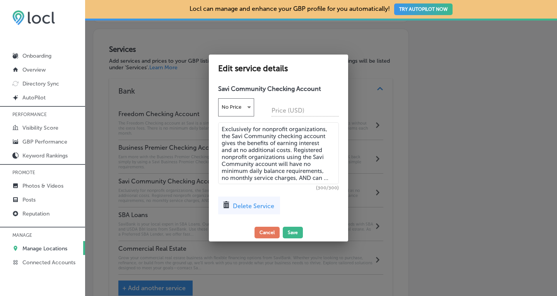
click at [253, 161] on textarea "Exclusively for nonprofit organizations, the Savi Community checking account gi…" at bounding box center [278, 153] width 121 height 62
paste textarea "and more"
type textarea "Exclusively for nonprofit organizations, the Savi Community checking account gi…"
click at [296, 230] on button "Save" at bounding box center [293, 233] width 20 height 12
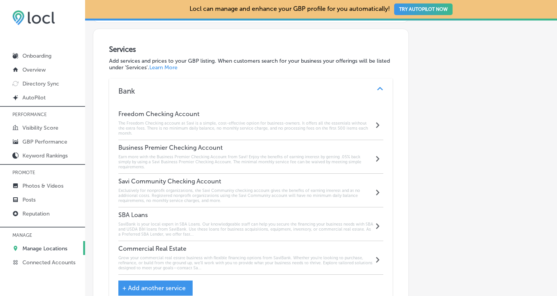
click at [188, 222] on h6 "SaviBank is your local expert in SBA Loans. Our knowledgeable staff can help yo…" at bounding box center [246, 229] width 256 height 15
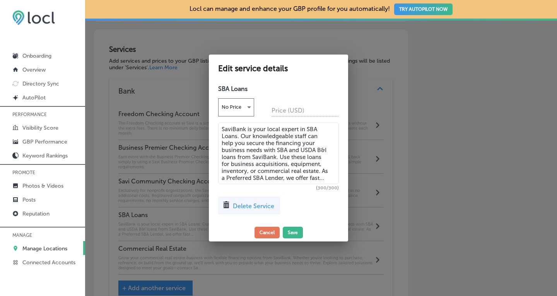
click at [253, 146] on textarea "SaviBank is your local expert in SBA Loans. Our knowledgeable staff can help yo…" at bounding box center [278, 153] width 121 height 62
paste textarea "is your local expert in SBA Loans. Our knowledgeable staff can help you secure …"
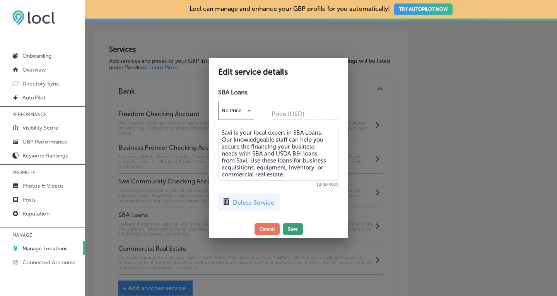
type textarea "Savi is your local expert in SBA Loans. Our knowledgeable staff can help you se…"
click at [294, 227] on button "Save" at bounding box center [293, 229] width 20 height 12
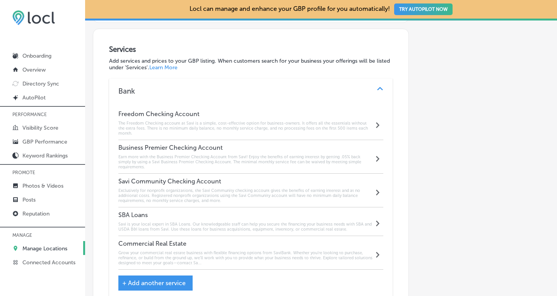
click at [193, 250] on h6 "Grow your commercial real estate business with flexible financing options from …" at bounding box center [246, 257] width 256 height 15
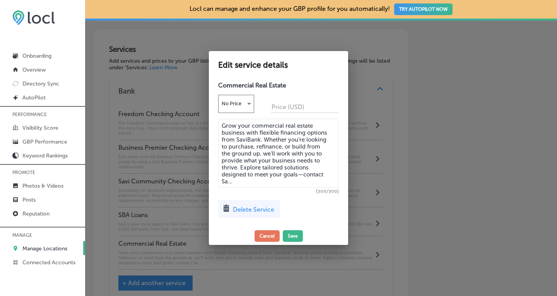
click at [229, 155] on textarea "Grow your commercial real estate business with flexible financing options from …" at bounding box center [278, 153] width 121 height 69
paste textarea ". Whether you’re looking to purchase, refinance, or build from the ground up, w…"
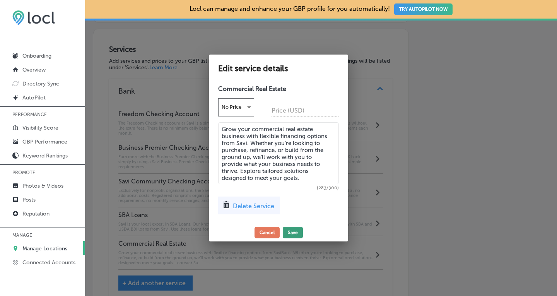
type textarea "Grow your commercial real estate business with flexible financing options from …"
click at [291, 229] on button "Save" at bounding box center [293, 233] width 20 height 12
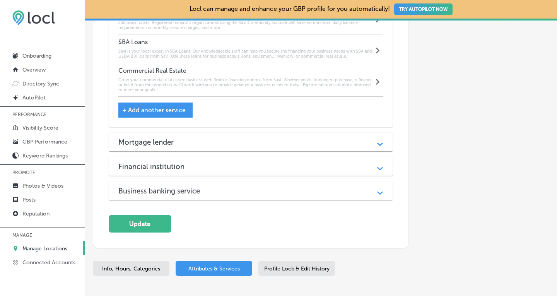
scroll to position [883, 0]
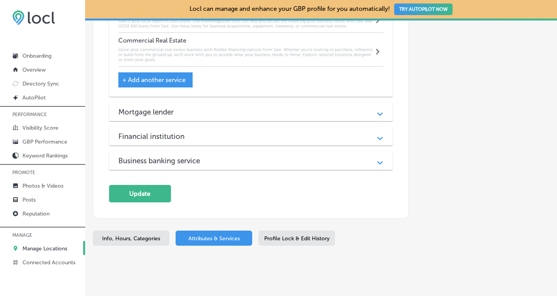
click at [338, 108] on div "Mortgage lender" at bounding box center [250, 112] width 265 height 9
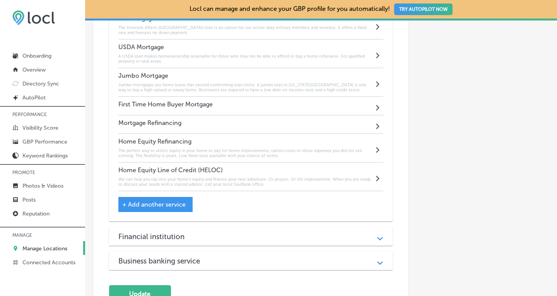
scroll to position [1089, 0]
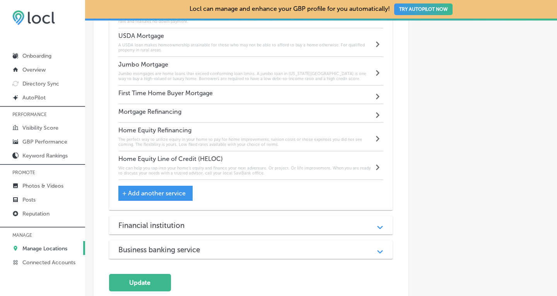
click at [236, 166] on h6 "We can help you tap into your home’s equity and finance your next adventure. Or…" at bounding box center [246, 171] width 256 height 10
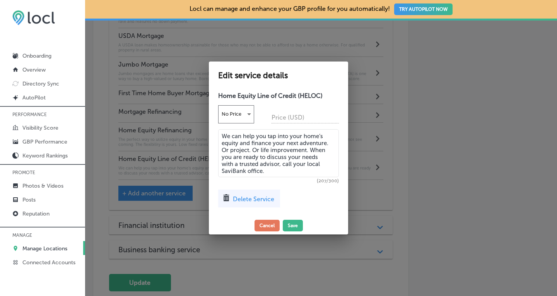
click at [245, 170] on textarea "We can help you tap into your home’s equity and finance your next adventure. Or…" at bounding box center [278, 153] width 121 height 48
type textarea "We can help you tap into your home’s equity and finance your next adventure. Or…"
click at [291, 225] on button "Save" at bounding box center [293, 226] width 20 height 12
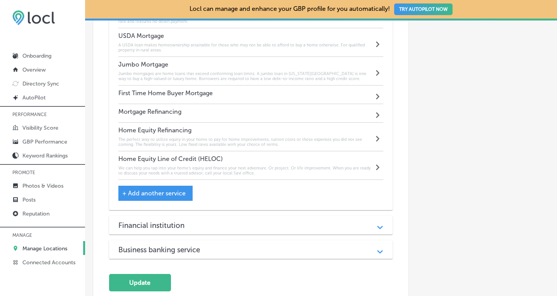
click at [256, 221] on div "Financial institution" at bounding box center [250, 225] width 265 height 9
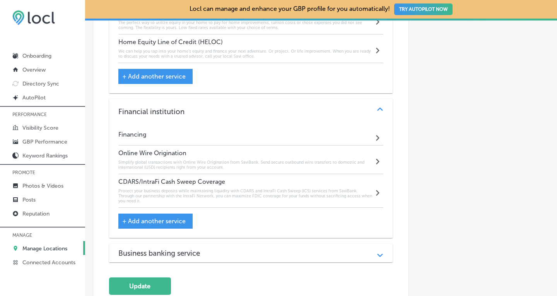
scroll to position [1210, 0]
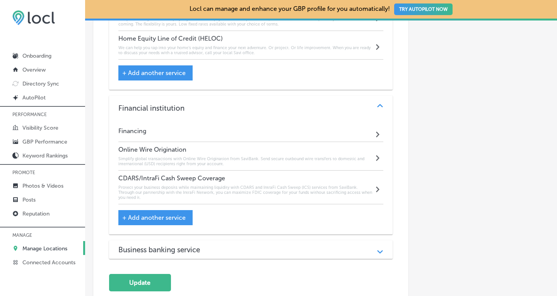
click at [270, 156] on h6 "Simplify global transactions with Online Wire Origination from SaviBank. Send s…" at bounding box center [246, 161] width 256 height 10
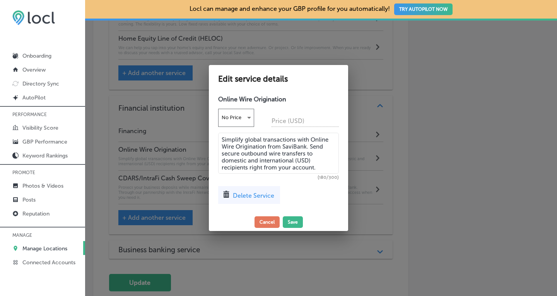
click at [304, 148] on textarea "Simplify global transactions with Online Wire Origination from SaviBank. Send s…" at bounding box center [278, 153] width 121 height 41
click at [306, 147] on textarea "Simplify global transactions with Online Wire Origination from SaviBank. Send s…" at bounding box center [278, 153] width 121 height 41
type textarea "Simplify global transactions with Online Wire Origination from Savi. Send secur…"
click at [296, 220] on button "Save" at bounding box center [293, 222] width 20 height 12
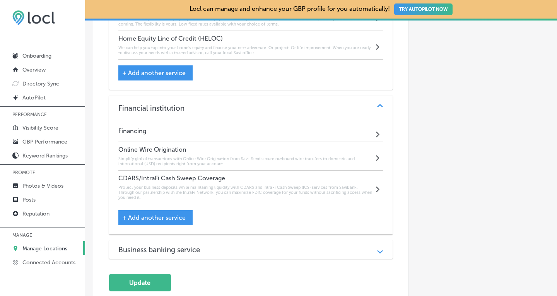
click at [289, 185] on h6 "Protect your business deposits while maintaining liquidity with CDARS and Intra…" at bounding box center [246, 192] width 256 height 15
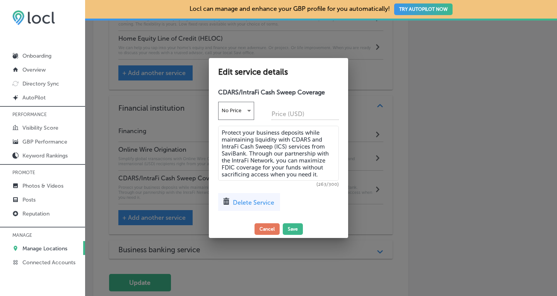
click at [244, 154] on textarea "Protect your business deposits while maintaining liquidity with CDARS and Intra…" at bounding box center [278, 153] width 121 height 55
type textarea "Protect your business deposits while maintaining liquidity with CDARS and Intra…"
click at [293, 227] on button "Save" at bounding box center [293, 229] width 20 height 12
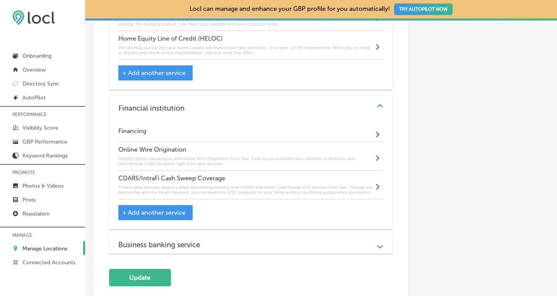
click at [292, 240] on div "Business banking service" at bounding box center [250, 244] width 265 height 9
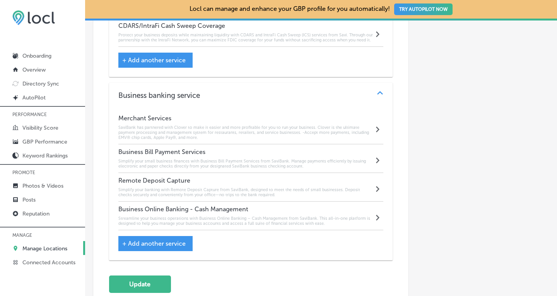
scroll to position [1364, 0]
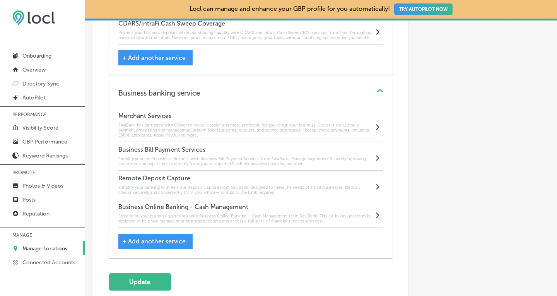
click at [244, 124] on h6 "SaviBank has partnered with Clover to make it easier and more profitable for yo…" at bounding box center [246, 130] width 256 height 15
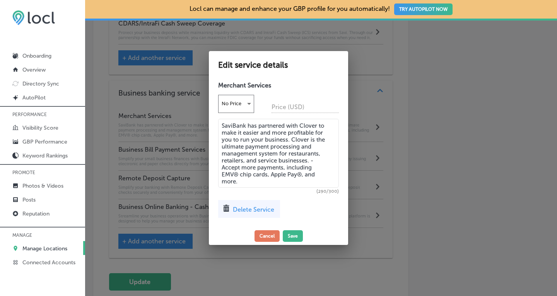
click at [244, 125] on textarea "SaviBank has partnered with Clover to make it easier and more profitable for yo…" at bounding box center [278, 153] width 121 height 69
type textarea "Savi has partnered with Clover to make it easier and more profitable for you to…"
click at [297, 239] on button "Save" at bounding box center [293, 236] width 20 height 12
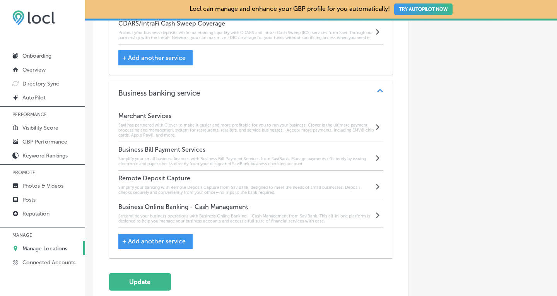
click at [288, 156] on h6 "Simplify your small business finances with Business Bill Payment Services from …" at bounding box center [246, 161] width 256 height 10
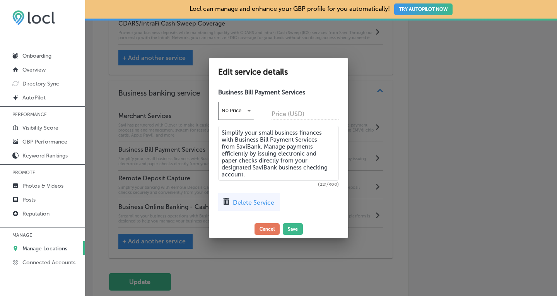
click at [258, 146] on textarea "Simplify your small business finances with Business Bill Payment Services from …" at bounding box center [278, 153] width 121 height 55
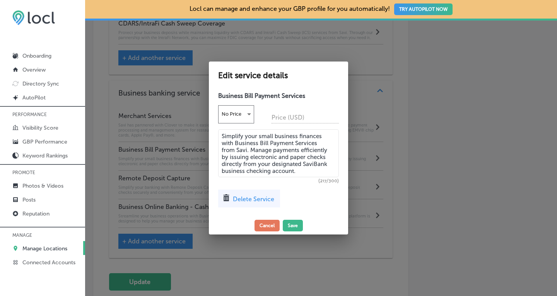
click at [328, 164] on textarea "Simplify your small business finances with Business Bill Payment Services from …" at bounding box center [278, 153] width 121 height 48
type textarea "Simplify your small business finances with Business Bill Payment Services from …"
click at [294, 225] on button "Save" at bounding box center [293, 226] width 20 height 12
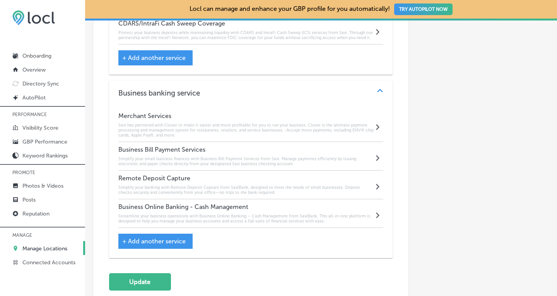
click at [284, 185] on h6 "Simplify your banking with Remote Deposit Capture from SaviBank, designed to me…" at bounding box center [246, 190] width 256 height 10
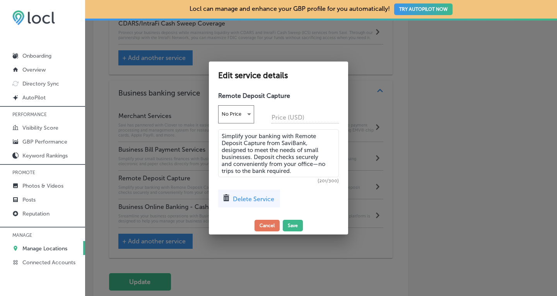
click at [304, 142] on textarea "Simplify your banking with Remote Deposit Capture from SaviBank, designed to me…" at bounding box center [278, 153] width 121 height 48
type textarea "Simplify your banking with Remote Deposit Capture from Savi, designed to meet t…"
click at [296, 223] on button "Save" at bounding box center [293, 226] width 20 height 12
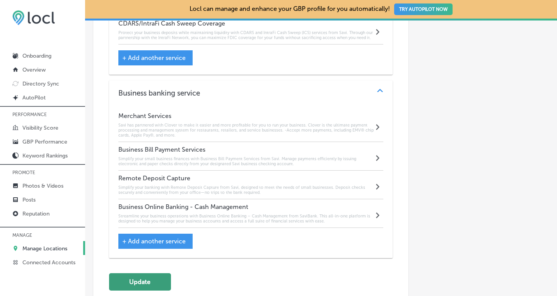
click at [148, 275] on button "Update" at bounding box center [140, 281] width 62 height 17
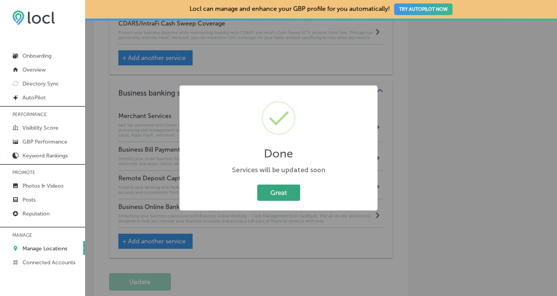
click at [270, 186] on button "Great" at bounding box center [278, 193] width 43 height 16
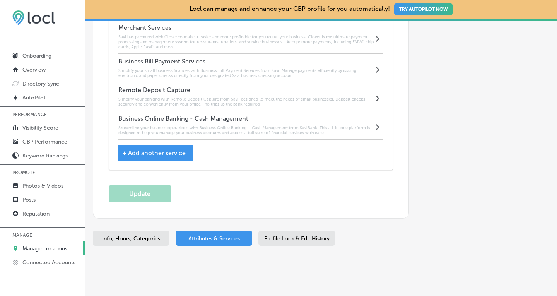
scroll to position [1426, 0]
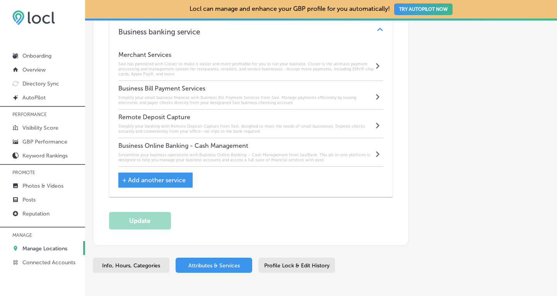
click at [137, 262] on span "Info, Hours, Categories" at bounding box center [131, 265] width 58 height 7
select select "US"
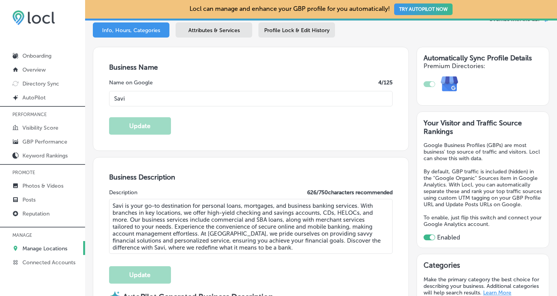
scroll to position [108, 0]
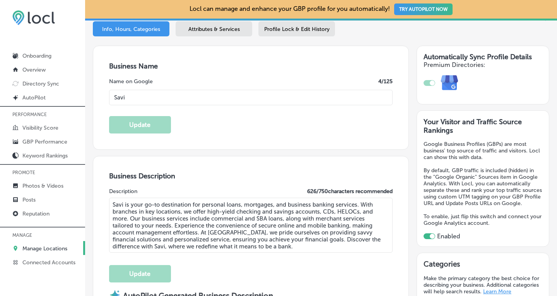
click at [45, 247] on p "Manage Locations" at bounding box center [44, 248] width 45 height 7
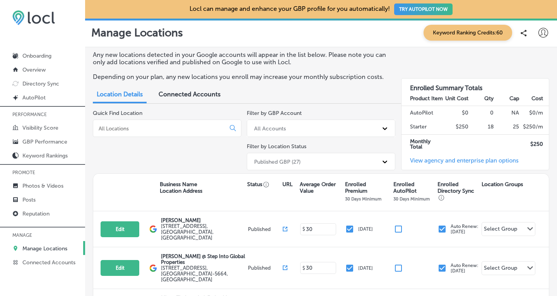
click at [158, 127] on input at bounding box center [161, 128] width 126 height 7
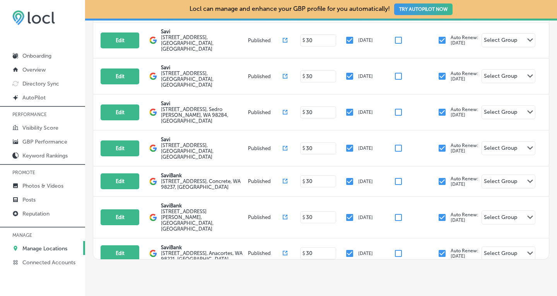
scroll to position [193, 0]
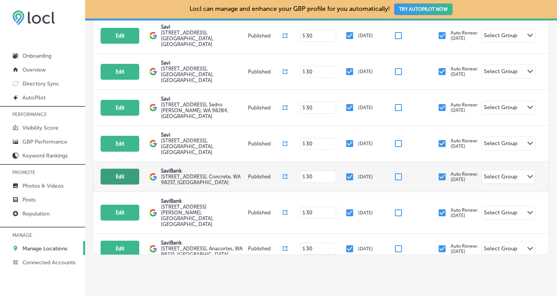
click at [115, 169] on button "Edit" at bounding box center [120, 177] width 39 height 16
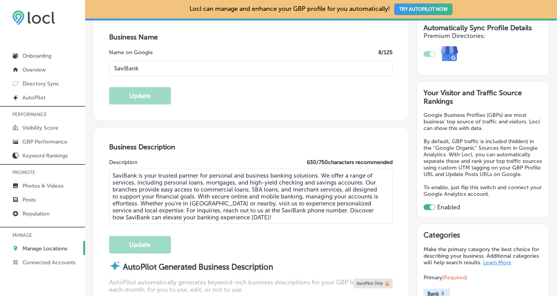
scroll to position [132, 0]
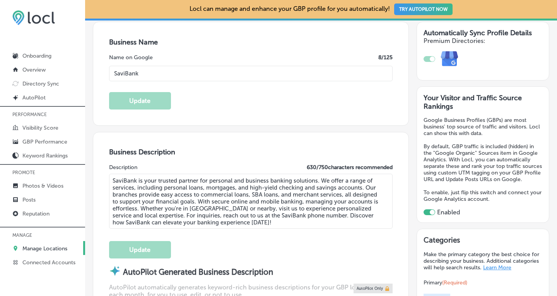
click at [145, 75] on input "SaviBank" at bounding box center [251, 73] width 284 height 15
click at [131, 102] on button "Update" at bounding box center [140, 100] width 62 height 17
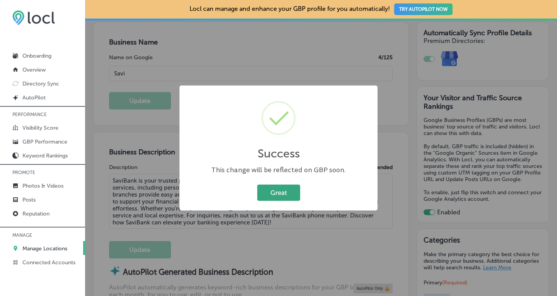
click at [280, 193] on button "Great" at bounding box center [278, 193] width 43 height 16
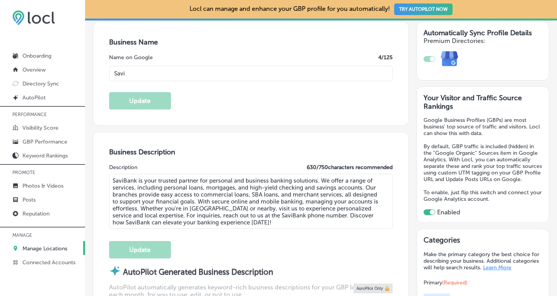
drag, startPoint x: 265, startPoint y: 219, endPoint x: 104, endPoint y: 180, distance: 165.4
click at [104, 180] on div "Business Description Description 630 / 750 characters recommended SaviBank is y…" at bounding box center [250, 282] width 315 height 300
paste textarea "is your go-to destination for personal loans, mortgages, and business banking s…"
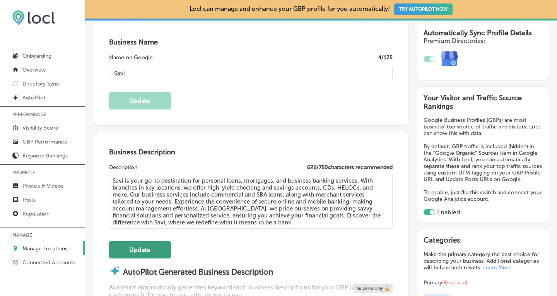
click at [139, 248] on button "Update" at bounding box center [140, 249] width 62 height 17
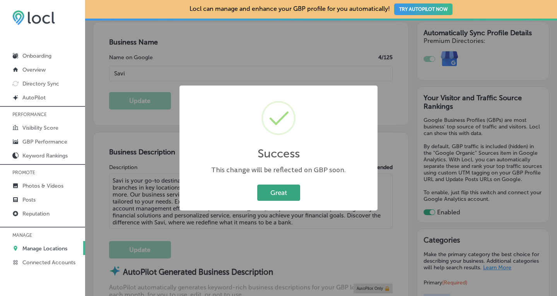
click at [270, 196] on button "Great" at bounding box center [278, 193] width 43 height 16
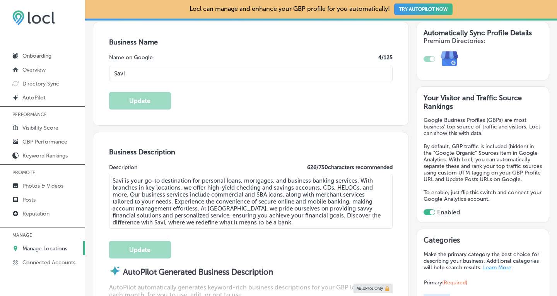
click at [49, 245] on p "Manage Locations" at bounding box center [44, 248] width 45 height 7
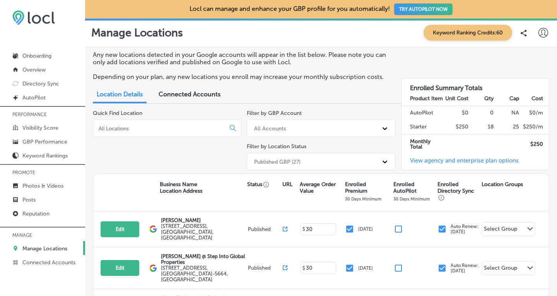
click at [141, 125] on input at bounding box center [161, 128] width 126 height 7
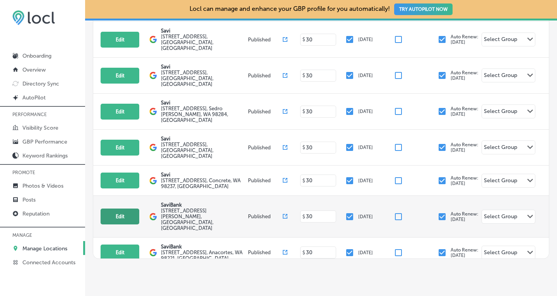
click at [120, 209] on button "Edit" at bounding box center [120, 217] width 39 height 16
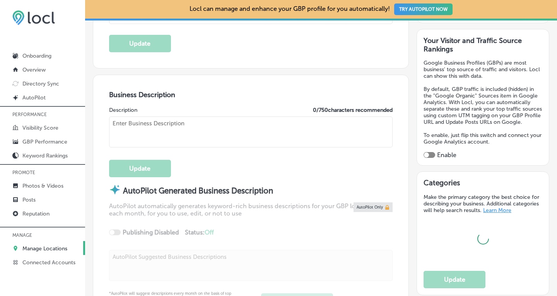
scroll to position [203, 0]
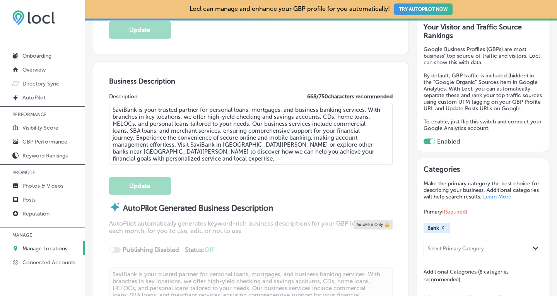
click at [48, 245] on p "Manage Locations" at bounding box center [44, 248] width 45 height 7
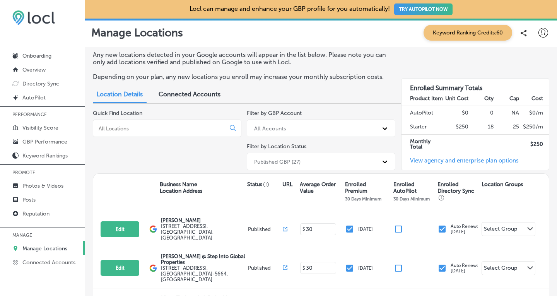
click at [137, 123] on div at bounding box center [167, 128] width 149 height 17
click at [134, 130] on input at bounding box center [161, 128] width 126 height 7
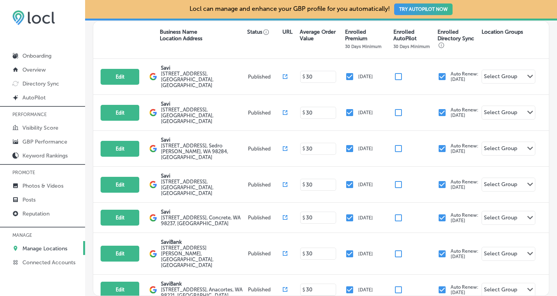
scroll to position [153, 0]
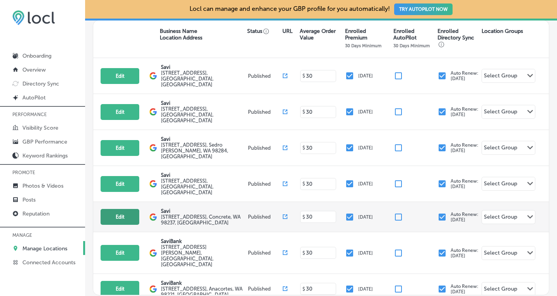
click at [116, 209] on button "Edit" at bounding box center [120, 217] width 39 height 16
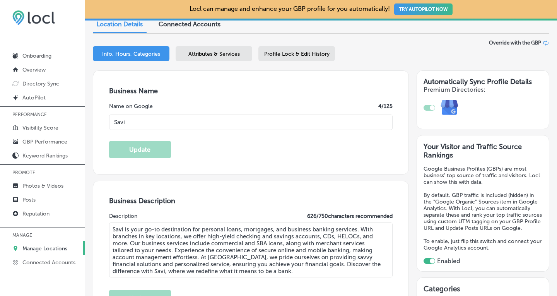
scroll to position [85, 0]
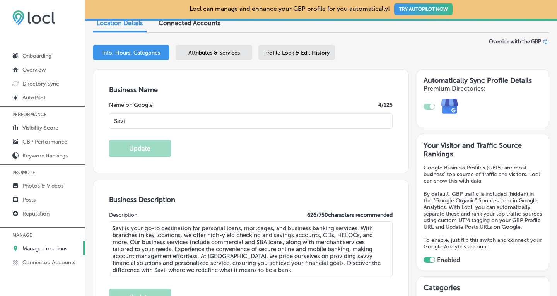
click at [205, 50] on span "Attributes & Services" at bounding box center [213, 53] width 51 height 7
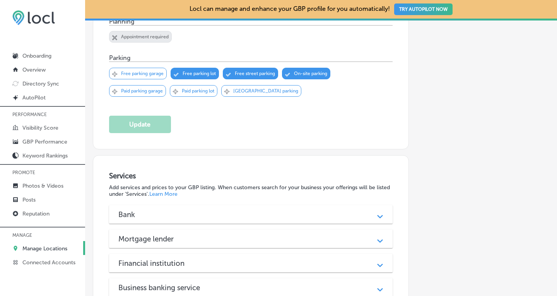
scroll to position [569, 0]
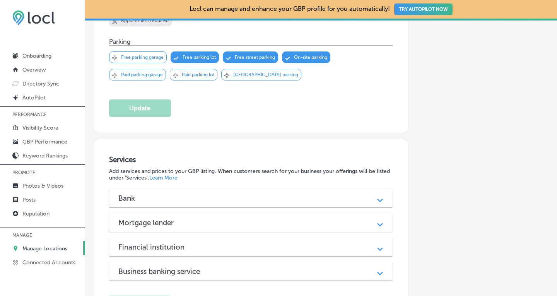
click at [364, 193] on div "Bank Path Created with Sketch." at bounding box center [251, 198] width 284 height 19
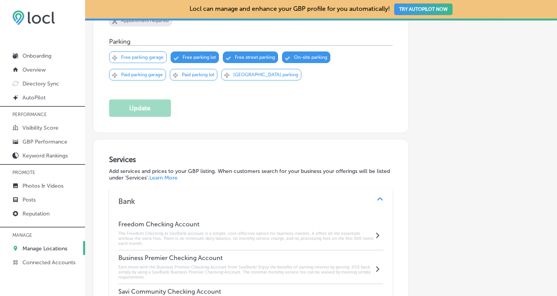
click at [174, 231] on h6 "The Freedom Checking at SaviBank account is a simple, cost-effective option for…" at bounding box center [246, 238] width 256 height 15
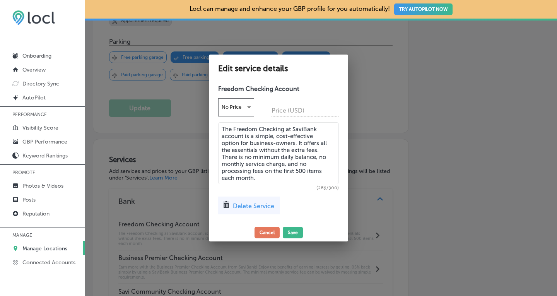
click at [235, 169] on textarea "The Freedom Checking at SaviBank account is a simple, cost-effective option for…" at bounding box center [278, 153] width 121 height 62
paste textarea "ccount at [GEOGRAPHIC_DATA]"
click at [291, 232] on button "Save" at bounding box center [293, 233] width 20 height 12
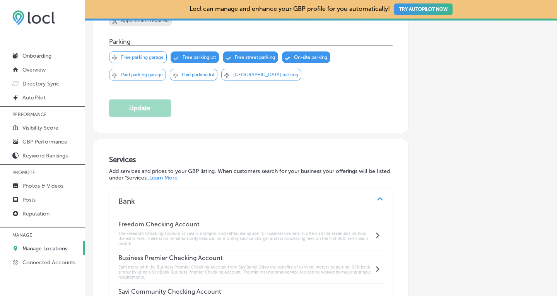
click at [222, 254] on h4 "Business Premier Checking Account" at bounding box center [246, 257] width 256 height 7
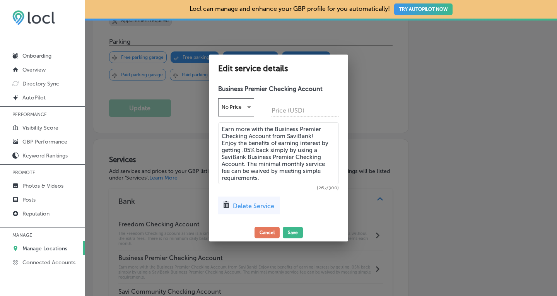
click at [262, 152] on textarea "Earn more with the Business Premier Checking Account from SaviBank! Enjoy the b…" at bounding box center [278, 153] width 121 height 62
paste textarea "! Enjoy the benefits of earning interest by getting .05% back simply by using a…"
click at [292, 231] on button "Save" at bounding box center [293, 233] width 20 height 12
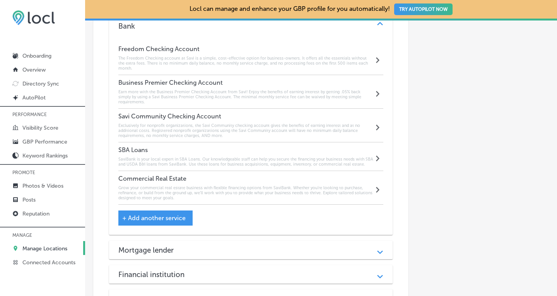
scroll to position [748, 0]
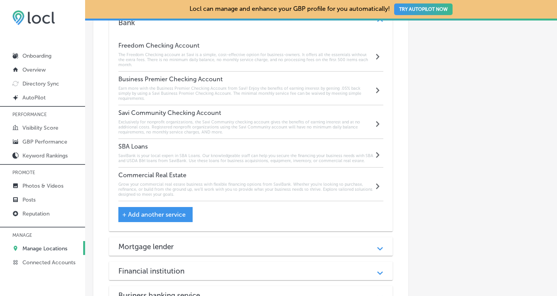
click at [210, 120] on h6 "Exclusively for nonprofit organizations, the Savi Community checking account gi…" at bounding box center [246, 127] width 256 height 15
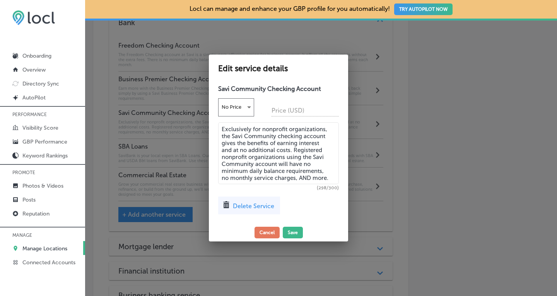
click at [243, 164] on textarea "Exclusively for nonprofit organizations, the Savi Community checking account gi…" at bounding box center [278, 153] width 121 height 62
paste textarea "and"
click at [296, 231] on button "Save" at bounding box center [293, 233] width 20 height 12
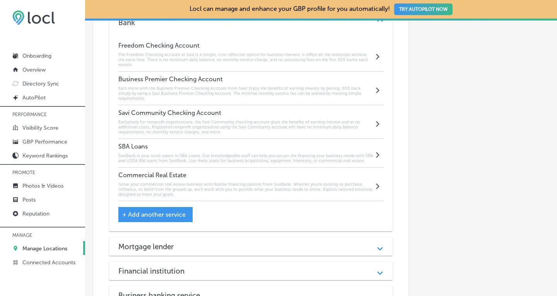
click at [215, 153] on h6 "SaviBank is your local expert in SBA Loans. Our knowledgeable staff can help yo…" at bounding box center [246, 158] width 256 height 10
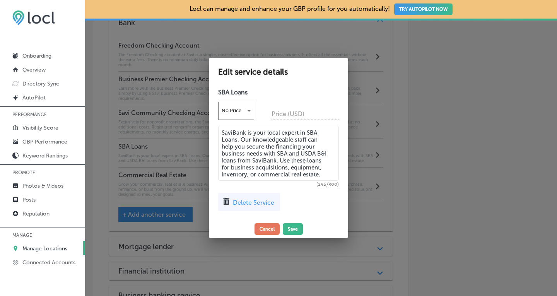
click at [242, 151] on textarea "SaviBank is your local expert in SBA Loans. Our knowledgeable staff can help yo…" at bounding box center [278, 153] width 121 height 55
paste textarea "is your local expert in SBA Loans. Our knowledgeable staff can help you secure …"
click at [296, 225] on button "Save" at bounding box center [293, 229] width 20 height 12
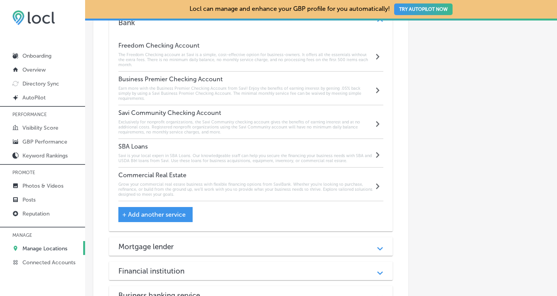
click at [218, 183] on h6 "Grow your commercial real estate business with flexible financing options from …" at bounding box center [246, 189] width 256 height 15
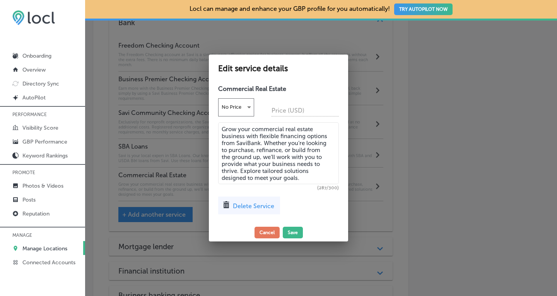
click at [249, 151] on textarea "Grow your commercial real estate business with flexible financing options from …" at bounding box center [278, 153] width 121 height 62
paste textarea
click at [293, 231] on button "Save" at bounding box center [293, 233] width 20 height 12
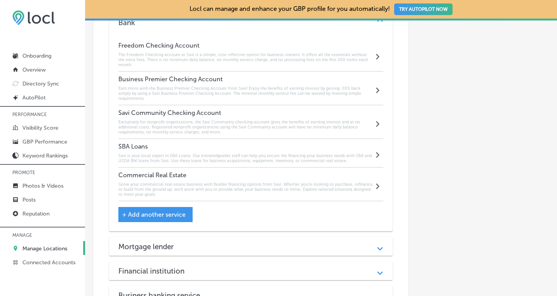
click at [337, 242] on div "Mortgage lender" at bounding box center [250, 246] width 265 height 9
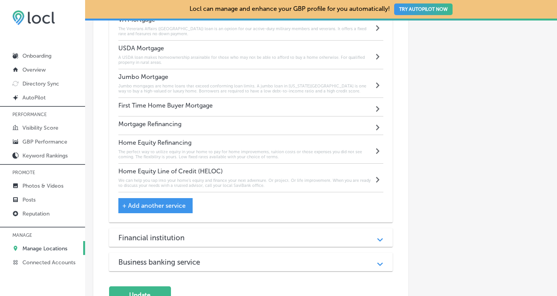
scroll to position [1078, 0]
click at [273, 177] on h6 "We can help you tap into your home’s equity and finance your next adventure. Or…" at bounding box center [246, 182] width 256 height 10
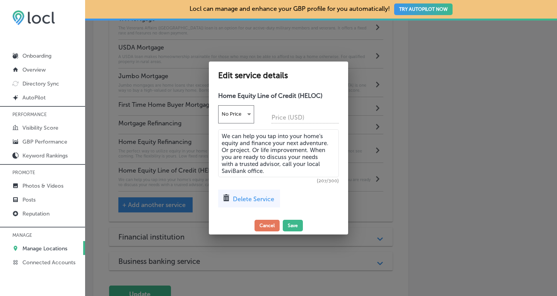
click at [247, 173] on textarea "We can help you tap into your home’s equity and finance your next adventure. Or…" at bounding box center [278, 153] width 121 height 48
click at [295, 222] on button "Save" at bounding box center [293, 226] width 20 height 12
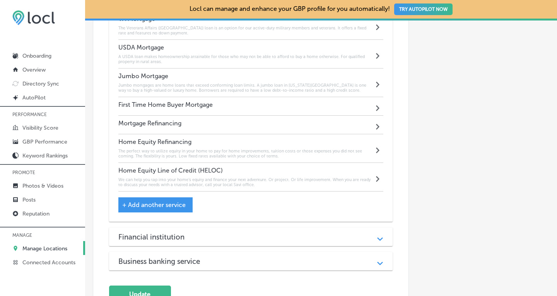
click at [295, 227] on div "Financial institution Path Created with Sketch." at bounding box center [251, 236] width 284 height 19
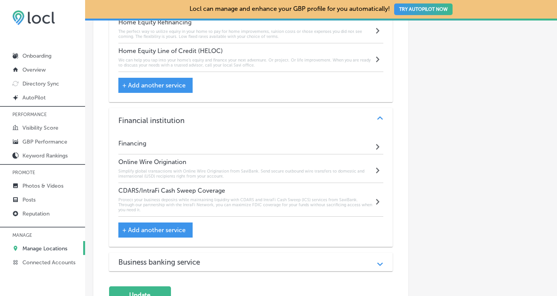
scroll to position [1232, 0]
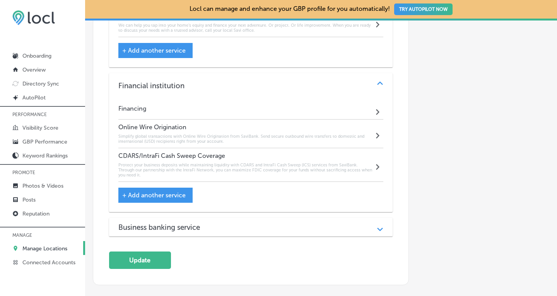
click at [223, 134] on h6 "Simplify global transactions with Online Wire Origination from SaviBank. Send s…" at bounding box center [246, 139] width 256 height 10
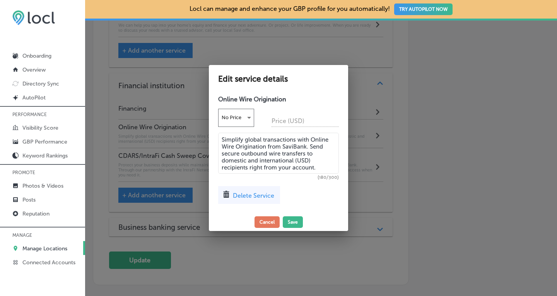
click at [304, 148] on textarea "Simplify global transactions with Online Wire Origination from SaviBank. Send s…" at bounding box center [278, 153] width 121 height 41
click at [293, 219] on button "Save" at bounding box center [293, 222] width 20 height 12
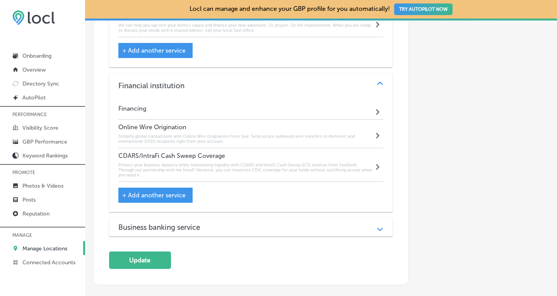
click at [306, 162] on h6 "Protect your business deposits while maintaining liquidity with CDARS and Intra…" at bounding box center [246, 169] width 256 height 15
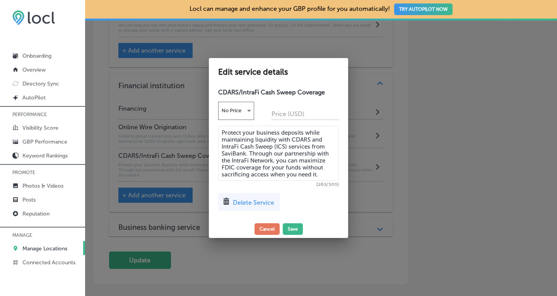
click at [245, 154] on textarea "Protect your business deposits while maintaining liquidity with CDARS and Intra…" at bounding box center [278, 153] width 121 height 55
click at [289, 232] on button "Save" at bounding box center [293, 229] width 20 height 12
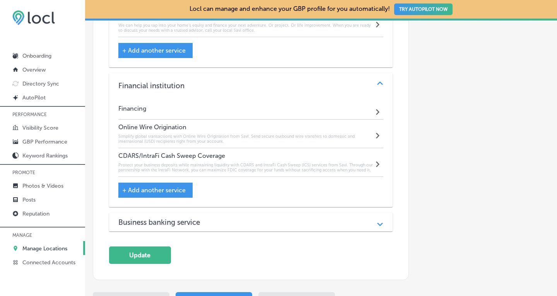
click at [274, 218] on div "Business banking service" at bounding box center [250, 222] width 265 height 9
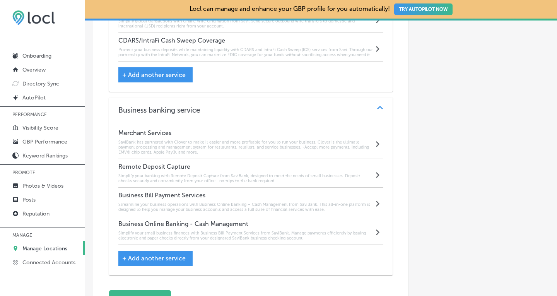
scroll to position [1353, 0]
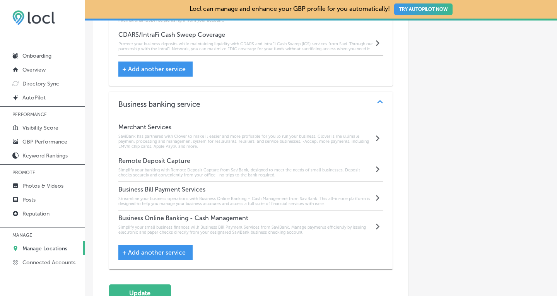
click at [236, 134] on h6 "SaviBank has partnered with Clover to make it easier and more profitable for yo…" at bounding box center [246, 141] width 256 height 15
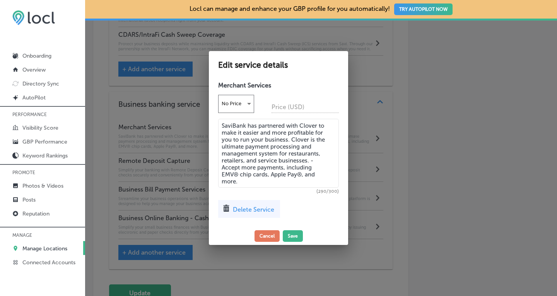
click at [245, 128] on textarea "SaviBank has partnered with Clover to make it easier and more profitable for yo…" at bounding box center [278, 153] width 121 height 69
click at [294, 236] on button "Save" at bounding box center [293, 236] width 20 height 12
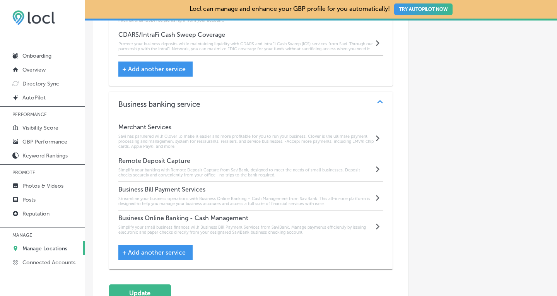
click at [274, 157] on div "Remote Deposit Capture Simplify your banking with Remote Deposit Capture from S…" at bounding box center [246, 167] width 256 height 21
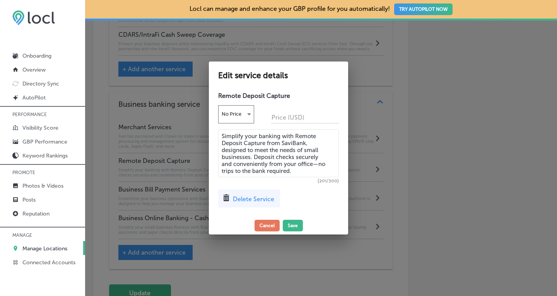
click at [304, 145] on textarea "Simplify your banking with Remote Deposit Capture from SaviBank, designed to me…" at bounding box center [278, 153] width 121 height 48
click at [297, 222] on button "Save" at bounding box center [293, 226] width 20 height 12
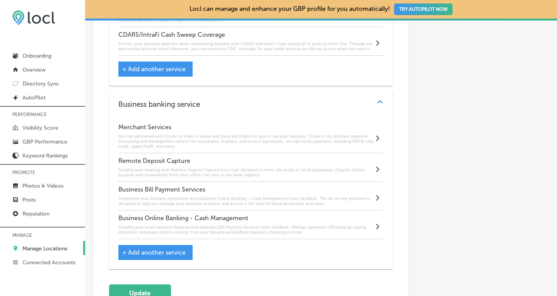
click at [293, 196] on h6 "Streamline your business operations with Business Online Banking – Cash Managem…" at bounding box center [246, 201] width 256 height 10
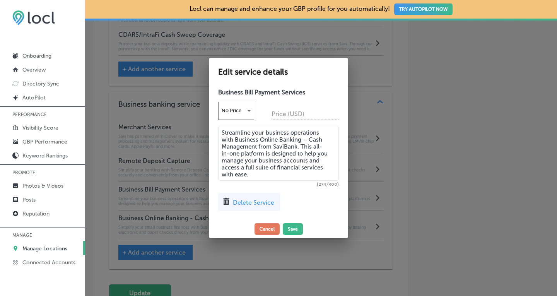
click at [296, 146] on textarea "Streamline your business operations with Business Online Banking – Cash Managem…" at bounding box center [278, 153] width 121 height 55
click at [297, 229] on button "Save" at bounding box center [293, 229] width 20 height 12
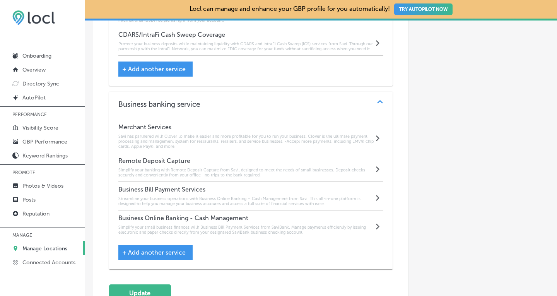
click at [291, 225] on h6 "Simplify your small business finances with Business Bill Payment Services from …" at bounding box center [246, 230] width 256 height 10
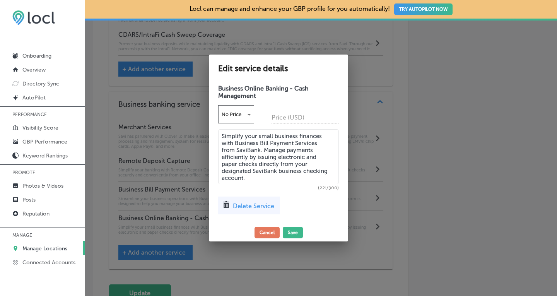
click at [261, 150] on textarea "Simplify your small business finances with Business Bill Payment Services from …" at bounding box center [278, 156] width 121 height 55
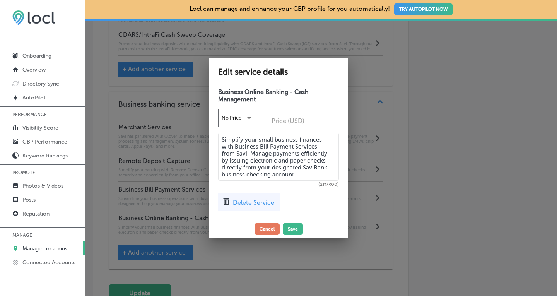
click at [327, 168] on textarea "Simplify your small business finances with Business Bill Payment Services from …" at bounding box center [278, 157] width 121 height 48
click at [294, 229] on button "Save" at bounding box center [293, 229] width 20 height 12
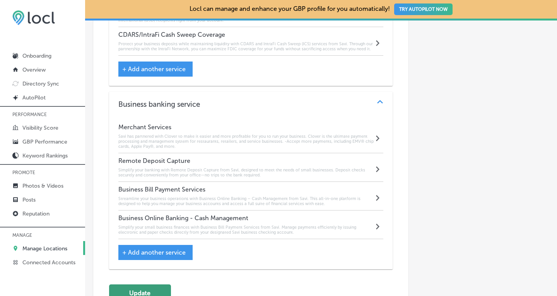
click at [121, 285] on button "Update" at bounding box center [140, 292] width 62 height 17
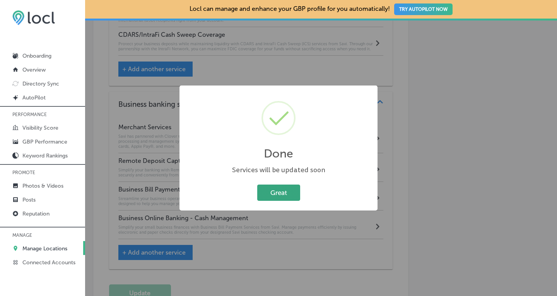
click at [268, 190] on button "Great" at bounding box center [278, 193] width 43 height 16
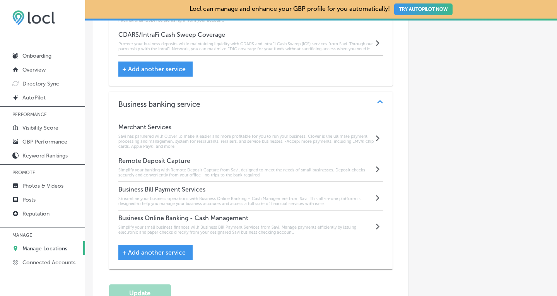
click at [40, 245] on p "Manage Locations" at bounding box center [44, 248] width 45 height 7
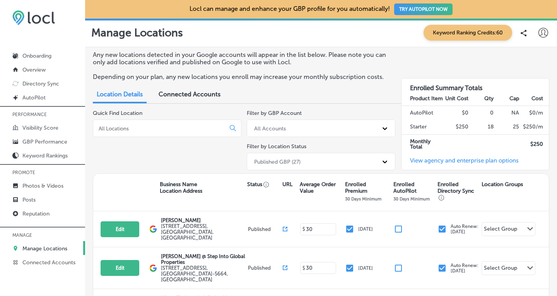
click at [138, 127] on input at bounding box center [161, 128] width 126 height 7
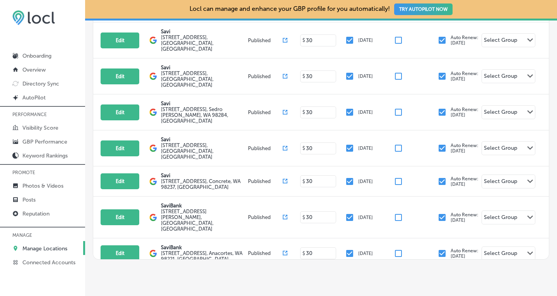
scroll to position [202, 0]
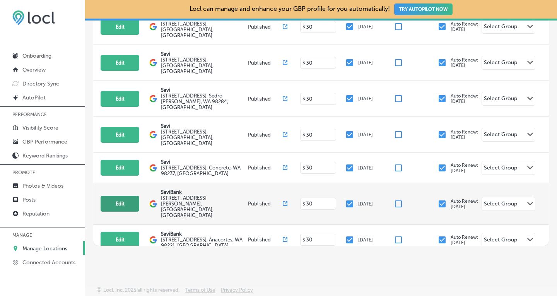
click at [123, 196] on button "Edit" at bounding box center [120, 204] width 39 height 16
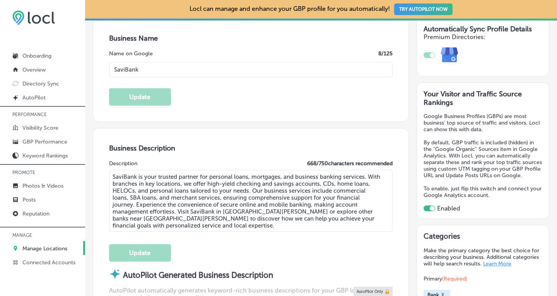
scroll to position [135, 0]
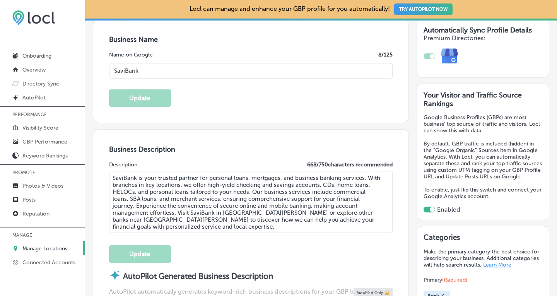
click at [215, 72] on input "SaviBank" at bounding box center [251, 70] width 284 height 15
click at [167, 201] on textarea "SaviBank is your trusted partner for personal loans, mortgages, and business ba…" at bounding box center [251, 202] width 284 height 62
paste textarea "is your go-to destination for personal loans, mortgages, and business banking s…"
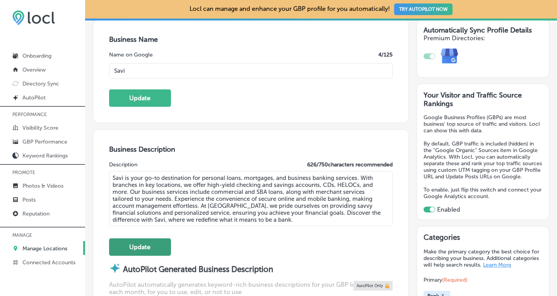
click at [145, 246] on button "Update" at bounding box center [140, 246] width 62 height 17
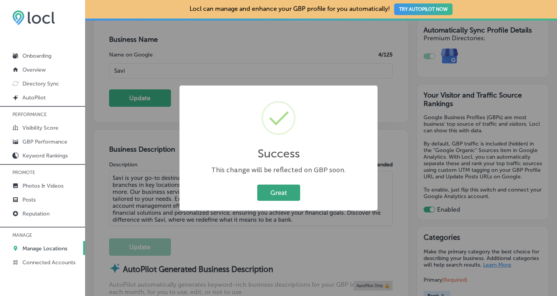
click at [281, 194] on button "Great" at bounding box center [278, 193] width 43 height 16
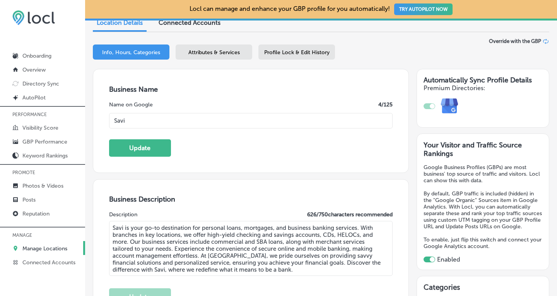
scroll to position [75, 0]
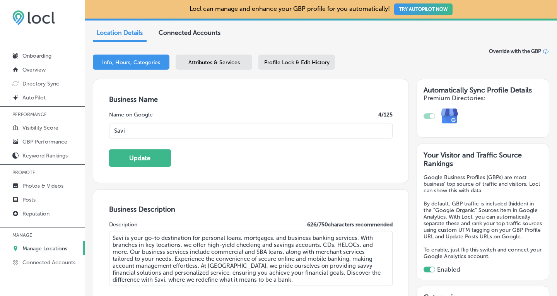
click at [206, 60] on span "Attributes & Services" at bounding box center [213, 62] width 51 height 7
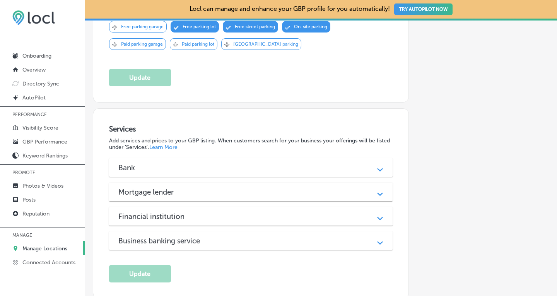
scroll to position [628, 0]
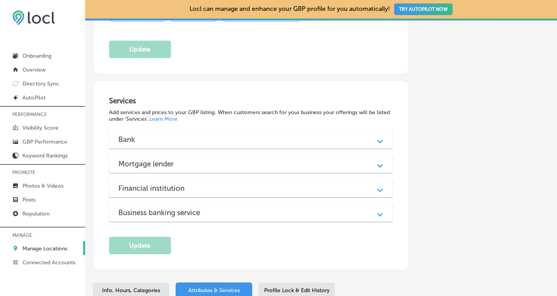
click at [341, 135] on div "Bank" at bounding box center [250, 139] width 265 height 9
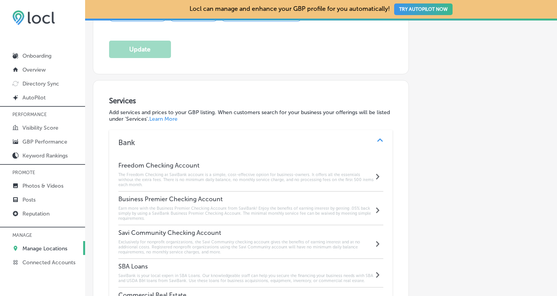
click at [299, 174] on h6 "The Freedom Checking at SaviBank account is a simple, cost-effective option for…" at bounding box center [246, 179] width 256 height 15
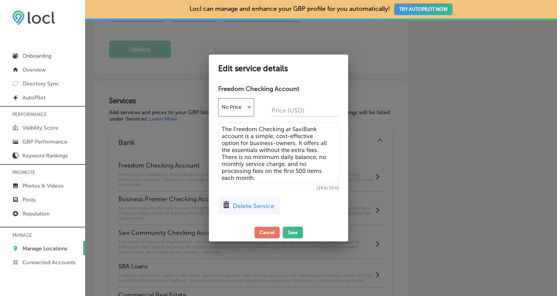
click at [316, 129] on textarea "The Freedom Checking at SaviBank account is a simple, cost-effective option for…" at bounding box center [278, 153] width 121 height 62
click at [291, 232] on button "Save" at bounding box center [293, 233] width 20 height 12
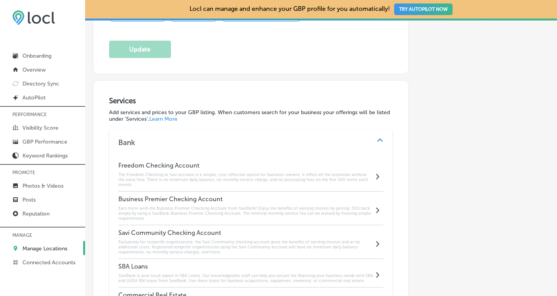
click at [288, 206] on h6 "Earn more with the Business Premier Checking Account from SaviBank! Enjoy the b…" at bounding box center [246, 213] width 256 height 15
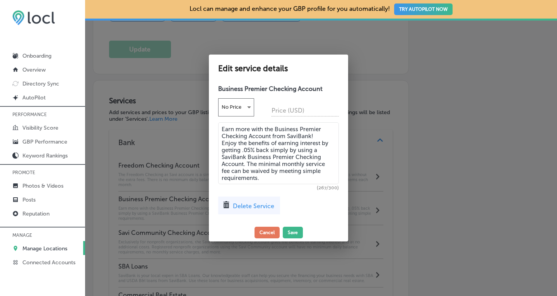
click at [310, 135] on textarea "Earn more with the Business Premier Checking Account from SaviBank! Enjoy the b…" at bounding box center [278, 153] width 121 height 62
click at [322, 152] on textarea "Earn more with the Business Premier Checking Account from Savi! Enjoy the benef…" at bounding box center [278, 153] width 121 height 62
click at [296, 234] on button "Save" at bounding box center [293, 233] width 20 height 12
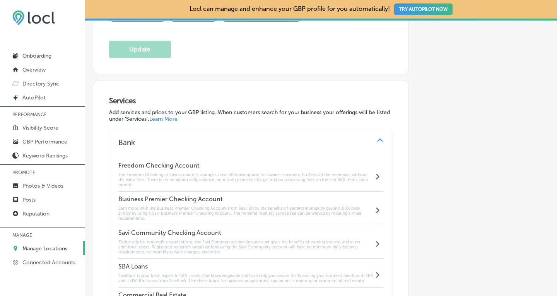
click at [253, 273] on h6 "SaviBank is your local expert in SBA Loans. Our knowledgeable staff can help yo…" at bounding box center [246, 278] width 256 height 10
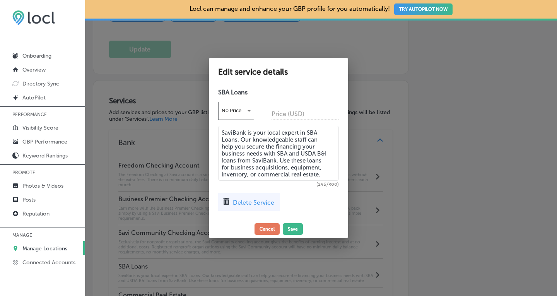
click at [245, 133] on textarea "SaviBank is your local expert in SBA Loans. Our knowledgeable staff can help yo…" at bounding box center [278, 153] width 121 height 55
click at [258, 161] on textarea "Savi is your local expert in SBA Loans. Our knowledgeable staff can help you se…" at bounding box center [278, 153] width 121 height 55
click at [291, 228] on button "Save" at bounding box center [293, 229] width 20 height 12
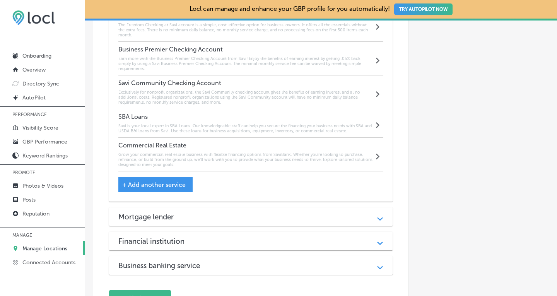
scroll to position [780, 0]
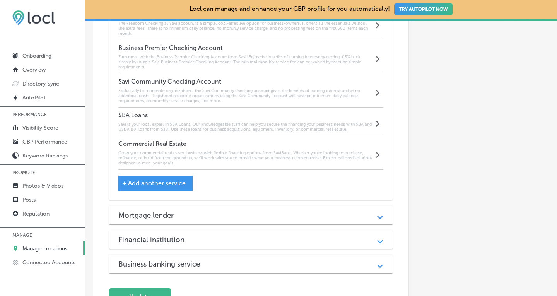
click at [263, 150] on h6 "Grow your commercial real estate business with flexible financing options from …" at bounding box center [246, 157] width 256 height 15
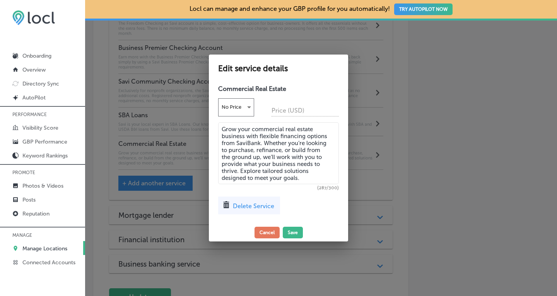
click at [261, 144] on textarea "Grow your commercial real estate business with flexible financing options from …" at bounding box center [278, 153] width 121 height 62
click at [294, 231] on button "Save" at bounding box center [293, 233] width 20 height 12
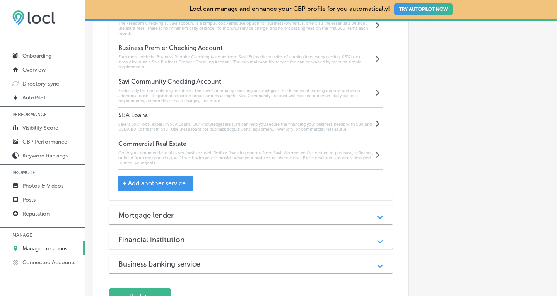
click at [265, 211] on div "Mortgage lender" at bounding box center [250, 215] width 265 height 9
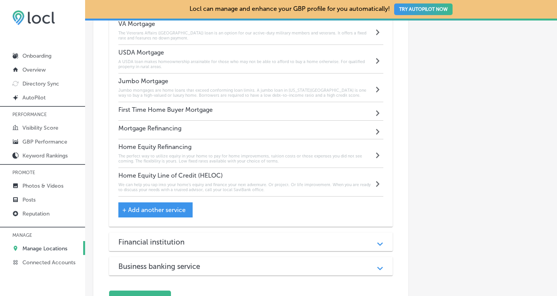
scroll to position [1077, 0]
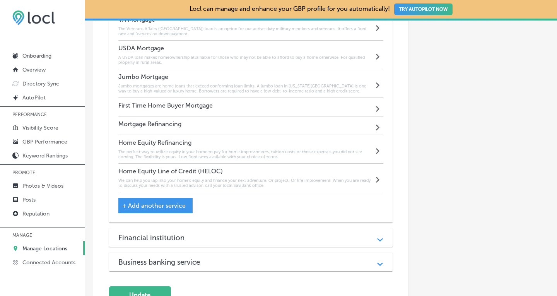
click at [291, 178] on h6 "We can help you tap into your home’s equity and finance your next adventure. Or…" at bounding box center [246, 183] width 256 height 10
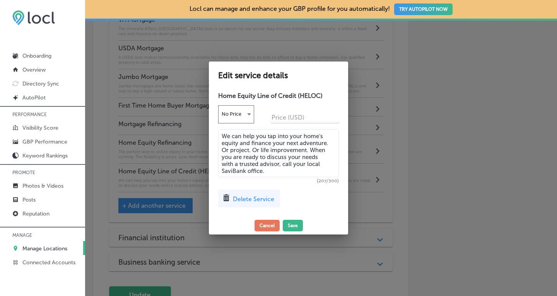
click at [244, 170] on textarea "We can help you tap into your home’s equity and finance your next adventure. Or…" at bounding box center [278, 153] width 121 height 48
click at [294, 226] on button "Save" at bounding box center [293, 226] width 20 height 12
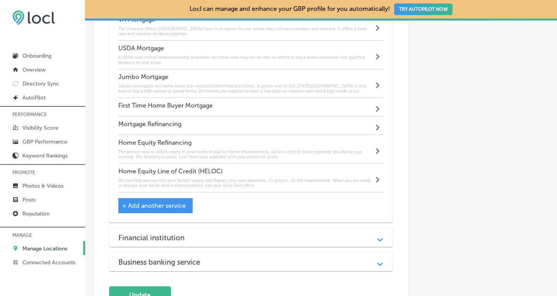
click at [294, 233] on div "Financial institution" at bounding box center [250, 237] width 265 height 9
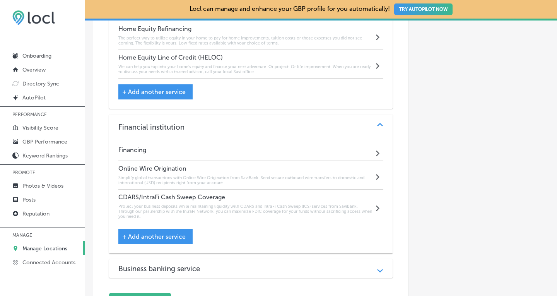
scroll to position [1242, 0]
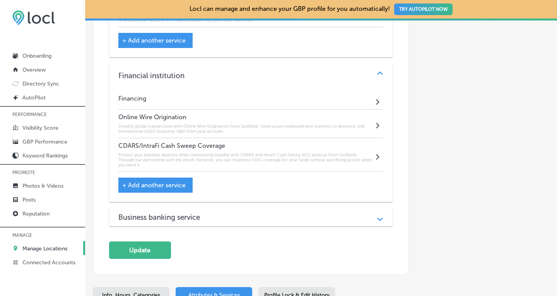
click at [246, 124] on h6 "Simplify global transactions with Online Wire Origination from SaviBank. Send s…" at bounding box center [246, 129] width 256 height 10
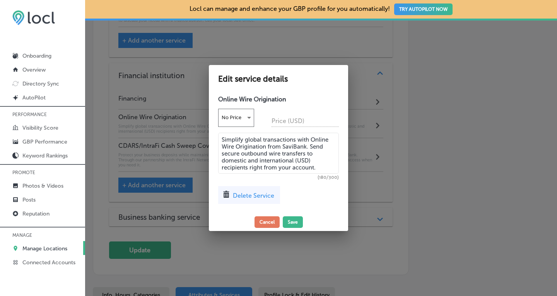
click at [306, 146] on textarea "Simplify global transactions with Online Wire Origination from SaviBank. Send s…" at bounding box center [278, 153] width 121 height 41
click at [292, 224] on button "Save" at bounding box center [293, 222] width 20 height 12
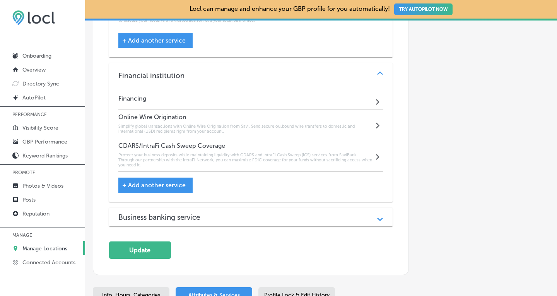
click at [301, 152] on h6 "Protect your business deposits while maintaining liquidity with CDARS and Intra…" at bounding box center [246, 159] width 256 height 15
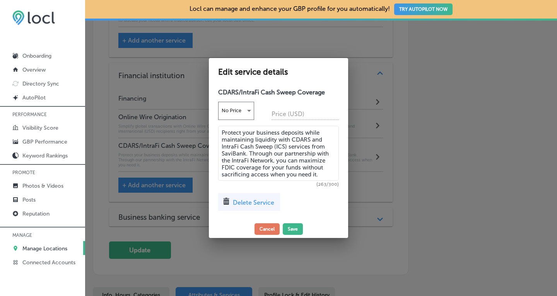
click at [244, 154] on textarea "Protect your business deposits while maintaining liquidity with CDARS and Intra…" at bounding box center [278, 153] width 121 height 55
click at [295, 227] on button "Save" at bounding box center [293, 229] width 20 height 12
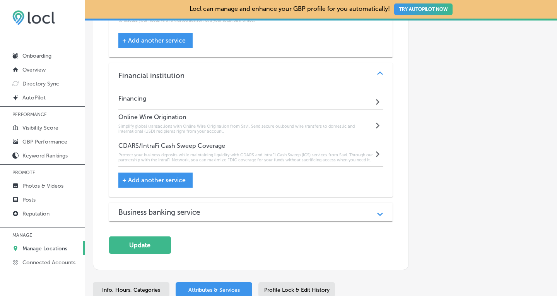
click at [271, 208] on div "Business banking service" at bounding box center [250, 212] width 265 height 9
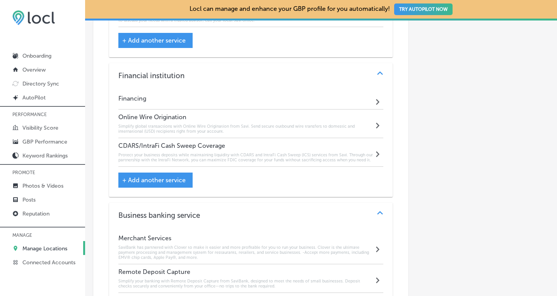
click at [250, 245] on h6 "SaviBank has partnered with Clover to make it easier and more profitable for yo…" at bounding box center [246, 252] width 256 height 15
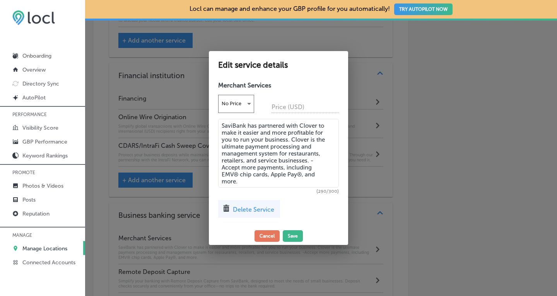
click at [244, 125] on textarea "SaviBank has partnered with Clover to make it easier and more profitable for yo…" at bounding box center [278, 153] width 121 height 69
click at [295, 236] on button "Save" at bounding box center [293, 236] width 20 height 12
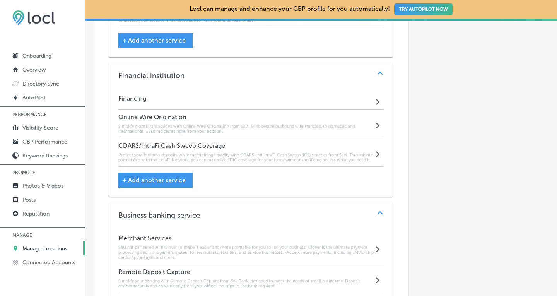
click at [264, 268] on div "Remote Deposit Capture Simplify your banking with Remote Deposit Capture from S…" at bounding box center [246, 278] width 256 height 21
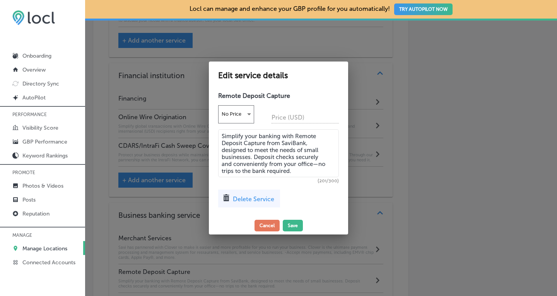
click at [304, 143] on textarea "Simplify your banking with Remote Deposit Capture from SaviBank, designed to me…" at bounding box center [278, 153] width 121 height 48
click at [295, 222] on button "Save" at bounding box center [293, 226] width 20 height 12
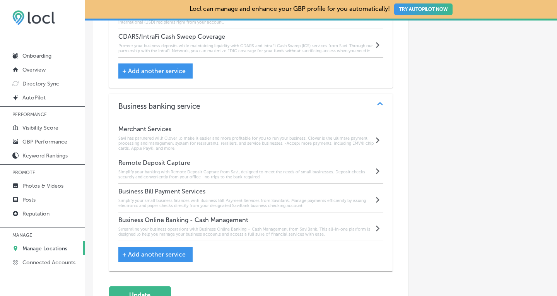
scroll to position [1372, 0]
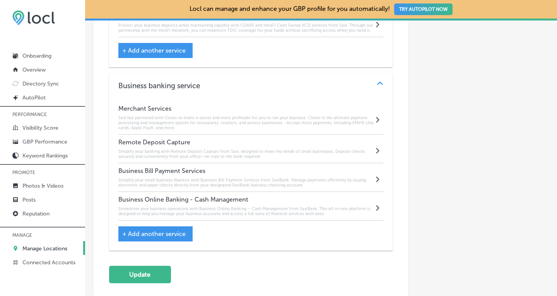
click at [217, 178] on h6 "Simplify your small business finances with Business Bill Payment Services from …" at bounding box center [246, 183] width 256 height 10
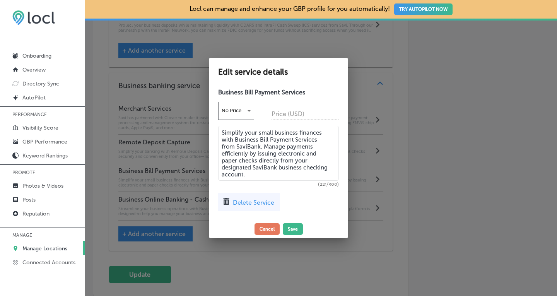
click at [258, 147] on textarea "Simplify your small business finances with Business Bill Payment Services from …" at bounding box center [278, 153] width 121 height 55
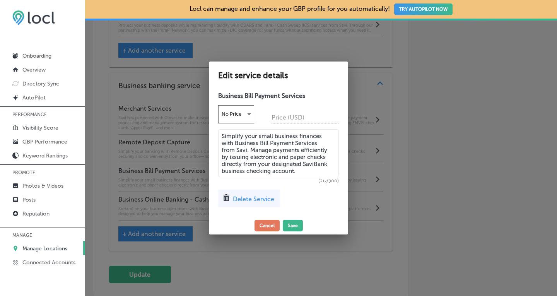
click at [327, 164] on textarea "Simplify your small business finances with Business Bill Payment Services from …" at bounding box center [278, 153] width 121 height 48
click at [296, 225] on button "Save" at bounding box center [293, 226] width 20 height 12
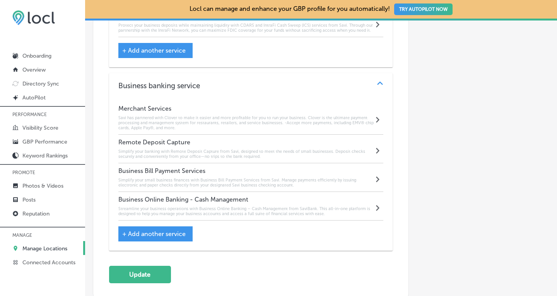
click at [260, 206] on h6 "Streamline your business operations with Business Online Banking – Cash Managem…" at bounding box center [246, 211] width 256 height 10
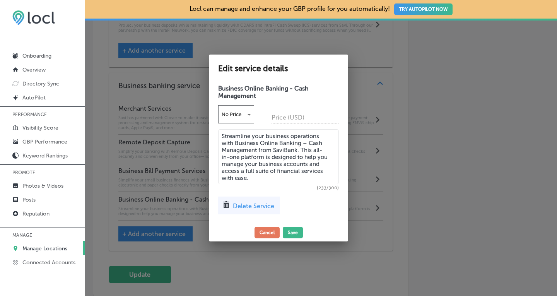
click at [296, 150] on textarea "Streamline your business operations with Business Online Banking – Cash Managem…" at bounding box center [278, 156] width 121 height 55
click at [294, 231] on button "Save" at bounding box center [293, 233] width 20 height 12
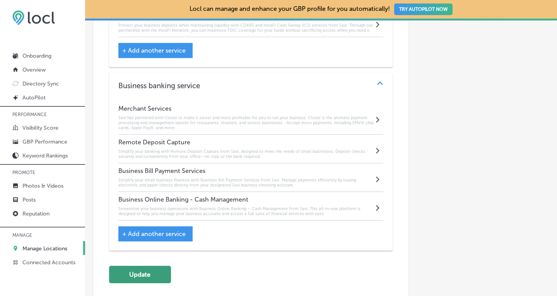
click at [126, 266] on button "Update" at bounding box center [140, 274] width 62 height 17
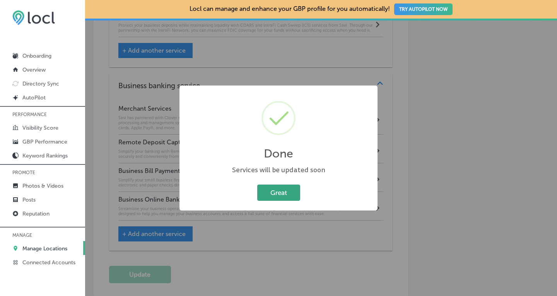
click at [278, 193] on button "Great" at bounding box center [278, 193] width 43 height 16
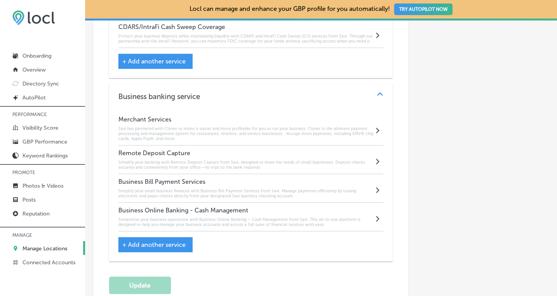
scroll to position [1453, 0]
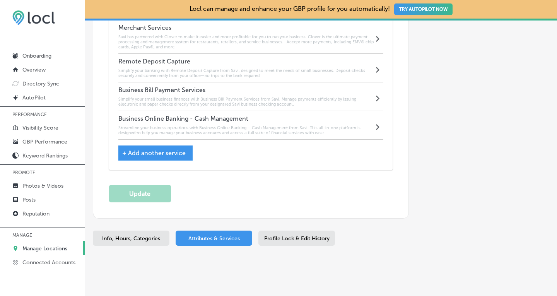
click at [144, 235] on span "Info, Hours, Categories" at bounding box center [131, 238] width 58 height 7
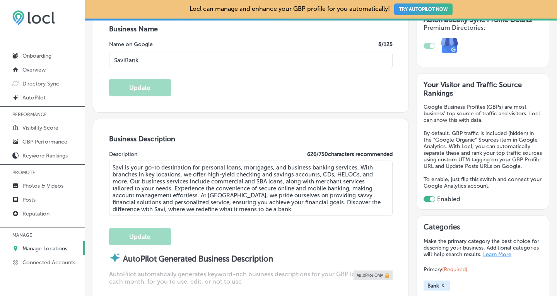
scroll to position [126, 0]
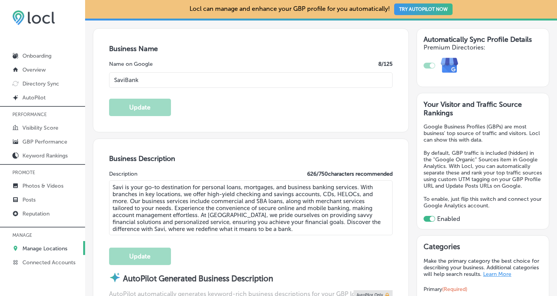
click at [151, 78] on input "SaviBank" at bounding box center [251, 79] width 284 height 15
click at [130, 103] on button "Update" at bounding box center [140, 107] width 62 height 17
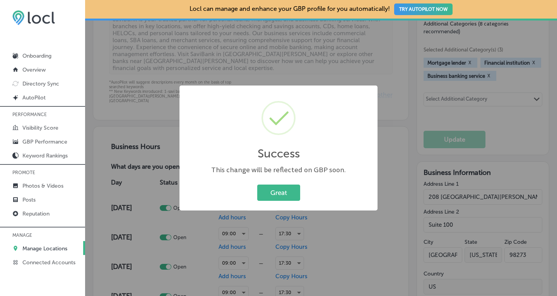
scroll to position [478, 0]
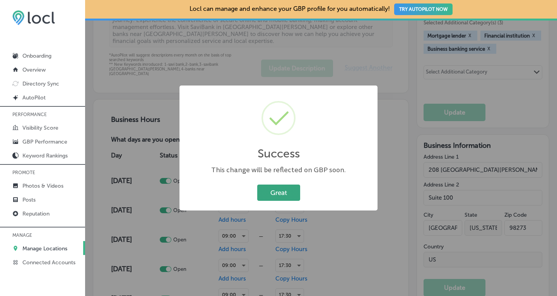
click at [278, 188] on button "Great" at bounding box center [278, 193] width 43 height 16
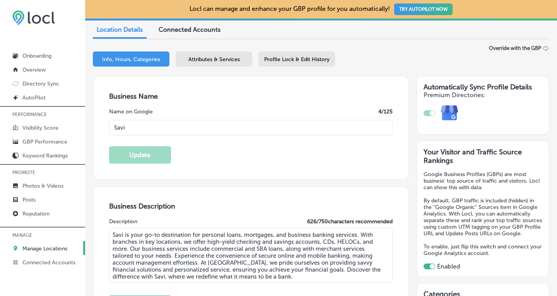
scroll to position [73, 0]
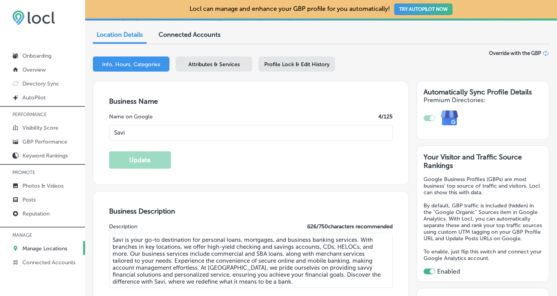
click at [207, 62] on span "Attributes & Services" at bounding box center [213, 64] width 51 height 7
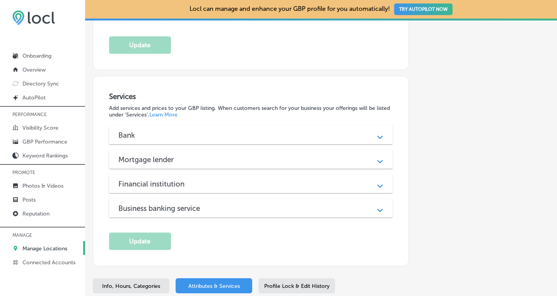
scroll to position [633, 0]
click at [271, 125] on div "Bank Path Created with Sketch." at bounding box center [251, 134] width 284 height 19
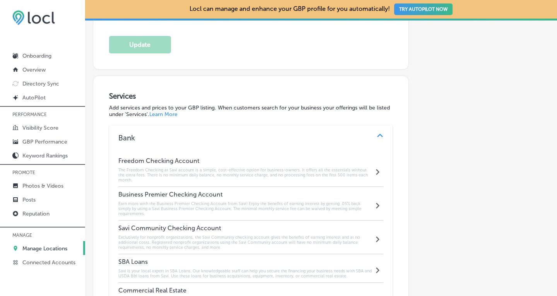
click at [36, 245] on p "Manage Locations" at bounding box center [44, 248] width 45 height 7
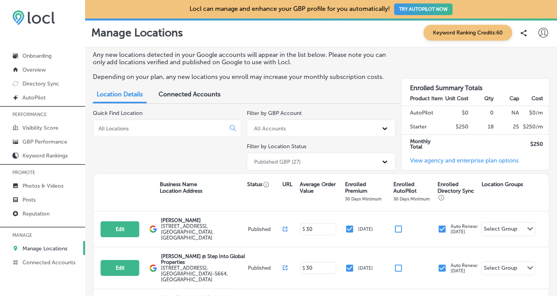
click at [127, 126] on input at bounding box center [161, 128] width 126 height 7
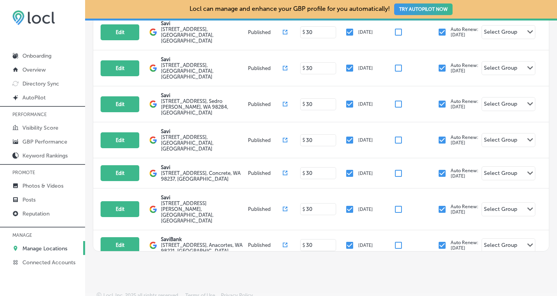
scroll to position [202, 0]
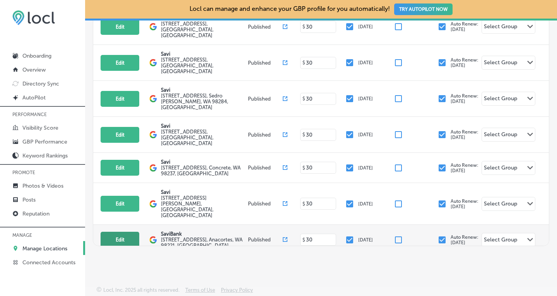
click at [120, 232] on button "Edit" at bounding box center [120, 240] width 39 height 16
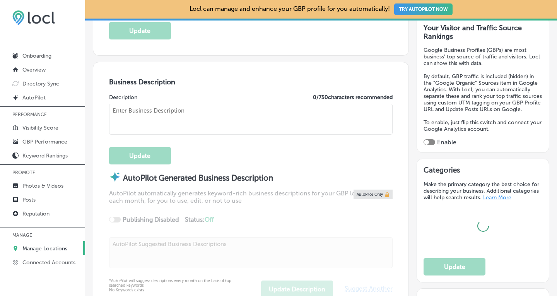
scroll to position [216, 0]
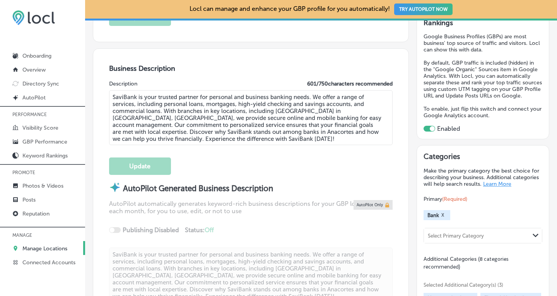
drag, startPoint x: 239, startPoint y: 136, endPoint x: 109, endPoint y: 94, distance: 136.9
click at [109, 94] on textarea "SaviBank is your trusted partner for personal and business banking needs. We of…" at bounding box center [251, 117] width 284 height 55
paste textarea "is your go-to destination for personal loans, mortgages, and business banking s…"
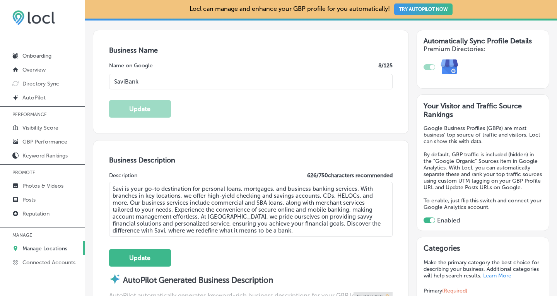
scroll to position [104, 0]
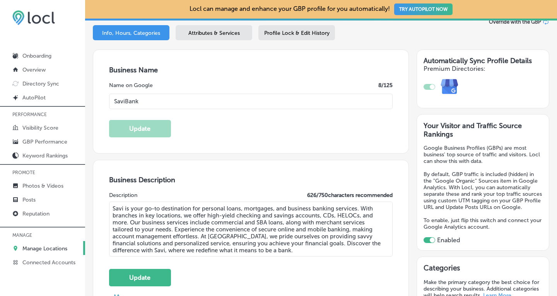
click at [206, 98] on input "SaviBank" at bounding box center [251, 101] width 284 height 15
click at [126, 129] on button "Update" at bounding box center [140, 128] width 62 height 17
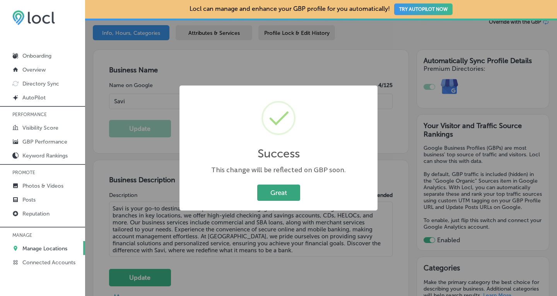
click at [276, 192] on button "Great" at bounding box center [278, 193] width 43 height 16
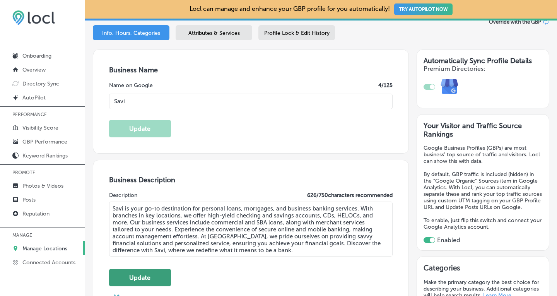
click at [152, 274] on button "Update" at bounding box center [140, 277] width 62 height 17
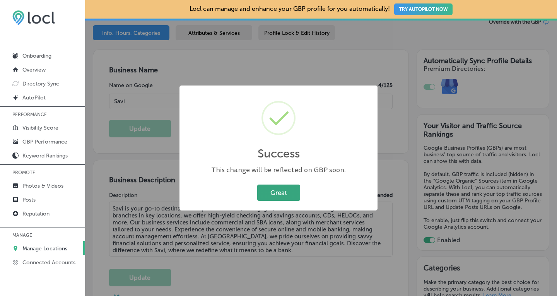
click at [282, 191] on button "Great" at bounding box center [278, 193] width 43 height 16
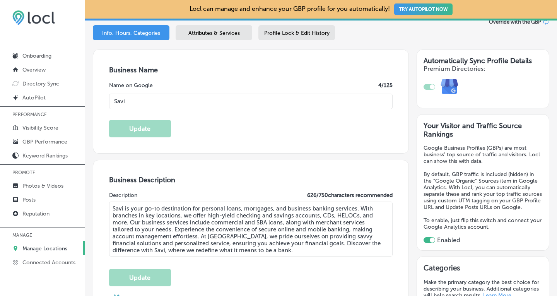
click at [193, 38] on div "Attributes & Services" at bounding box center [214, 32] width 77 height 15
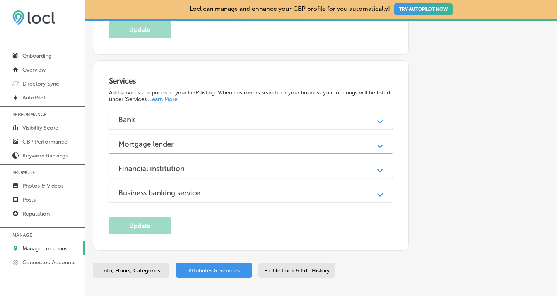
scroll to position [650, 0]
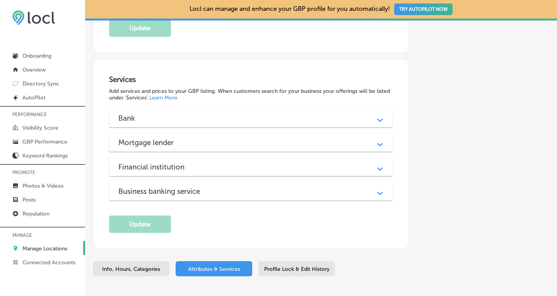
click at [317, 114] on div "Bank" at bounding box center [250, 118] width 265 height 9
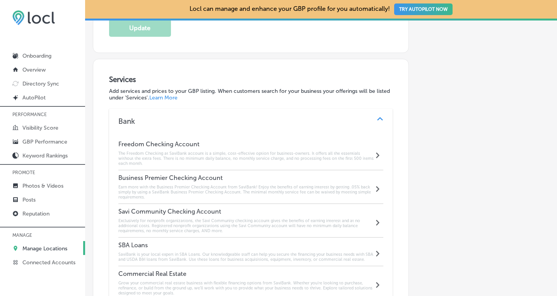
click at [267, 151] on h6 "The Freedom Checking at SaviBank account is a simple, cost-effective option for…" at bounding box center [246, 158] width 256 height 15
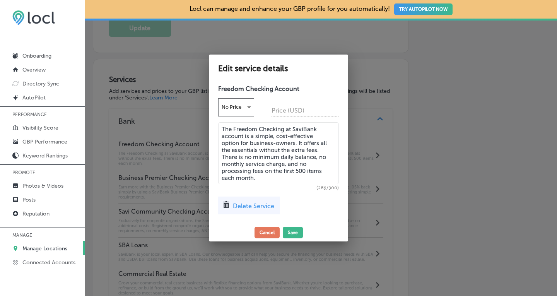
click at [315, 129] on textarea "The Freedom Checking at SaviBank account is a simple, cost-effective option for…" at bounding box center [278, 153] width 121 height 62
click at [295, 232] on button "Save" at bounding box center [293, 233] width 20 height 12
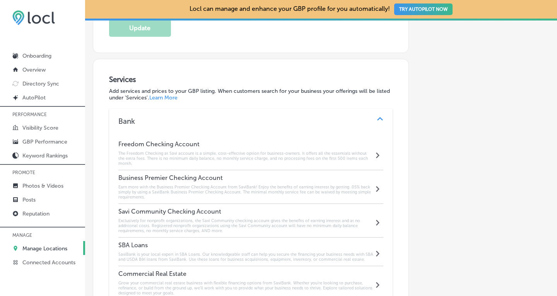
click at [276, 185] on h6 "Earn more with the Business Premier Checking Account from SaviBank! Enjoy the b…" at bounding box center [246, 192] width 256 height 15
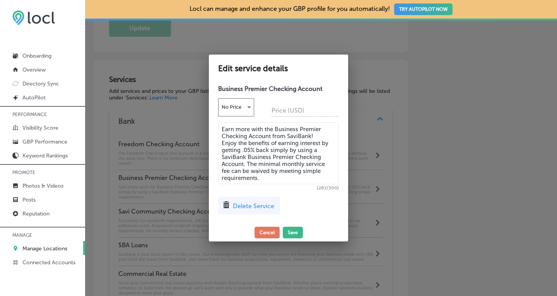
click at [310, 134] on textarea "Earn more with the Business Premier Checking Account from SaviBank! Enjoy the b…" at bounding box center [278, 153] width 121 height 62
click at [321, 149] on textarea "Earn more with the Business Premier Checking Account from Savi! Enjoy the benef…" at bounding box center [278, 153] width 121 height 62
click at [294, 232] on button "Save" at bounding box center [293, 233] width 20 height 12
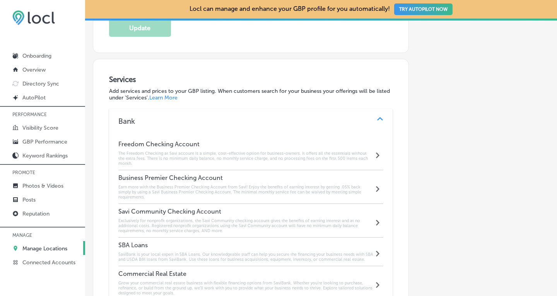
click at [256, 252] on h6 "SaviBank is your local expert in SBA Loans. Our knowledgeable staff can help yo…" at bounding box center [246, 257] width 256 height 10
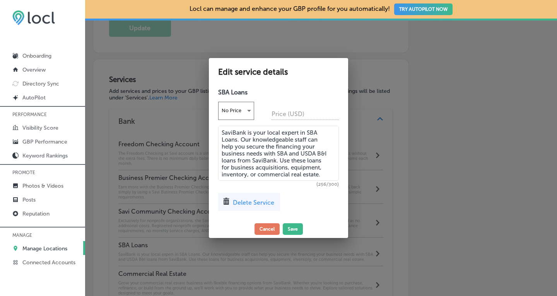
click at [245, 132] on textarea "SaviBank is your local expert in SBA Loans. Our knowledgeable staff can help yo…" at bounding box center [278, 153] width 121 height 55
click at [260, 162] on textarea "Savi is your local expert in SBA Loans. Our knowledgeable staff can help you se…" at bounding box center [278, 153] width 121 height 55
click at [296, 226] on button "Save" at bounding box center [293, 229] width 20 height 12
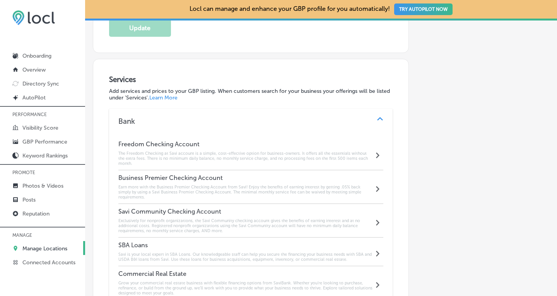
click at [252, 280] on h6 "Grow your commercial real estate business with flexible financing options from …" at bounding box center [246, 287] width 256 height 15
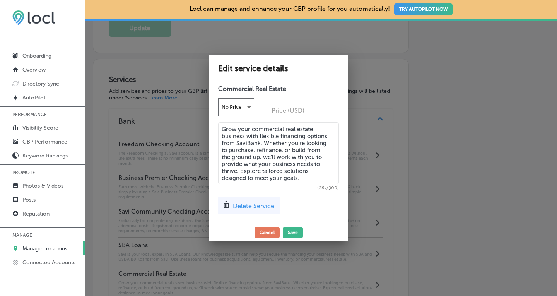
click at [260, 143] on textarea "Grow your commercial real estate business with flexible financing options from …" at bounding box center [278, 153] width 121 height 62
click at [293, 233] on button "Save" at bounding box center [293, 233] width 20 height 12
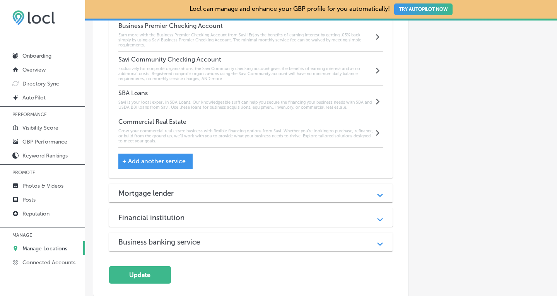
scroll to position [831, 0]
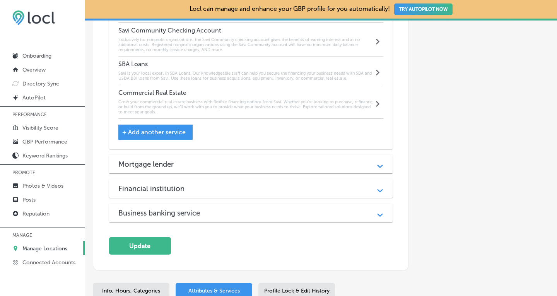
click at [344, 159] on div "Mortgage lender Path Created with Sketch." at bounding box center [251, 164] width 284 height 19
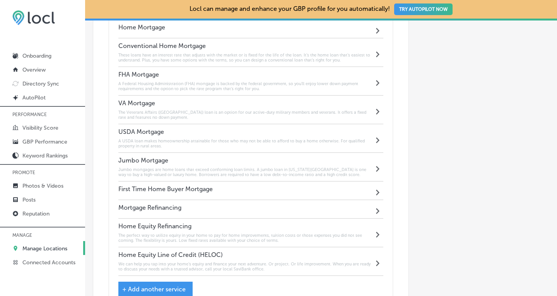
scroll to position [995, 0]
click at [293, 260] on h6 "We can help you tap into your home’s equity and finance your next adventure. Or…" at bounding box center [246, 265] width 256 height 10
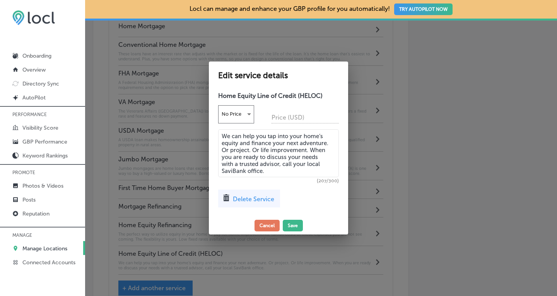
click at [245, 171] on textarea "We can help you tap into your home’s equity and finance your next adventure. Or…" at bounding box center [278, 153] width 121 height 48
click at [292, 225] on button "Save" at bounding box center [293, 226] width 20 height 12
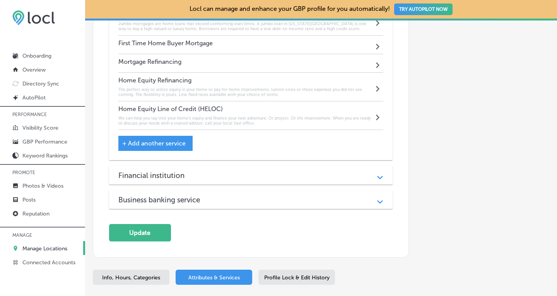
scroll to position [1164, 0]
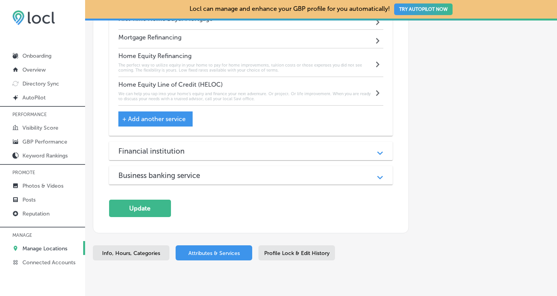
click at [351, 146] on div "Financial institution Path Created with Sketch." at bounding box center [251, 151] width 284 height 19
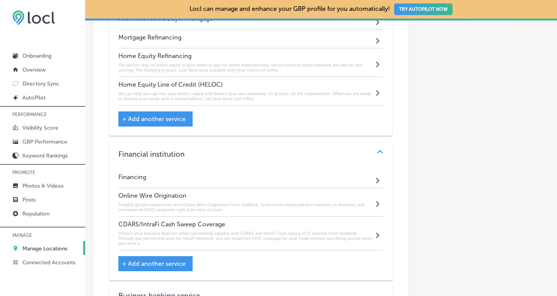
click at [256, 192] on div "Online Wire Origination Simplify global transactions with Online Wire Originati…" at bounding box center [246, 202] width 256 height 21
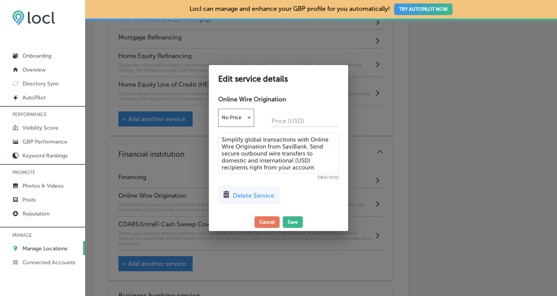
click at [306, 145] on textarea "Simplify global transactions with Online Wire Origination from SaviBank. Send s…" at bounding box center [278, 153] width 121 height 41
click at [292, 221] on button "Save" at bounding box center [293, 222] width 20 height 12
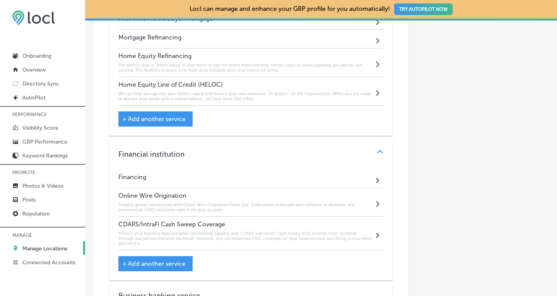
click at [279, 232] on h6 "Protect your business deposits while maintaining liquidity with CDARS and Intra…" at bounding box center [246, 238] width 256 height 15
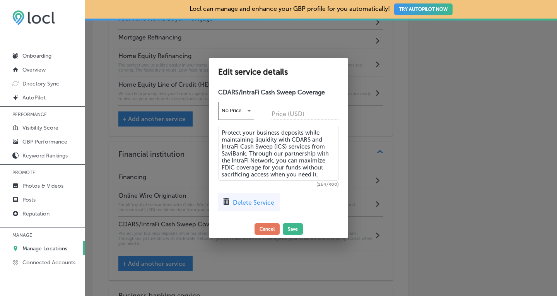
click at [245, 154] on textarea "Protect your business deposits while maintaining liquidity with CDARS and Intra…" at bounding box center [278, 153] width 121 height 55
click at [292, 229] on button "Save" at bounding box center [293, 229] width 20 height 12
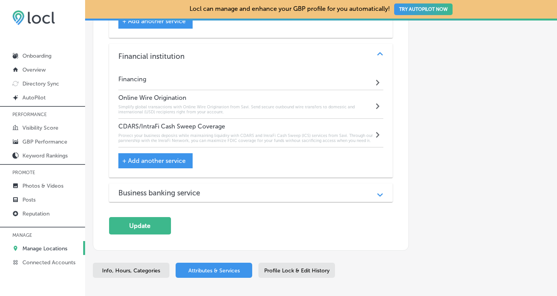
scroll to position [1294, 0]
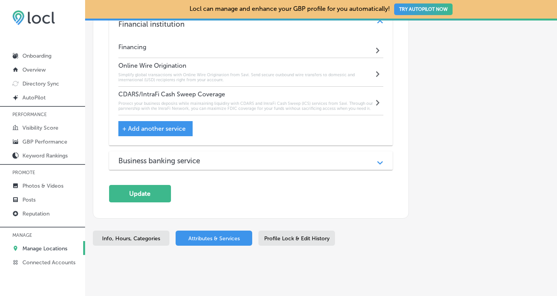
click at [333, 156] on div "Business banking service" at bounding box center [250, 160] width 265 height 9
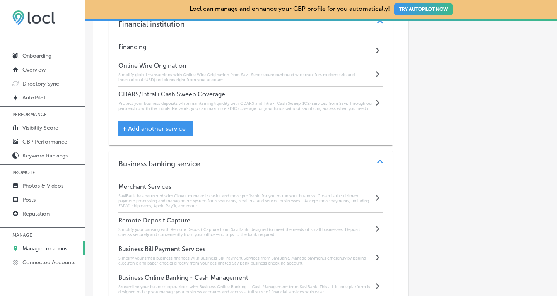
click at [289, 193] on h6 "SaviBank has partnered with Clover to make it easier and more profitable for yo…" at bounding box center [246, 200] width 256 height 15
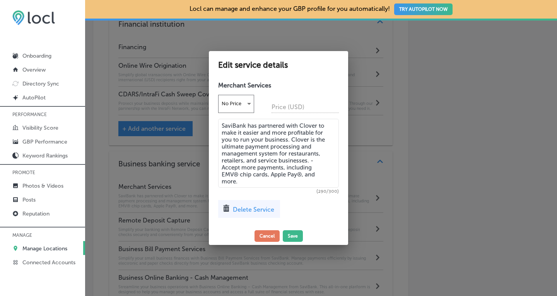
click at [244, 126] on textarea "SaviBank has partnered with Clover to make it easier and more profitable for yo…" at bounding box center [278, 153] width 121 height 69
click at [293, 234] on button "Save" at bounding box center [293, 236] width 20 height 12
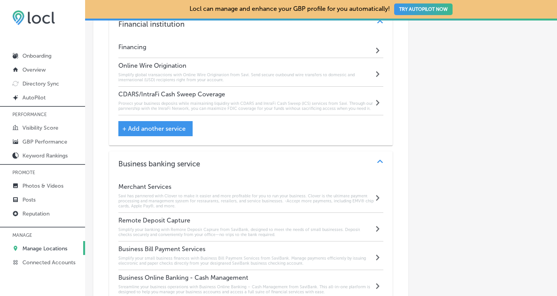
click at [290, 227] on h6 "Simplify your banking with Remote Deposit Capture from SaviBank, designed to me…" at bounding box center [246, 232] width 256 height 10
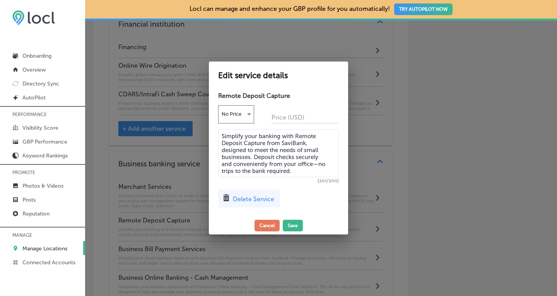
click at [303, 142] on textarea "Simplify your banking with Remote Deposit Capture from SaviBank, designed to me…" at bounding box center [278, 153] width 121 height 48
click at [294, 223] on button "Save" at bounding box center [293, 226] width 20 height 12
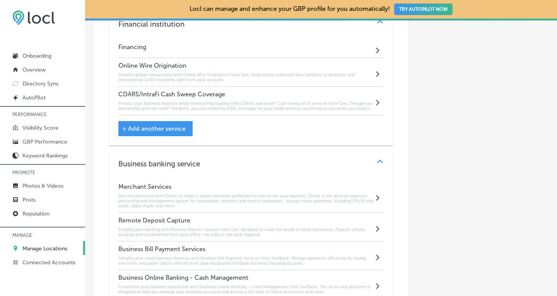
click at [285, 256] on h6 "Simplify your small business finances with Business Bill Payment Services from …" at bounding box center [246, 261] width 256 height 10
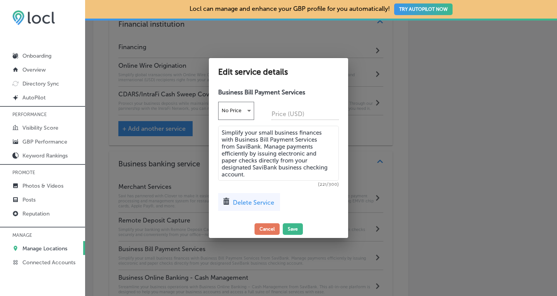
click at [260, 147] on textarea "Simplify your small business finances with Business Bill Payment Services from …" at bounding box center [278, 153] width 121 height 55
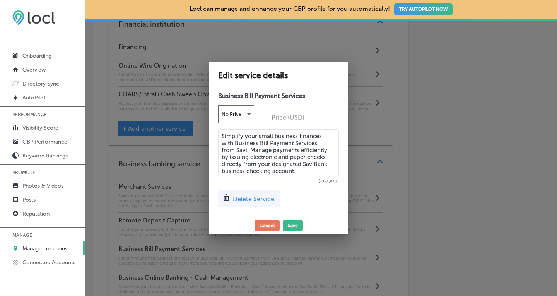
click at [326, 164] on textarea "Simplify your small business finances with Business Bill Payment Services from …" at bounding box center [278, 153] width 121 height 48
click at [291, 224] on button "Save" at bounding box center [293, 226] width 20 height 12
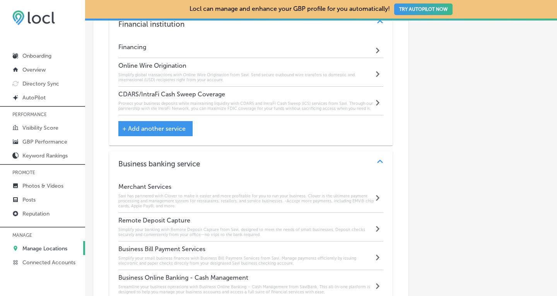
click at [263, 284] on h6 "Streamline your business operations with Business Online Banking – Cash Managem…" at bounding box center [246, 289] width 256 height 10
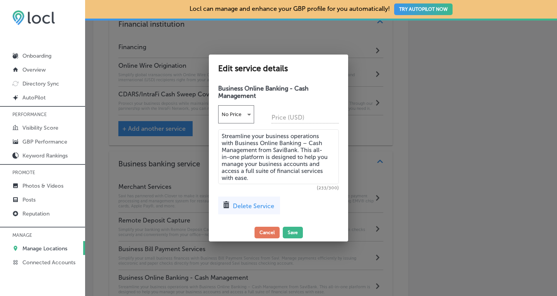
click at [297, 149] on textarea "Streamline your business operations with Business Online Banking – Cash Managem…" at bounding box center [278, 156] width 121 height 55
click at [292, 233] on button "Save" at bounding box center [293, 233] width 20 height 12
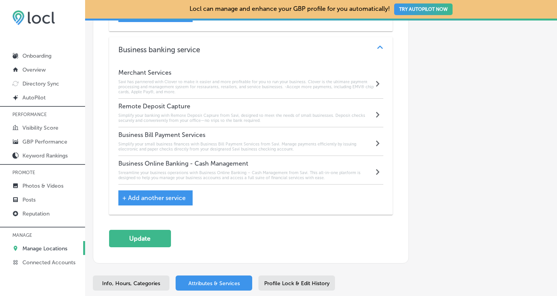
scroll to position [1415, 0]
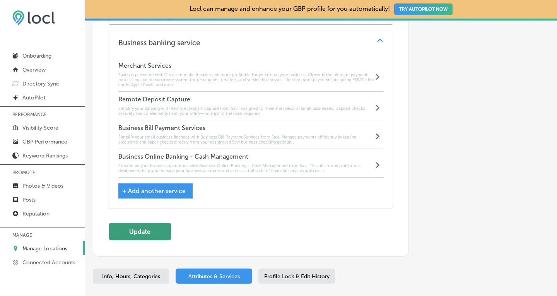
click at [130, 223] on button "Update" at bounding box center [140, 231] width 62 height 17
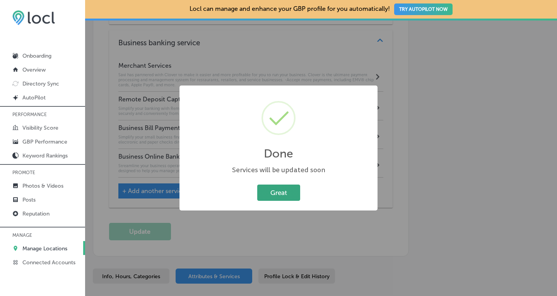
click at [278, 190] on button "Great" at bounding box center [278, 193] width 43 height 16
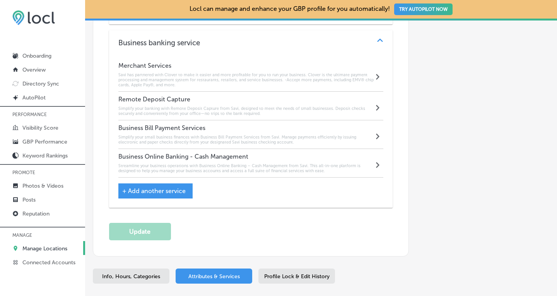
scroll to position [1453, 0]
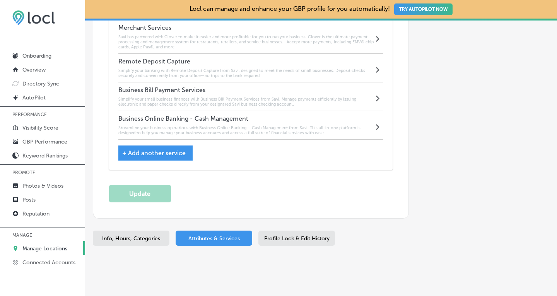
click at [121, 235] on span "Info, Hours, Categories" at bounding box center [131, 238] width 58 height 7
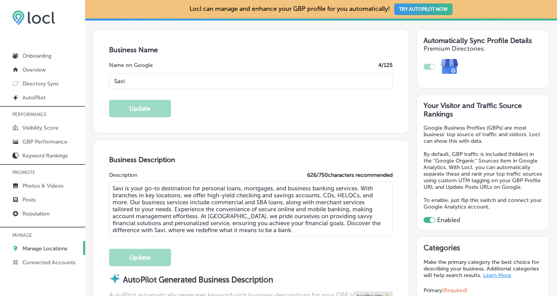
scroll to position [122, 0]
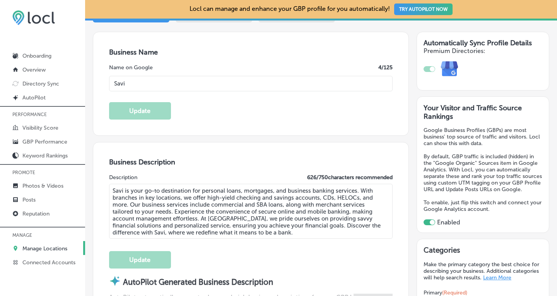
click at [36, 248] on p "Manage Locations" at bounding box center [44, 248] width 45 height 7
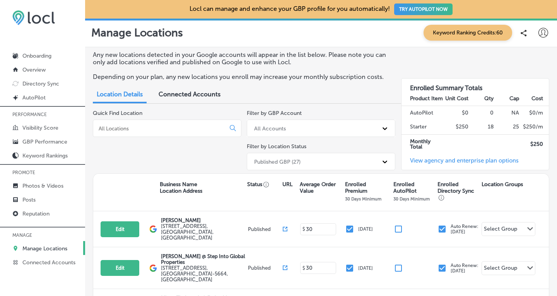
click at [154, 128] on input at bounding box center [161, 128] width 126 height 7
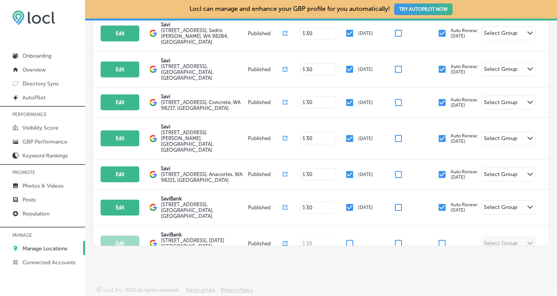
scroll to position [70, 0]
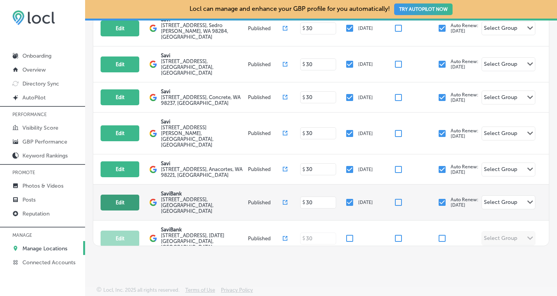
click at [125, 195] on button "Edit" at bounding box center [120, 203] width 39 height 16
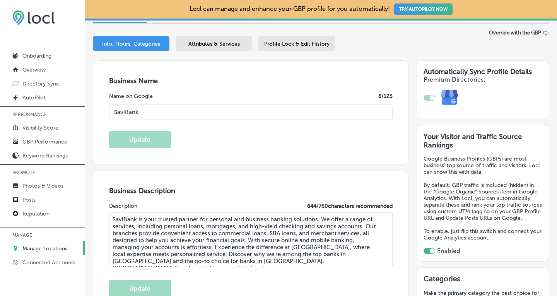
scroll to position [95, 0]
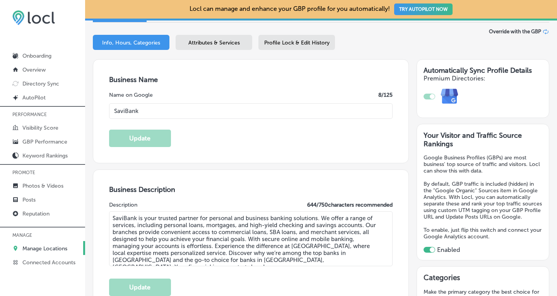
click at [143, 113] on input "SaviBank" at bounding box center [251, 110] width 284 height 15
click at [121, 140] on button "Update" at bounding box center [140, 138] width 62 height 17
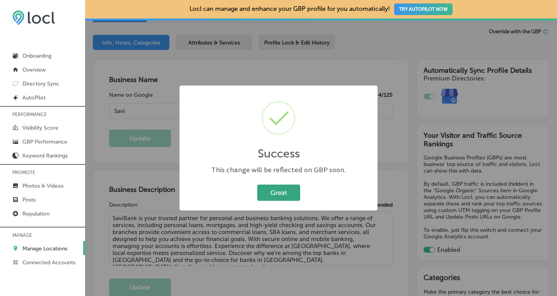
click at [277, 193] on button "Great" at bounding box center [278, 193] width 43 height 16
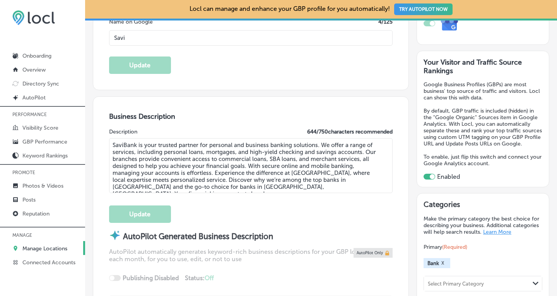
scroll to position [177, 0]
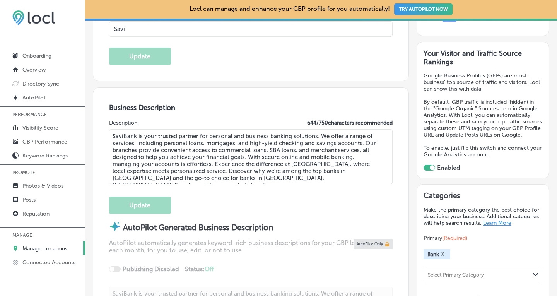
click at [205, 149] on textarea "SaviBank is your trusted partner for personal and business banking solutions. W…" at bounding box center [251, 156] width 284 height 55
paste textarea "is your go-to destination for personal loans, mortgages, and business banking s…"
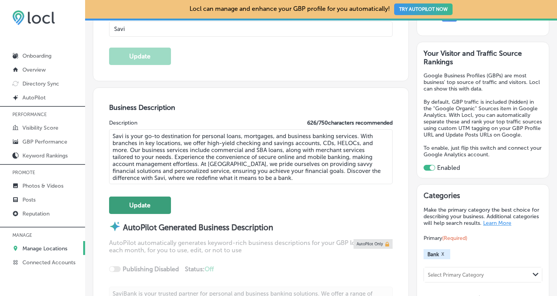
click at [130, 203] on button "Update" at bounding box center [140, 205] width 62 height 17
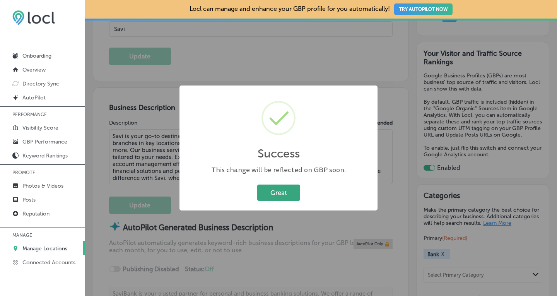
click at [275, 197] on button "Great" at bounding box center [278, 193] width 43 height 16
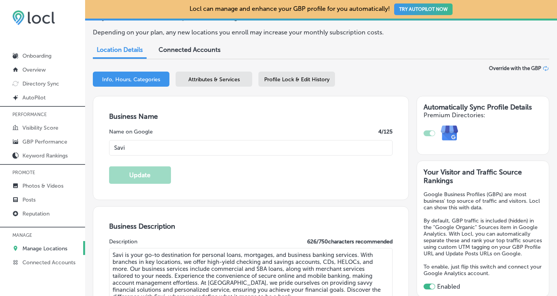
scroll to position [47, 0]
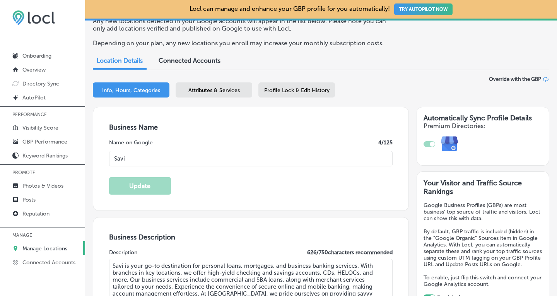
click at [207, 89] on span "Attributes & Services" at bounding box center [213, 90] width 51 height 7
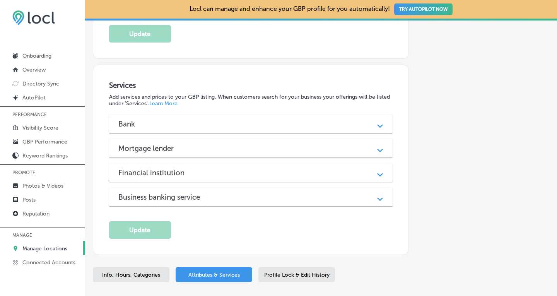
scroll to position [646, 0]
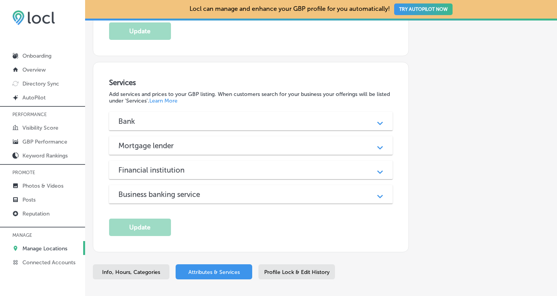
click at [345, 112] on div "Bank Path Created with Sketch." at bounding box center [251, 121] width 284 height 19
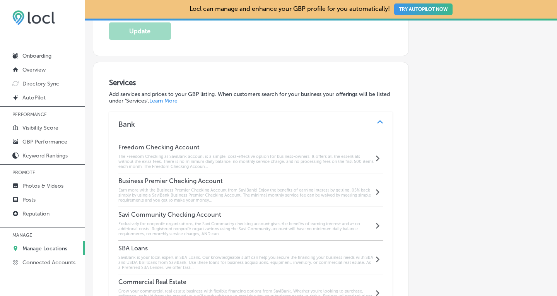
click at [216, 144] on div "Freedom Checking Account The Freedom Checking at SaviBank account is a simple, …" at bounding box center [246, 157] width 256 height 26
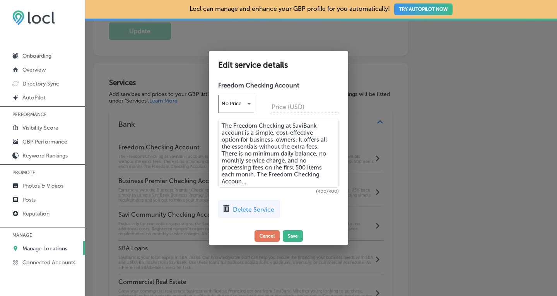
click at [243, 146] on textarea "The Freedom Checking at SaviBank account is a simple, cost-effective option for…" at bounding box center [278, 153] width 121 height 69
paste textarea "ccount at Savi is a simple, cost-effective option for business-owners. It offer…"
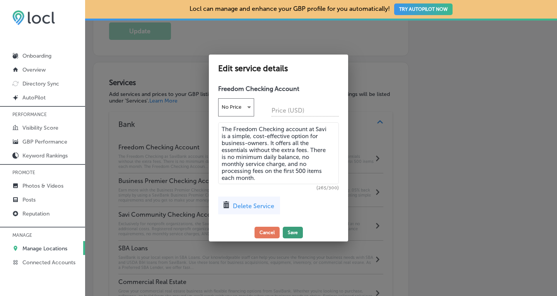
click at [295, 232] on button "Save" at bounding box center [293, 233] width 20 height 12
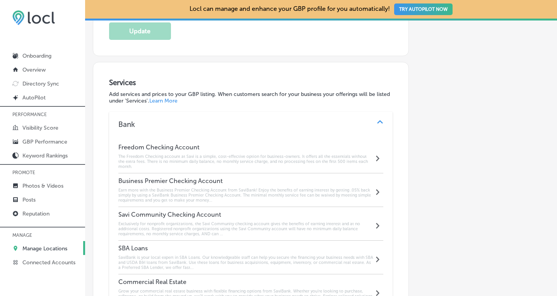
click at [205, 188] on h6 "Earn more with the Business Premier Checking Account from SaviBank! Enjoy the b…" at bounding box center [246, 195] width 256 height 15
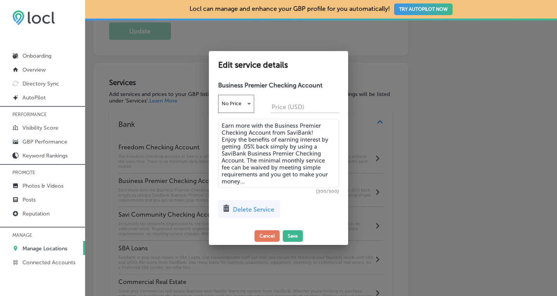
click at [257, 159] on textarea "Earn more with the Business Premier Checking Account from SaviBank! Enjoy the b…" at bounding box center [278, 153] width 121 height 69
paste textarea "! Enjoy the benefits of earning interest by getting .05% back simply by using a…"
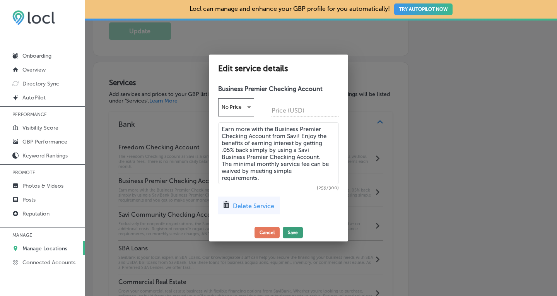
click at [298, 231] on button "Save" at bounding box center [293, 233] width 20 height 12
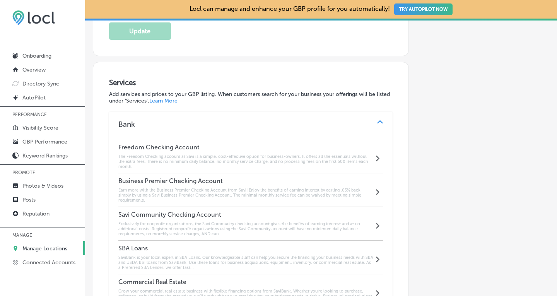
click at [199, 221] on h6 "Exclusively for nonprofit organizations, the Savi Community checking account gi…" at bounding box center [246, 228] width 256 height 15
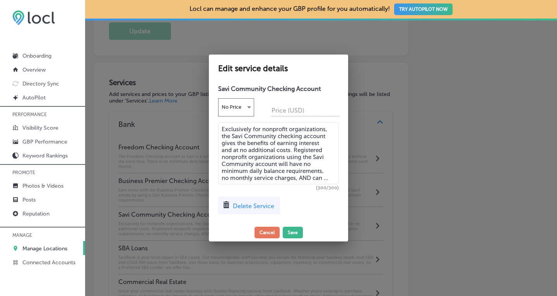
click at [253, 153] on textarea "Exclusively for nonprofit organizations, the Savi Community checking account gi…" at bounding box center [278, 153] width 121 height 62
paste textarea "and more"
click at [292, 230] on button "Save" at bounding box center [293, 233] width 20 height 12
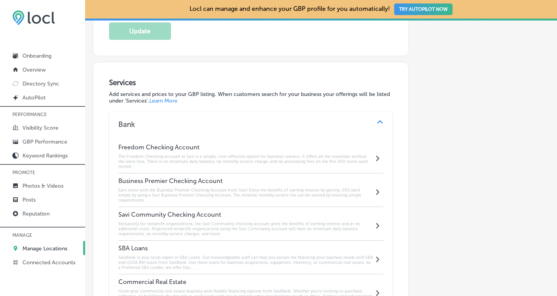
click at [184, 255] on h6 "SaviBank is your local expert in SBA Loans. Our knowledgeable staff can help yo…" at bounding box center [246, 262] width 256 height 15
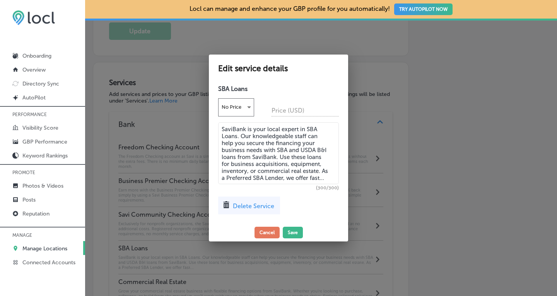
click at [248, 158] on textarea "SaviBank is your local expert in SBA Loans. Our knowledgeable staff can help yo…" at bounding box center [278, 153] width 121 height 62
paste textarea "is your local expert in SBA Loans. Our knowledgeable staff can help you secure …"
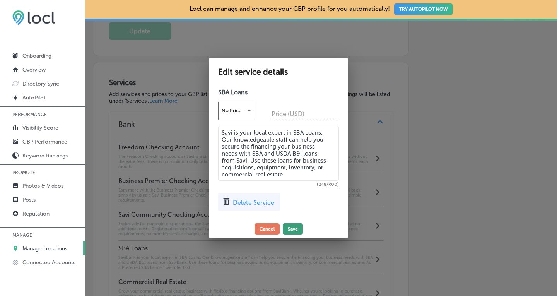
click at [297, 228] on button "Save" at bounding box center [293, 229] width 20 height 12
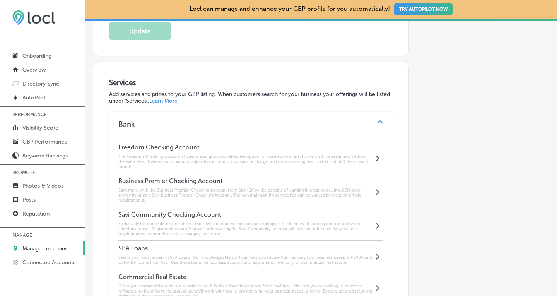
click at [232, 273] on h4 "Commercial Real Estate" at bounding box center [246, 276] width 256 height 7
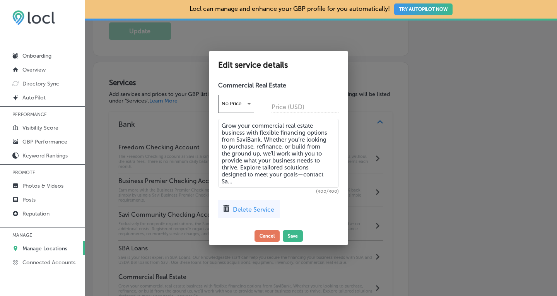
click at [254, 164] on textarea "Grow your commercial real estate business with flexible financing options from …" at bounding box center [278, 153] width 121 height 69
paste textarea ". Whether you’re looking to purchase, refinance, or build from the ground up, w…"
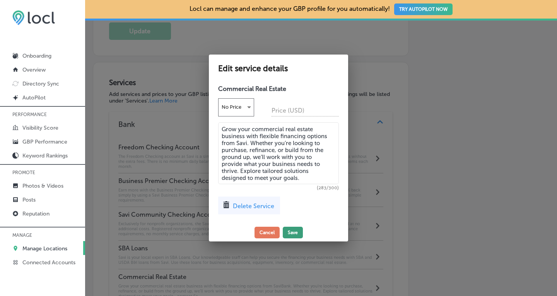
click at [295, 231] on button "Save" at bounding box center [293, 233] width 20 height 12
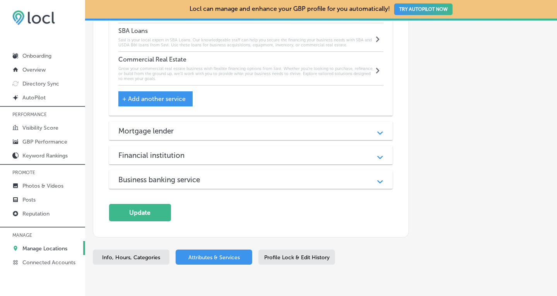
scroll to position [865, 0]
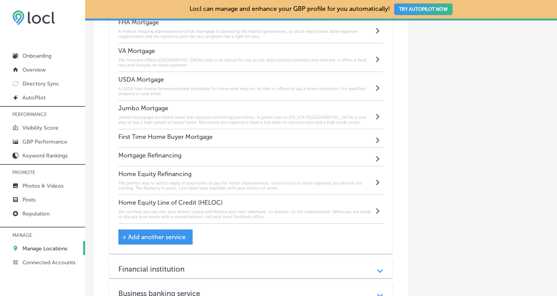
scroll to position [1047, 0]
click at [269, 208] on h6 "We can help you tap into your home’s equity and finance your next adventure. Or…" at bounding box center [246, 213] width 256 height 10
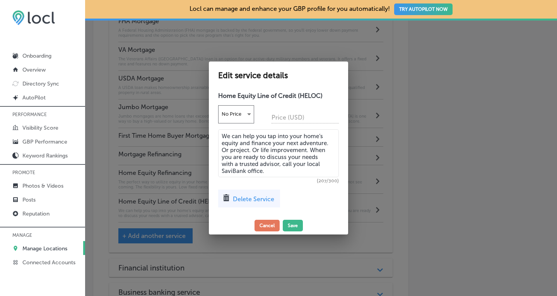
click at [245, 171] on textarea "We can help you tap into your home’s equity and finance your next adventure. Or…" at bounding box center [278, 153] width 121 height 48
click at [289, 229] on button "Save" at bounding box center [293, 226] width 20 height 12
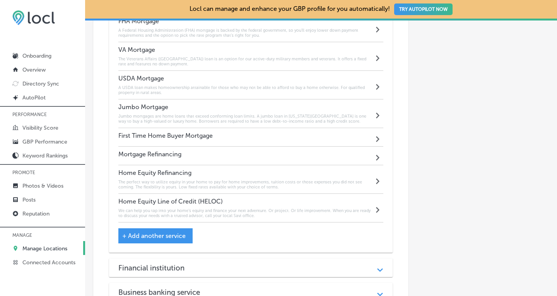
click at [269, 263] on div "Financial institution Path Created with Sketch." at bounding box center [251, 267] width 284 height 19
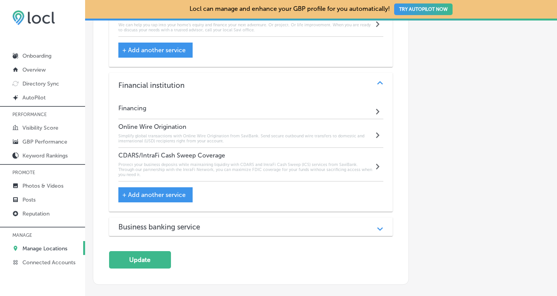
scroll to position [1237, 0]
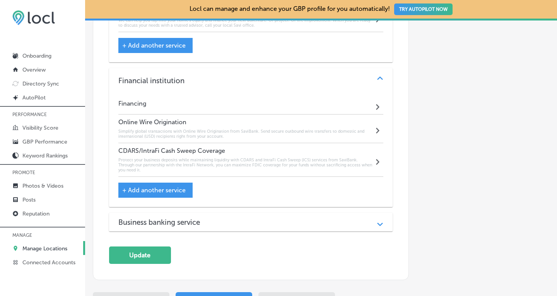
click at [269, 129] on h6 "Simplify global transactions with Online Wire Origination from SaviBank. Send s…" at bounding box center [246, 134] width 256 height 10
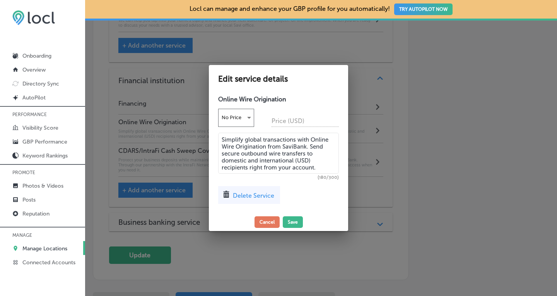
click at [305, 148] on textarea "Simplify global transactions with Online Wire Origination from SaviBank. Send s…" at bounding box center [278, 153] width 121 height 41
click at [292, 224] on button "Save" at bounding box center [293, 222] width 20 height 12
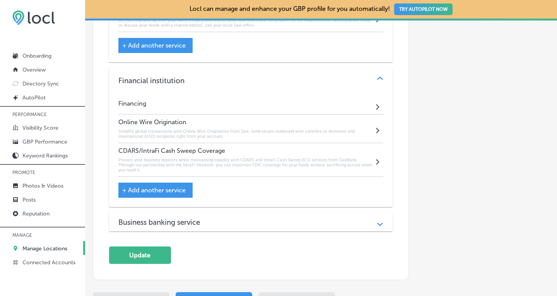
click at [291, 157] on h6 "Protect your business deposits while maintaining liquidity with CDARS and Intra…" at bounding box center [246, 164] width 256 height 15
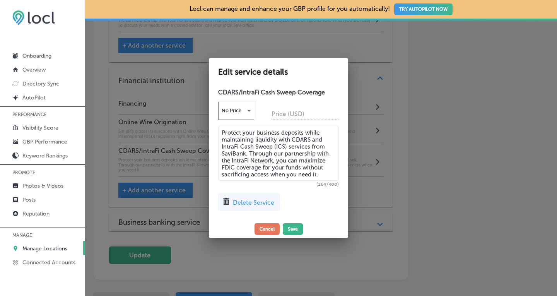
click at [245, 152] on textarea "Protect your business deposits while maintaining liquidity with CDARS and Intra…" at bounding box center [278, 153] width 121 height 55
click at [294, 229] on button "Save" at bounding box center [293, 229] width 20 height 12
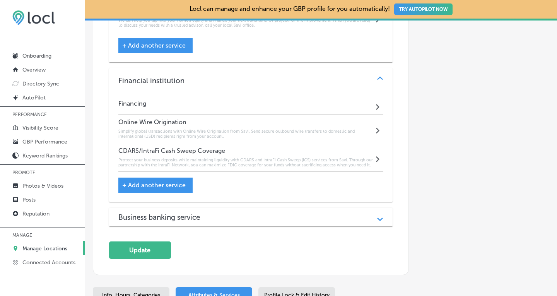
click at [288, 208] on div "Business banking service Path Created with Sketch." at bounding box center [251, 217] width 284 height 19
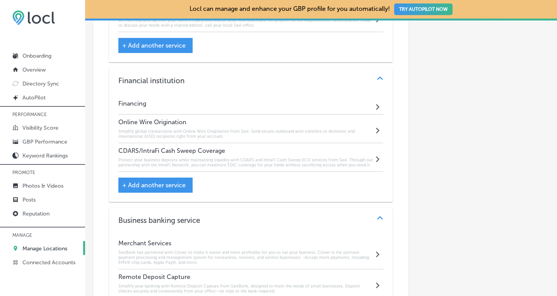
click at [251, 250] on h6 "SaviBank has partnered with Clover to make it easier and more profitable for yo…" at bounding box center [246, 257] width 256 height 15
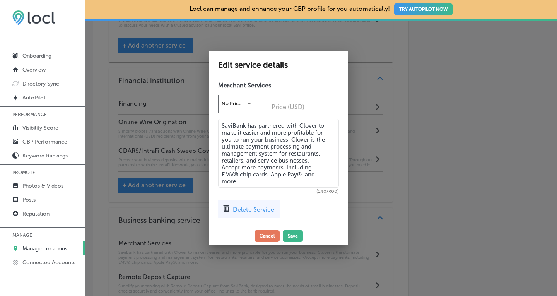
click at [245, 125] on textarea "SaviBank has partnered with Clover to make it easier and more profitable for yo…" at bounding box center [278, 153] width 121 height 69
click at [295, 237] on button "Save" at bounding box center [293, 236] width 20 height 12
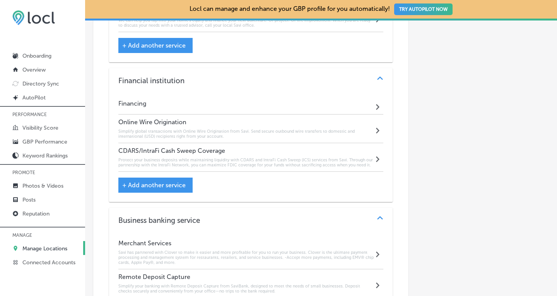
click at [295, 239] on h4 "Merchant Services" at bounding box center [246, 242] width 256 height 7
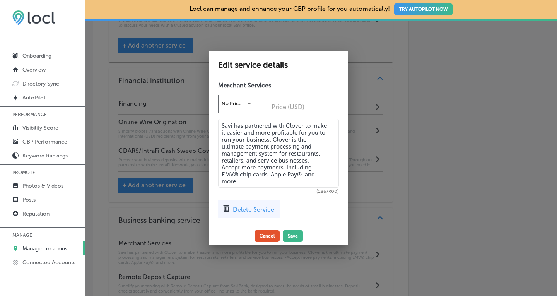
click at [272, 236] on button "Cancel" at bounding box center [267, 236] width 25 height 12
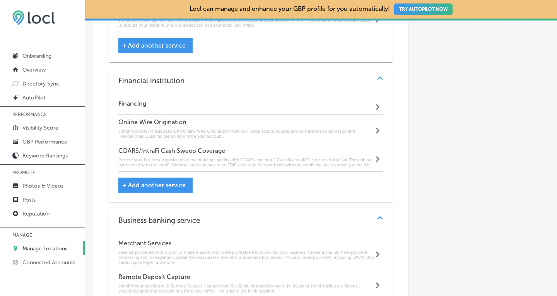
click at [276, 284] on h6 "Simplify your banking with Remote Deposit Capture from SaviBank, designed to me…" at bounding box center [246, 289] width 256 height 10
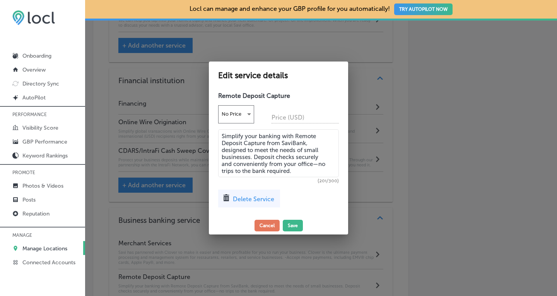
click at [304, 144] on textarea "Simplify your banking with Remote Deposit Capture from SaviBank, designed to me…" at bounding box center [278, 153] width 121 height 48
click at [293, 226] on button "Save" at bounding box center [293, 226] width 20 height 12
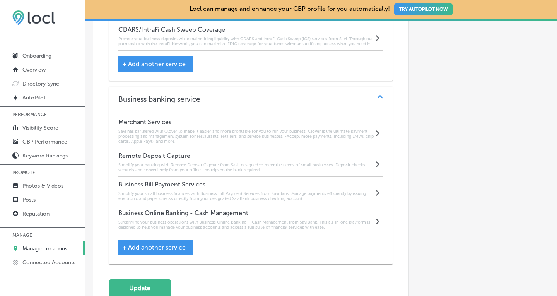
scroll to position [1361, 0]
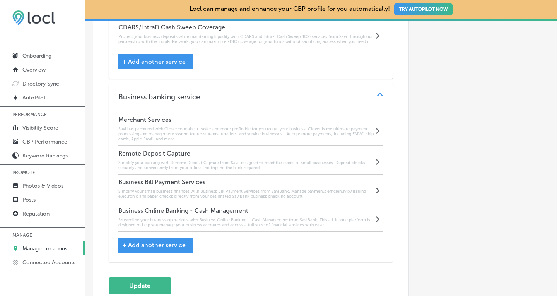
click at [298, 217] on h6 "Streamline your business operations with Business Online Banking – Cash Managem…" at bounding box center [246, 222] width 256 height 10
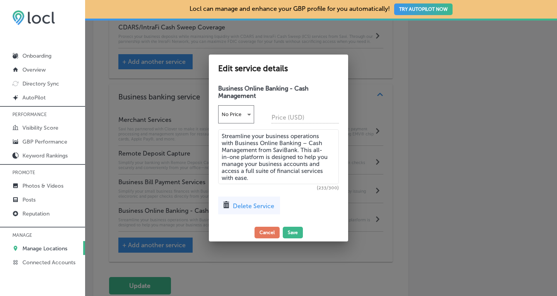
click at [296, 150] on textarea "Streamline your business operations with Business Online Banking – Cash Managem…" at bounding box center [278, 156] width 121 height 55
click at [294, 235] on button "Save" at bounding box center [293, 233] width 20 height 12
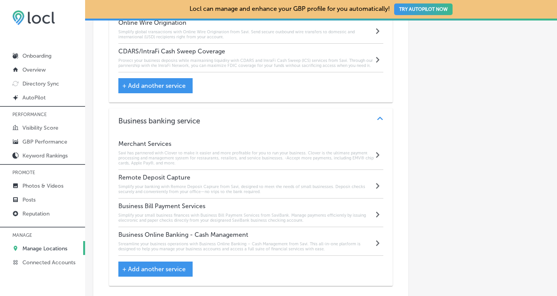
scroll to position [1334, 0]
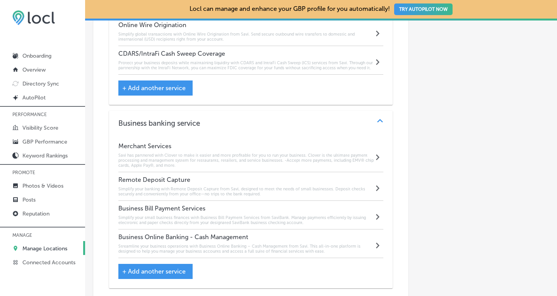
click at [307, 215] on h6 "Simplify your small business finances with Business Bill Payment Services from …" at bounding box center [246, 220] width 256 height 10
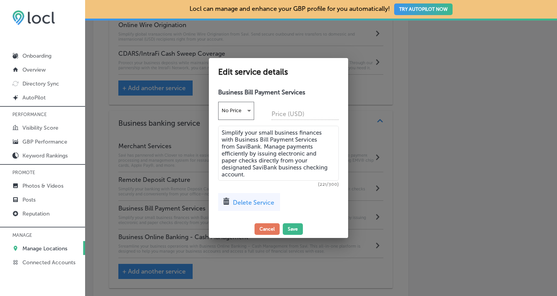
click at [260, 147] on textarea "Simplify your small business finances with Business Bill Payment Services from …" at bounding box center [278, 153] width 121 height 55
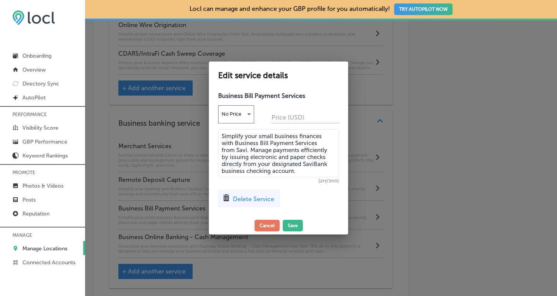
click at [325, 164] on textarea "Simplify your small business finances with Business Bill Payment Services from …" at bounding box center [278, 153] width 121 height 48
click at [299, 224] on button "Save" at bounding box center [293, 226] width 20 height 12
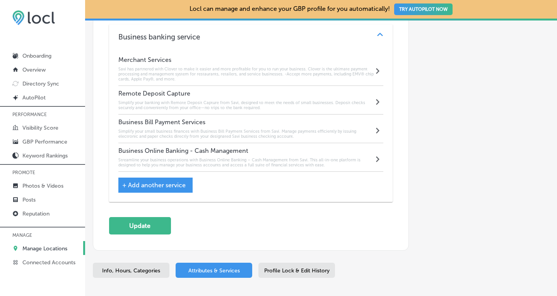
scroll to position [1423, 0]
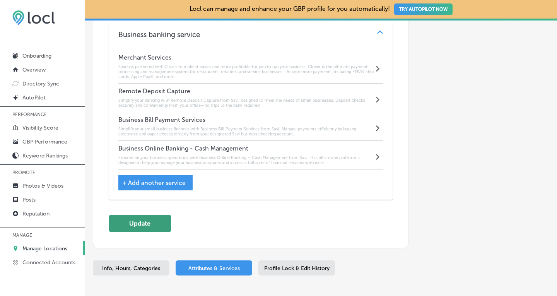
click at [153, 215] on button "Update" at bounding box center [140, 223] width 62 height 17
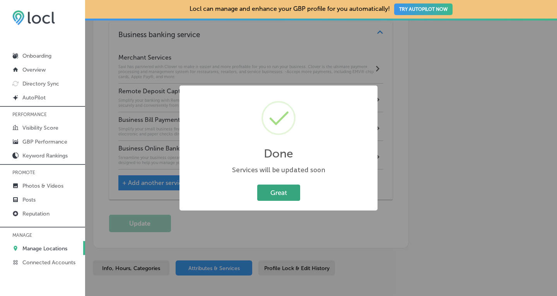
click at [280, 194] on button "Great" at bounding box center [278, 193] width 43 height 16
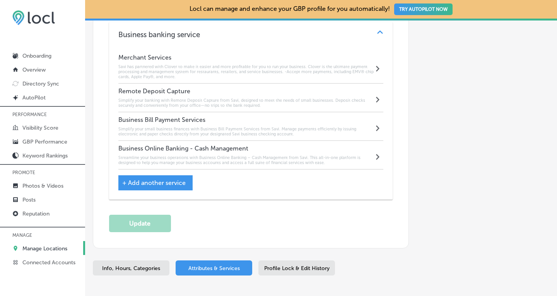
click at [125, 265] on span "Info, Hours, Categories" at bounding box center [131, 268] width 58 height 7
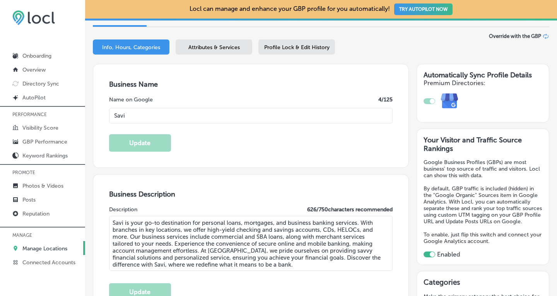
scroll to position [91, 0]
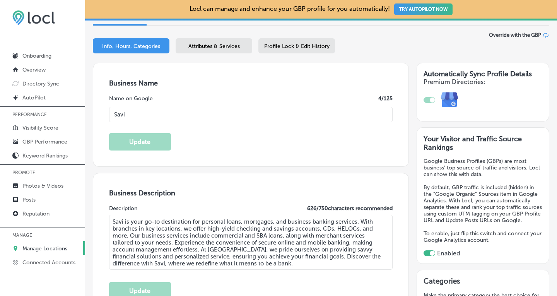
click at [34, 249] on p "Manage Locations" at bounding box center [44, 248] width 45 height 7
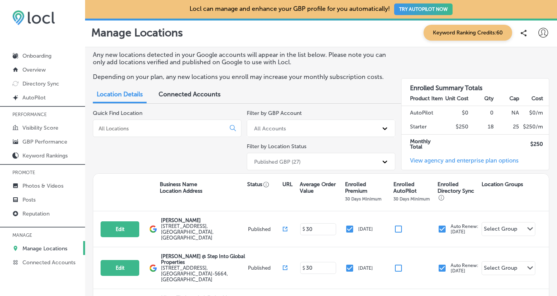
click at [144, 125] on input at bounding box center [161, 128] width 126 height 7
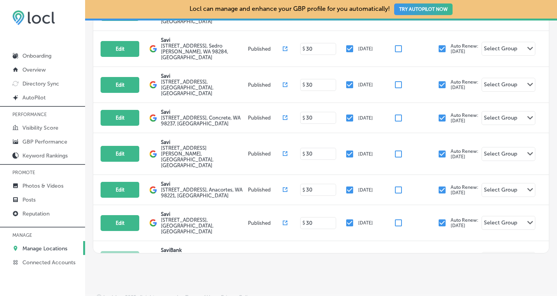
scroll to position [70, 0]
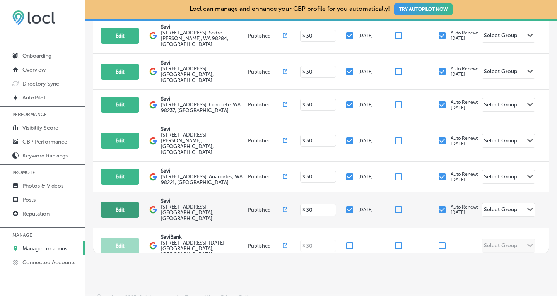
click at [114, 202] on button "Edit" at bounding box center [120, 210] width 39 height 16
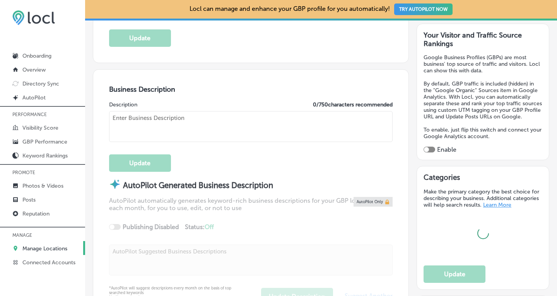
scroll to position [209, 0]
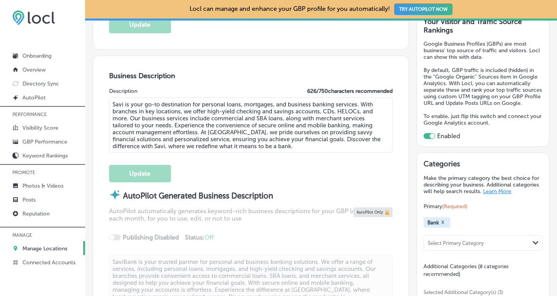
click at [35, 246] on p "Manage Locations" at bounding box center [44, 248] width 45 height 7
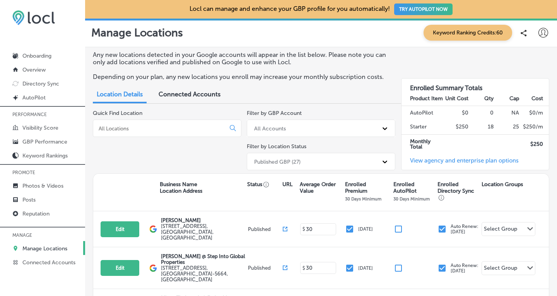
click at [153, 128] on input at bounding box center [161, 128] width 126 height 7
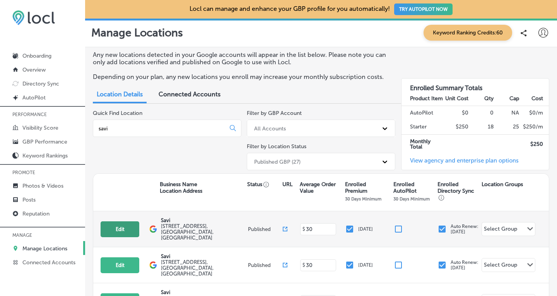
click at [129, 223] on button "Edit" at bounding box center [120, 229] width 39 height 16
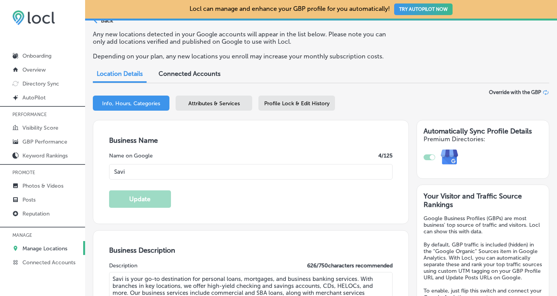
scroll to position [31, 0]
